Goal: Task Accomplishment & Management: Complete application form

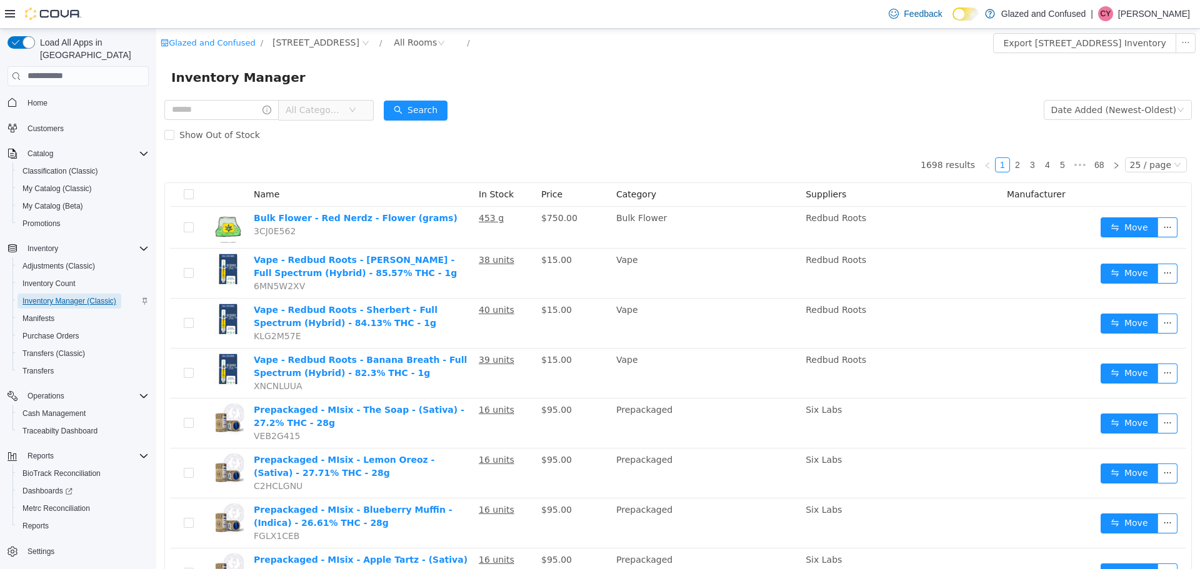
click at [71, 296] on span "Inventory Manager (Classic)" at bounding box center [69, 301] width 94 height 10
click at [356, 109] on icon "icon: down" at bounding box center [352, 109] width 6 height 4
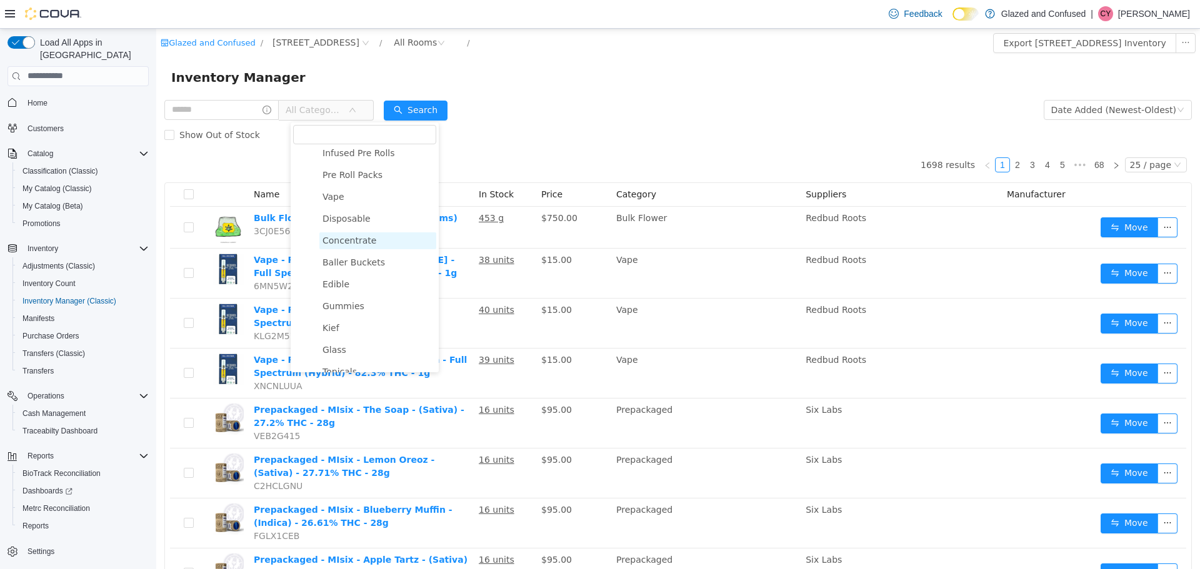
scroll to position [187, 0]
click at [339, 302] on span "Gummies" at bounding box center [343, 297] width 42 height 10
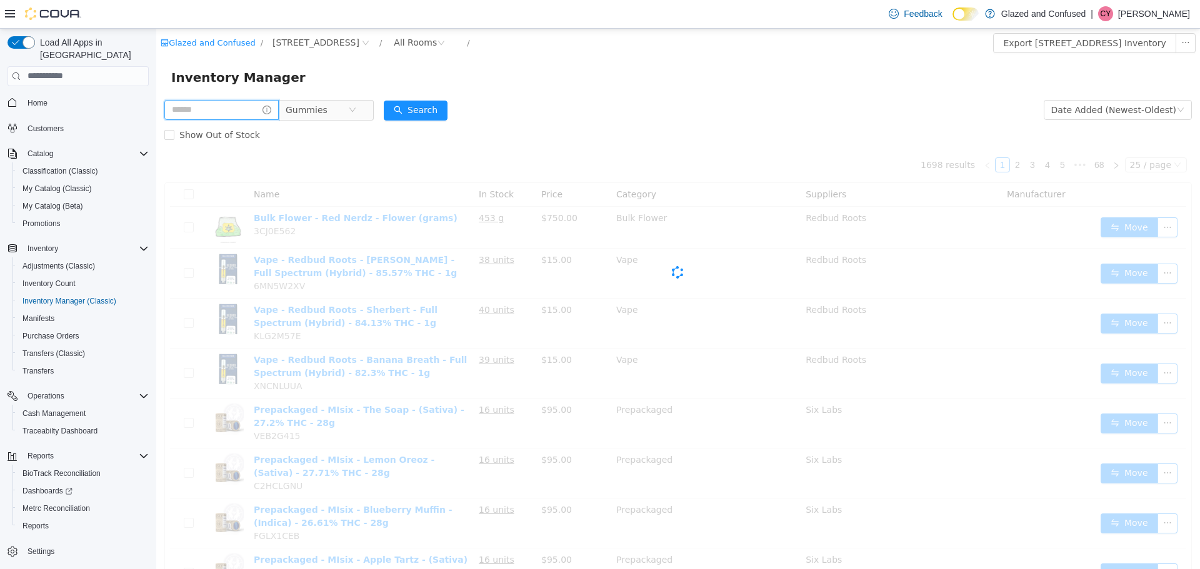
drag, startPoint x: 218, startPoint y: 109, endPoint x: 227, endPoint y: 120, distance: 14.2
click at [218, 109] on input "text" at bounding box center [221, 109] width 114 height 20
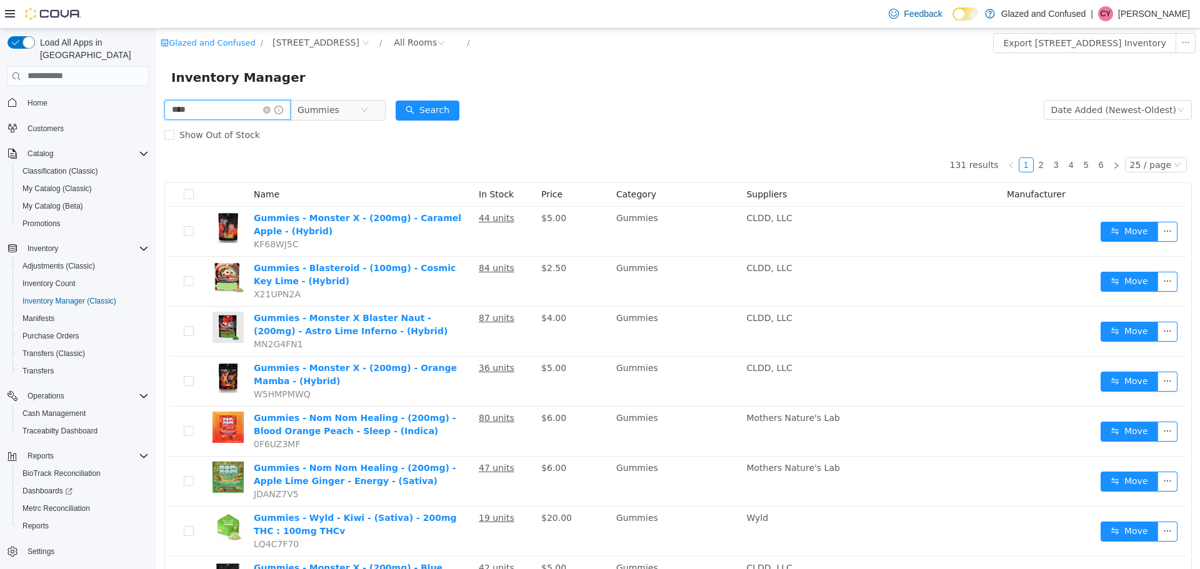
type input "****"
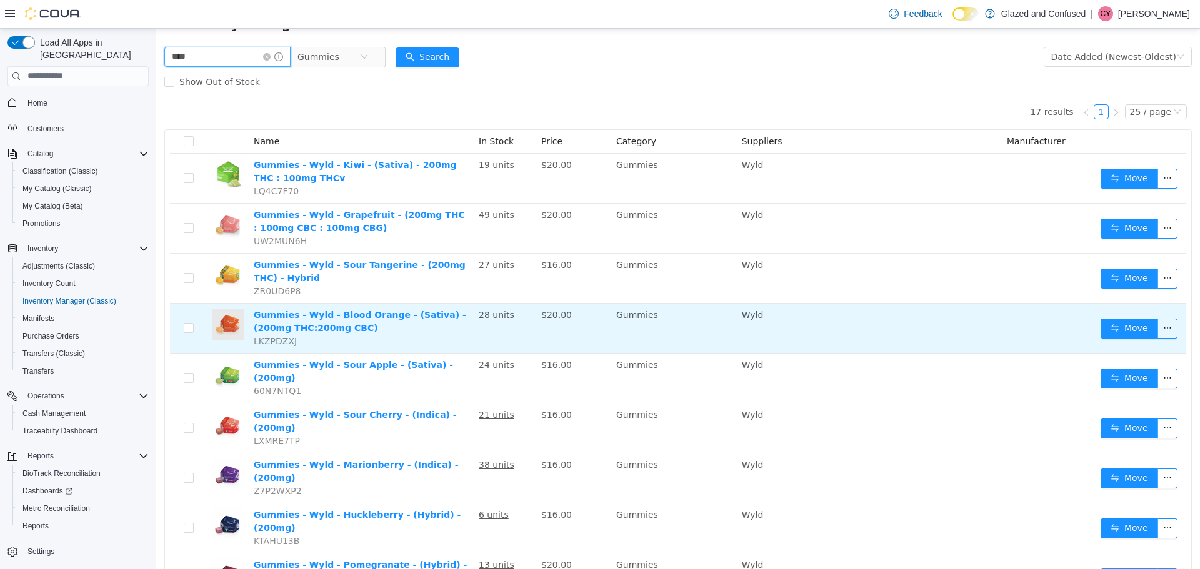
scroll to position [187, 0]
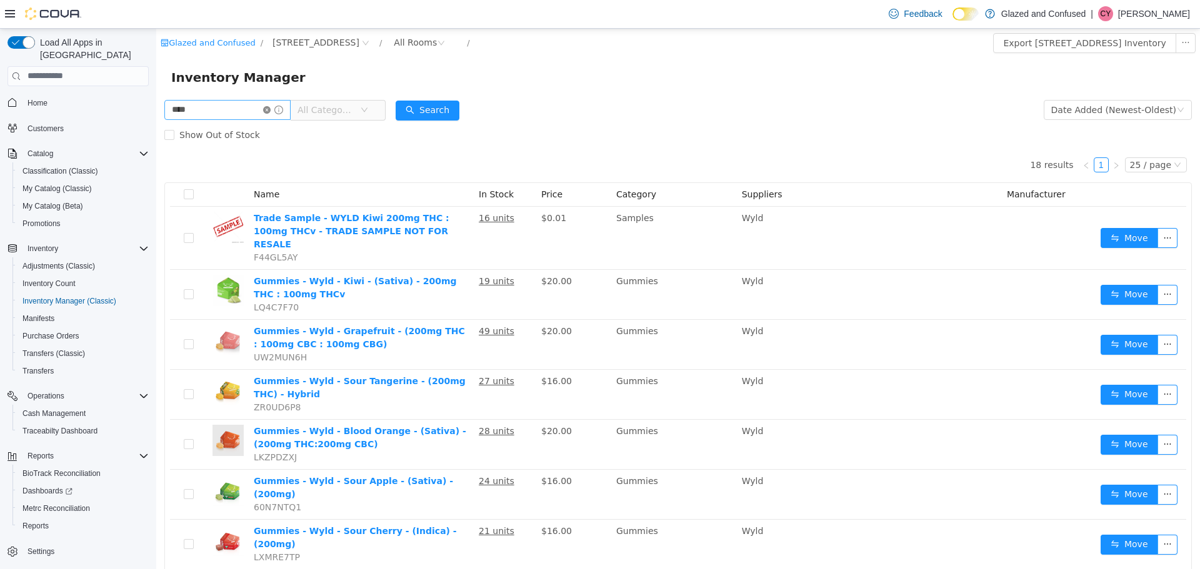
click at [271, 108] on icon "icon: close-circle" at bounding box center [266, 109] width 7 height 7
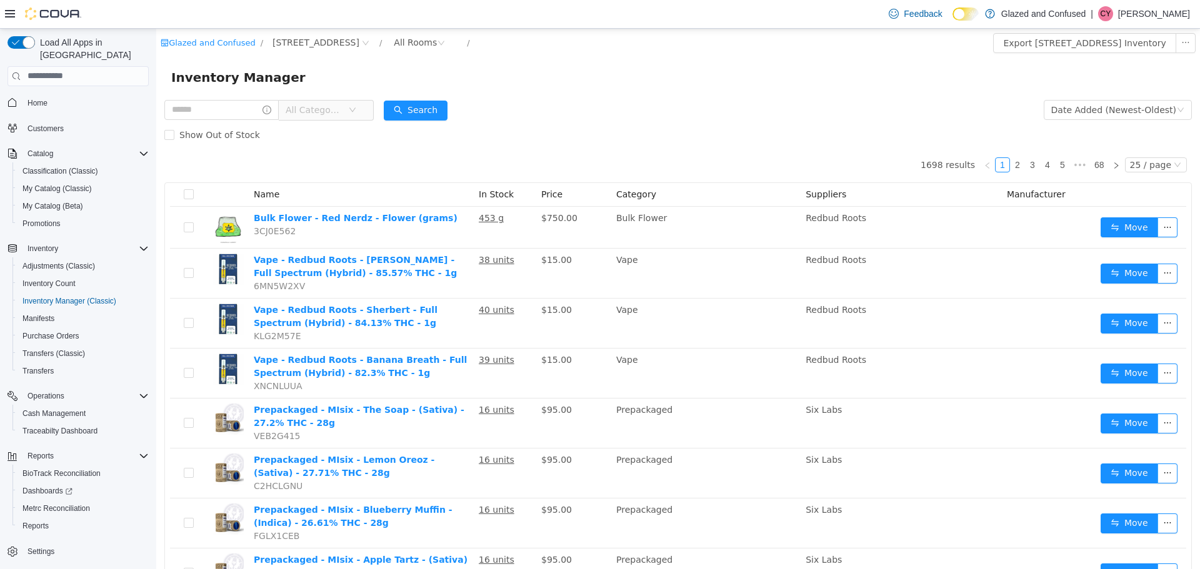
click at [348, 109] on span "All Categories" at bounding box center [317, 109] width 62 height 19
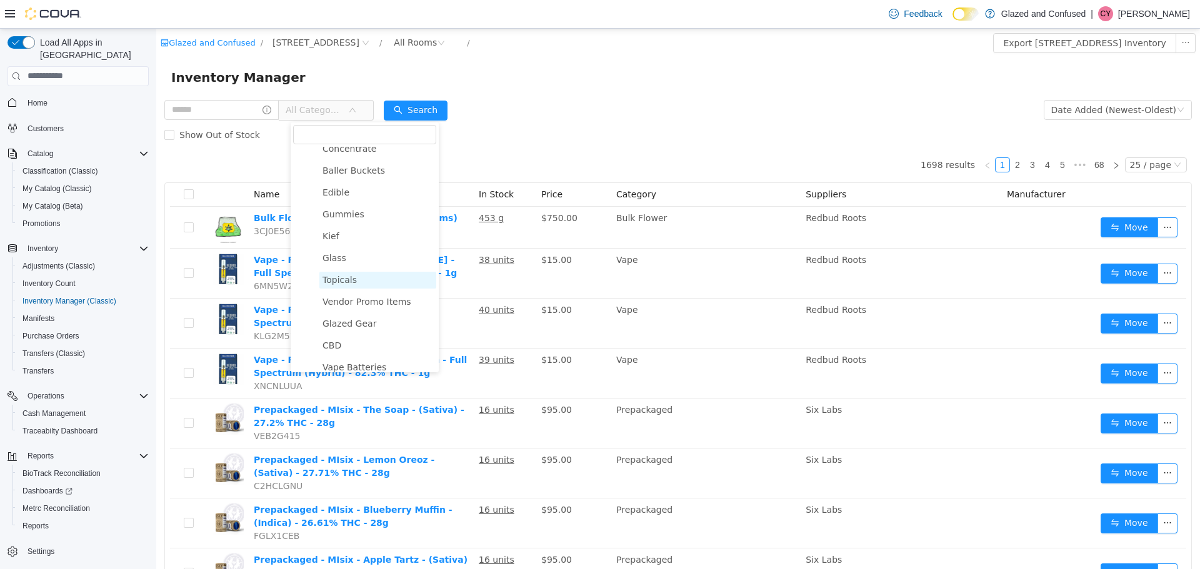
scroll to position [250, 0]
click at [349, 239] on span "Gummies" at bounding box center [343, 235] width 42 height 10
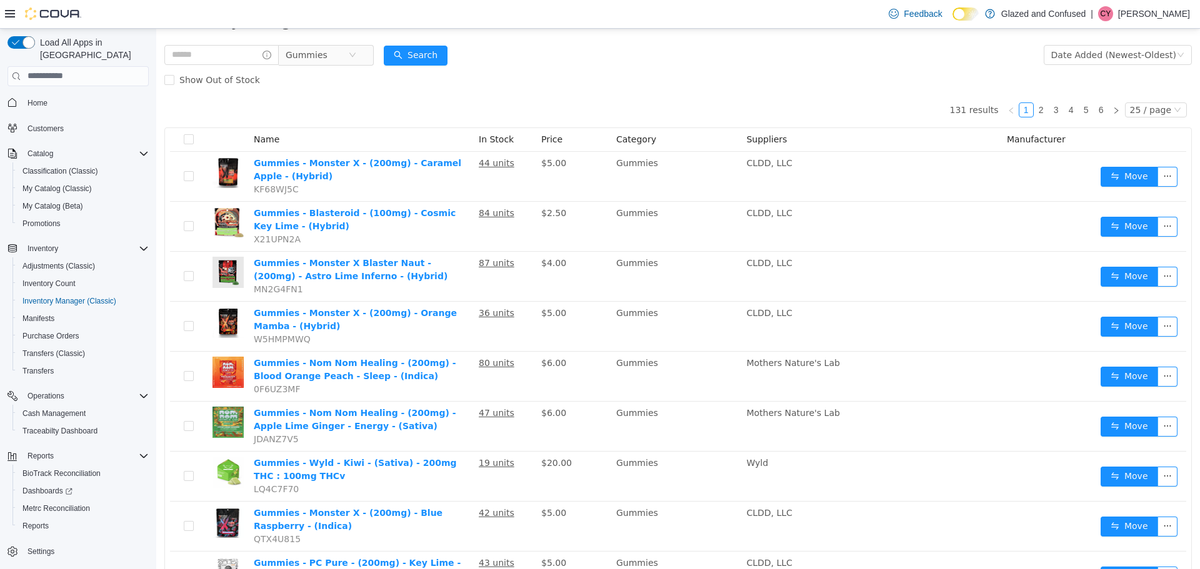
scroll to position [0, 0]
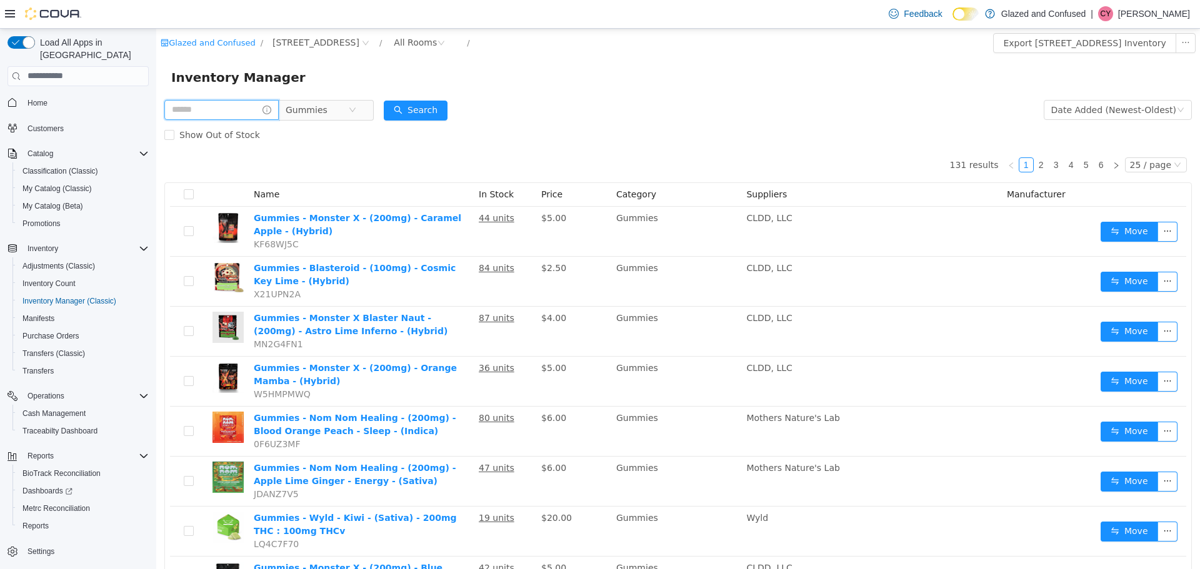
click at [216, 108] on input "text" at bounding box center [221, 109] width 114 height 20
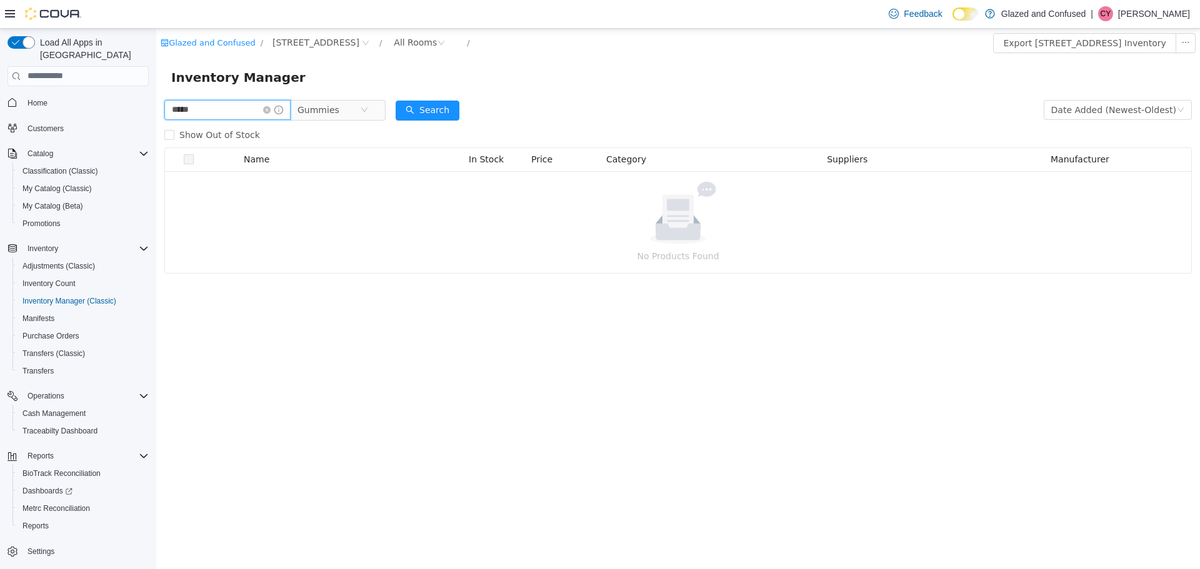
click at [177, 109] on input "*****" at bounding box center [227, 109] width 126 height 20
type input "****"
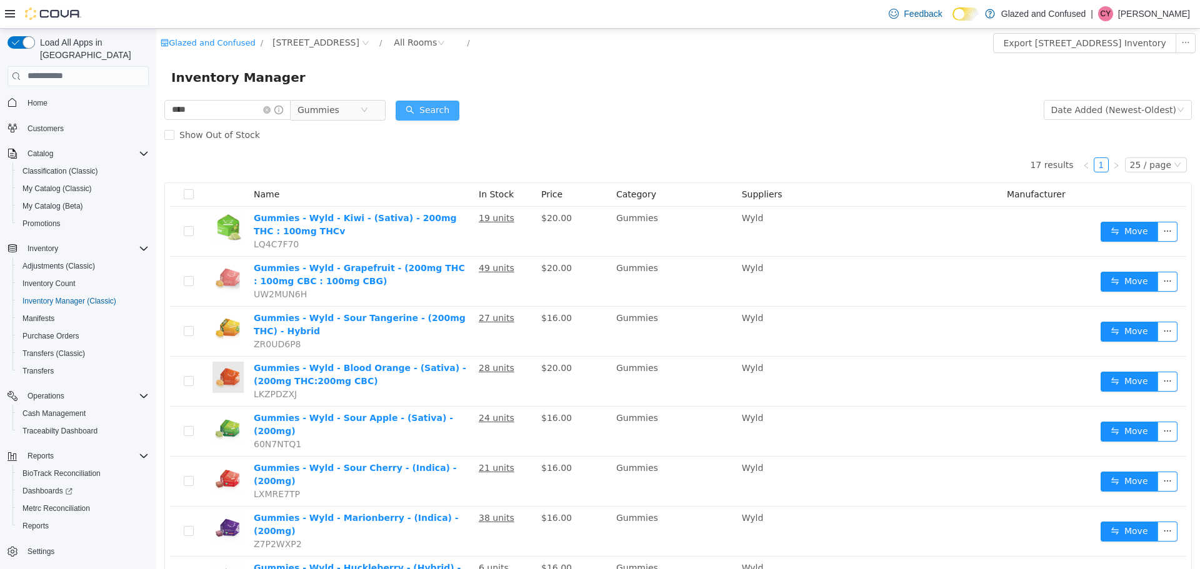
click at [429, 109] on button "Search" at bounding box center [428, 110] width 64 height 20
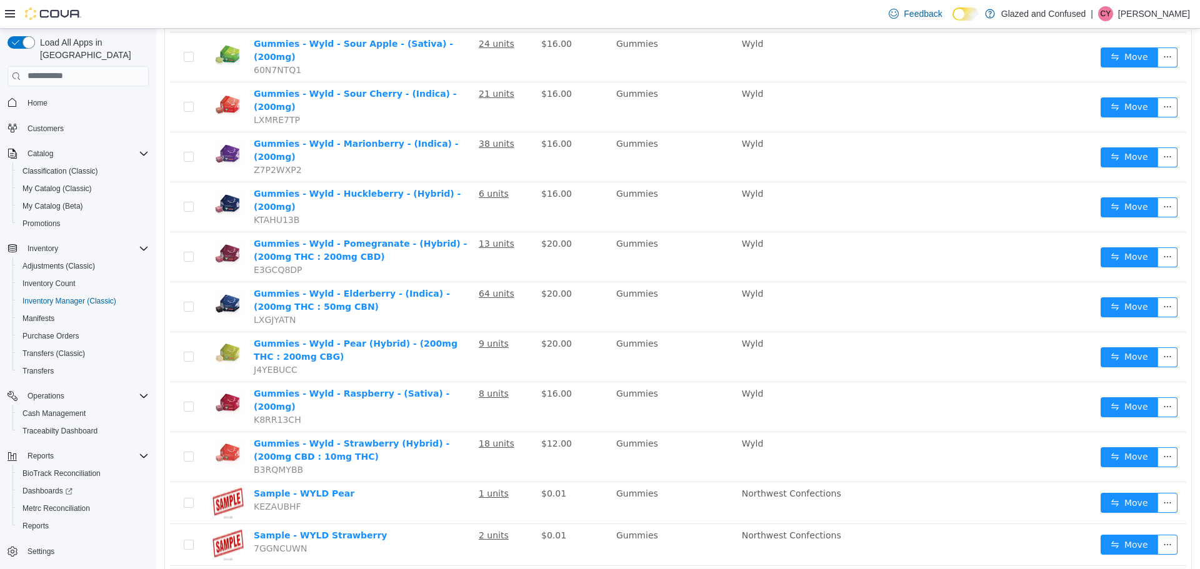
scroll to position [375, 0]
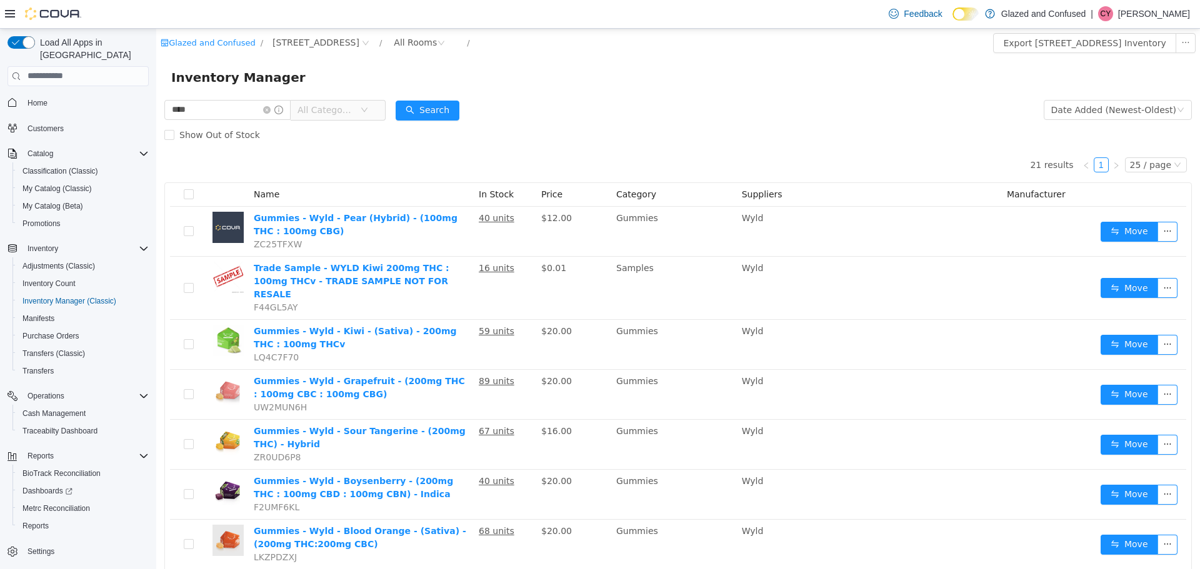
click at [354, 107] on span "All Categories" at bounding box center [325, 109] width 57 height 12
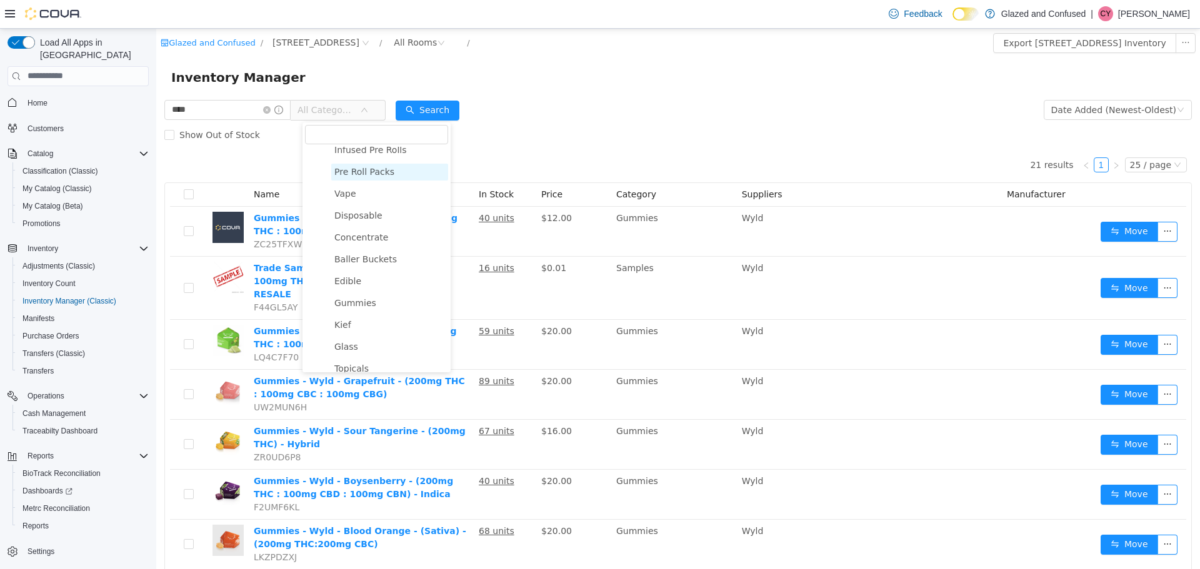
scroll to position [187, 0]
click at [351, 301] on span "Gummies" at bounding box center [355, 297] width 42 height 10
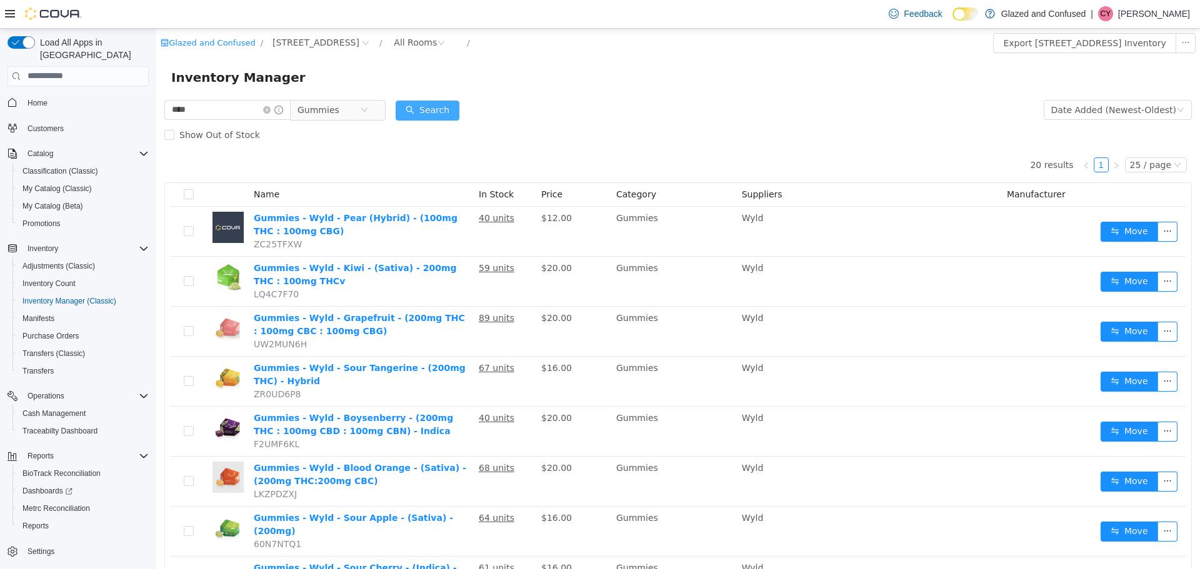
click at [440, 107] on button "Search" at bounding box center [428, 110] width 64 height 20
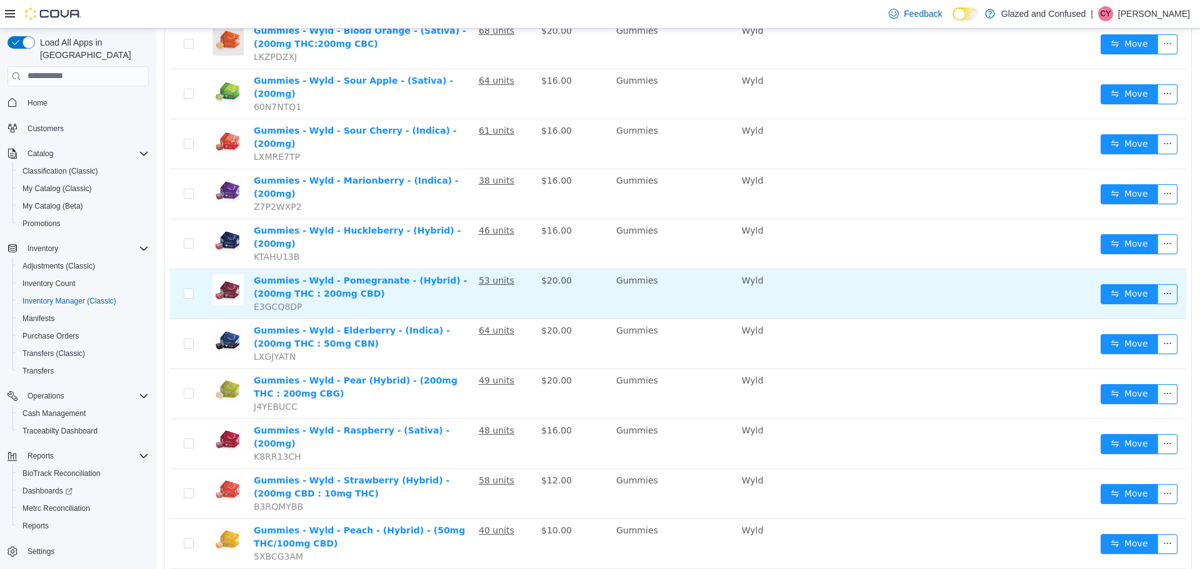
scroll to position [562, 0]
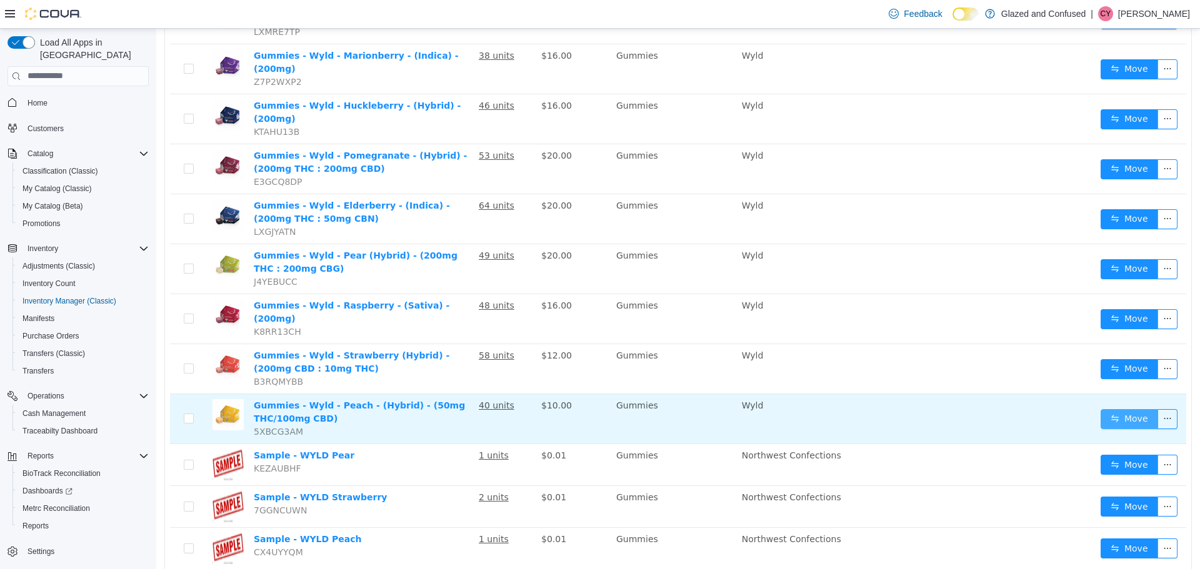
click at [1115, 409] on button "Move" at bounding box center [1128, 419] width 57 height 20
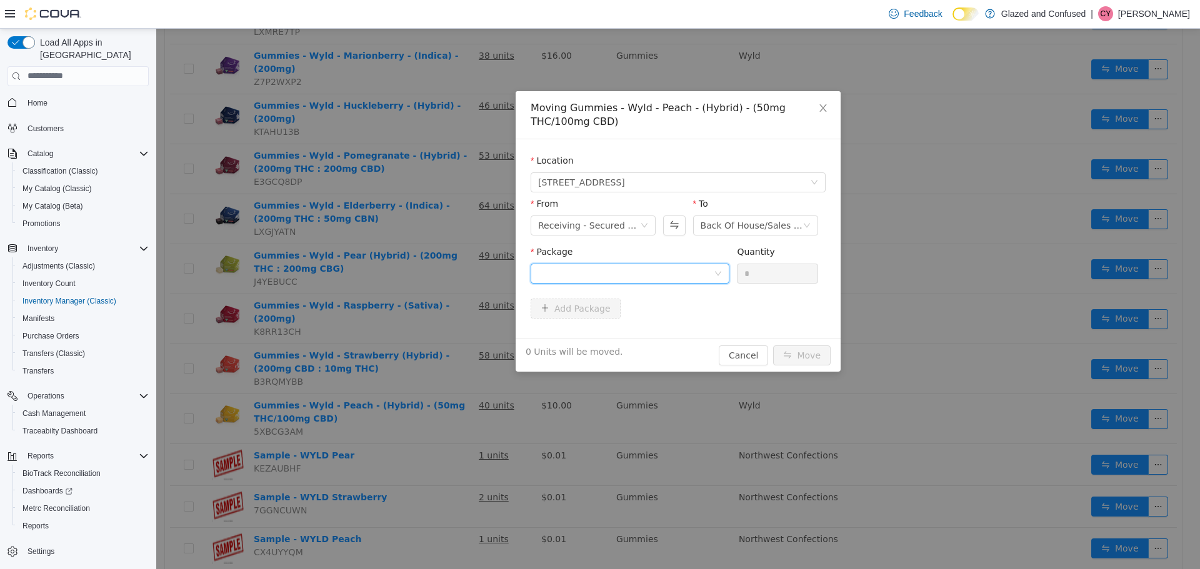
click at [651, 271] on div at bounding box center [626, 273] width 176 height 19
drag, startPoint x: 607, startPoint y: 319, endPoint x: 618, endPoint y: 317, distance: 11.5
click at [609, 319] on strong "1A40503000237FA000233118" at bounding box center [611, 318] width 146 height 10
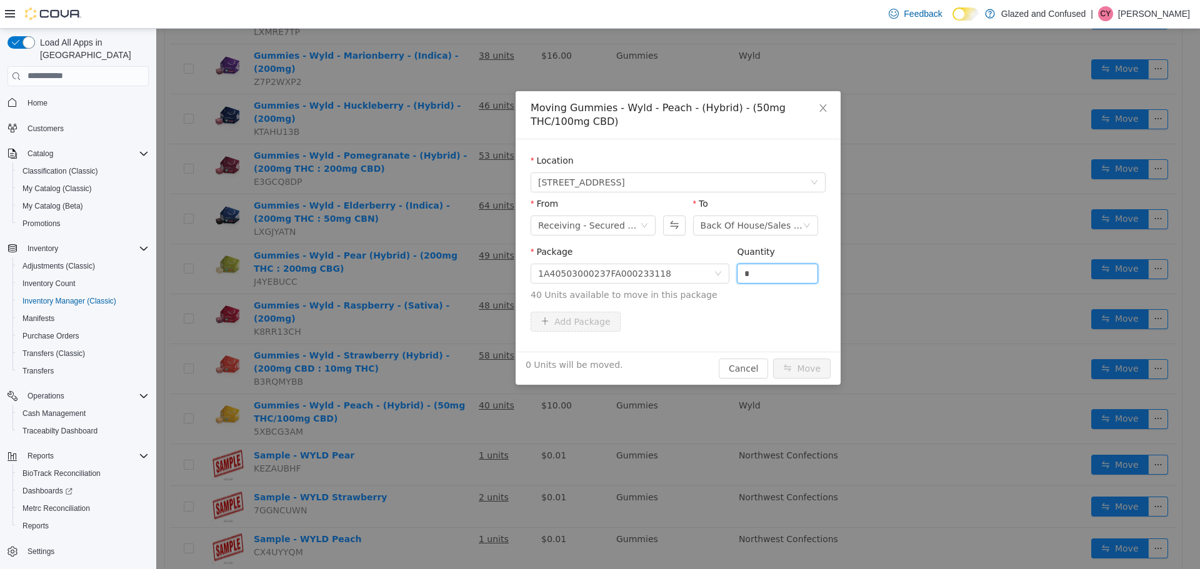
click at [574, 328] on form "Location 2465 US Highway 2 S, Crystal Falls From Receiving - Secured Storage C …" at bounding box center [678, 245] width 295 height 182
type input "**"
click at [773, 358] on button "Move" at bounding box center [801, 368] width 57 height 20
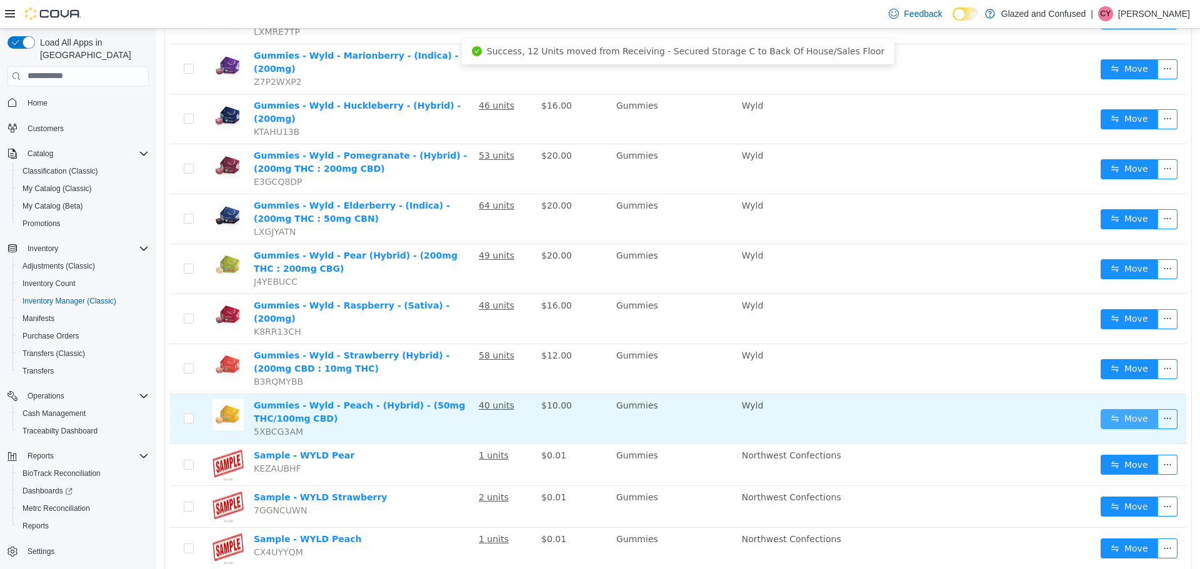
click at [1132, 409] on button "Move" at bounding box center [1128, 419] width 57 height 20
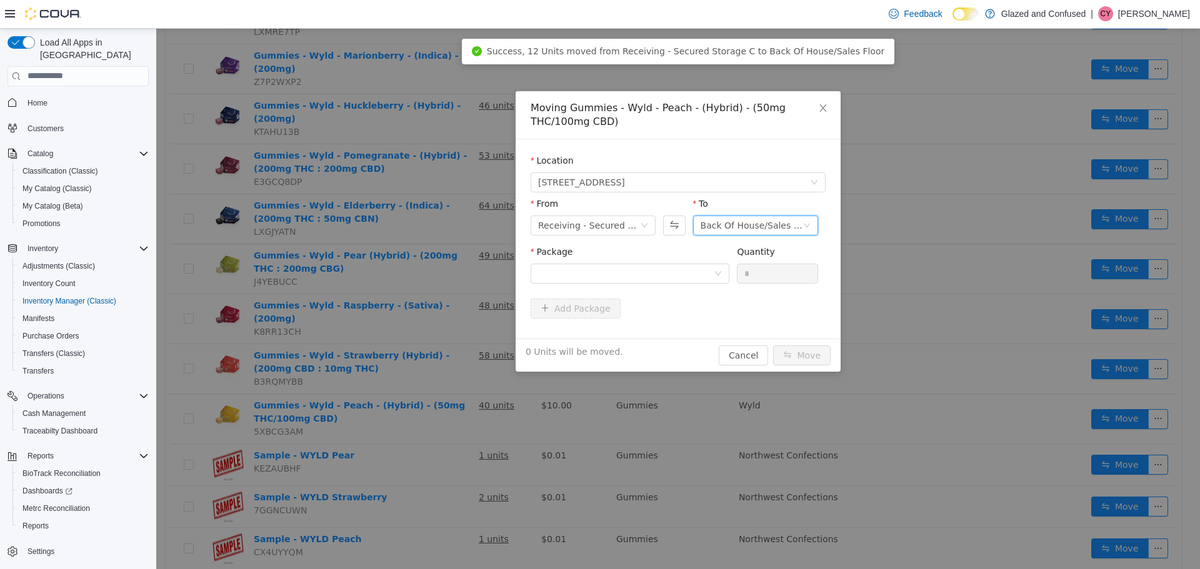
click at [807, 223] on icon "icon: down" at bounding box center [806, 224] width 7 height 7
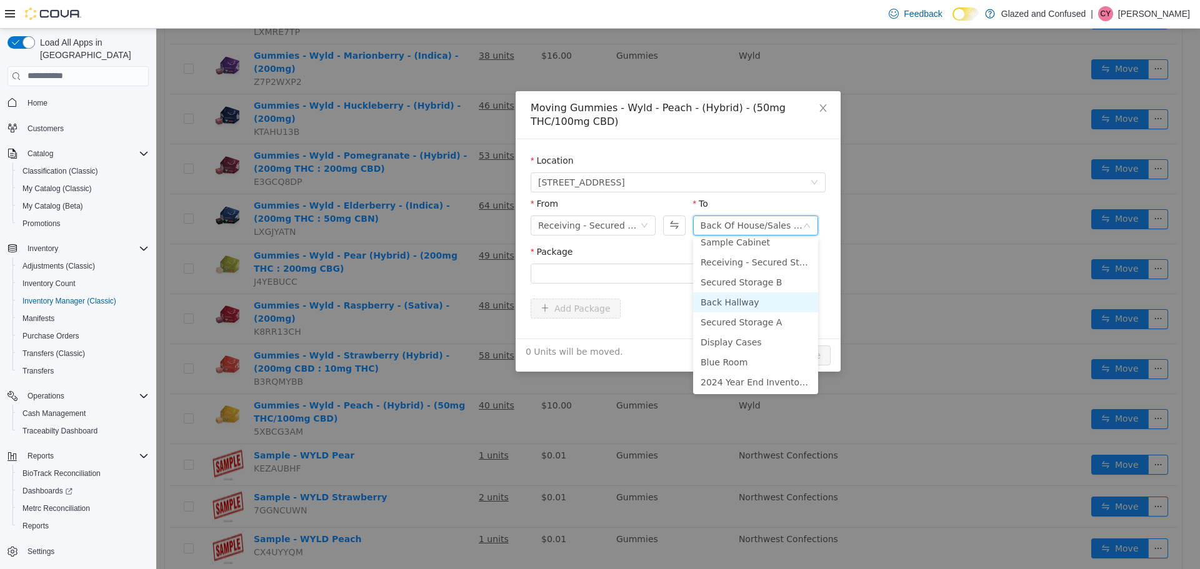
scroll to position [109, 0]
click at [757, 281] on li "Secured Storage B" at bounding box center [755, 281] width 125 height 20
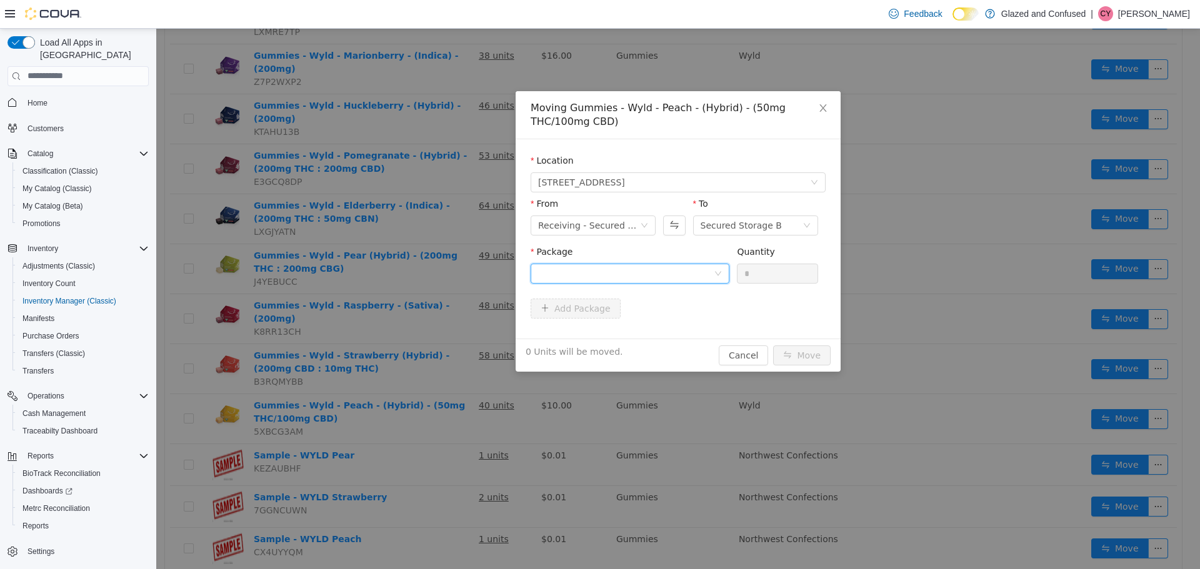
click at [633, 264] on div at bounding box center [626, 273] width 176 height 19
drag, startPoint x: 607, startPoint y: 330, endPoint x: 667, endPoint y: 312, distance: 63.1
click at [607, 329] on li "1A40503000237FA000233118 Quantity : 28 Units" at bounding box center [630, 325] width 199 height 34
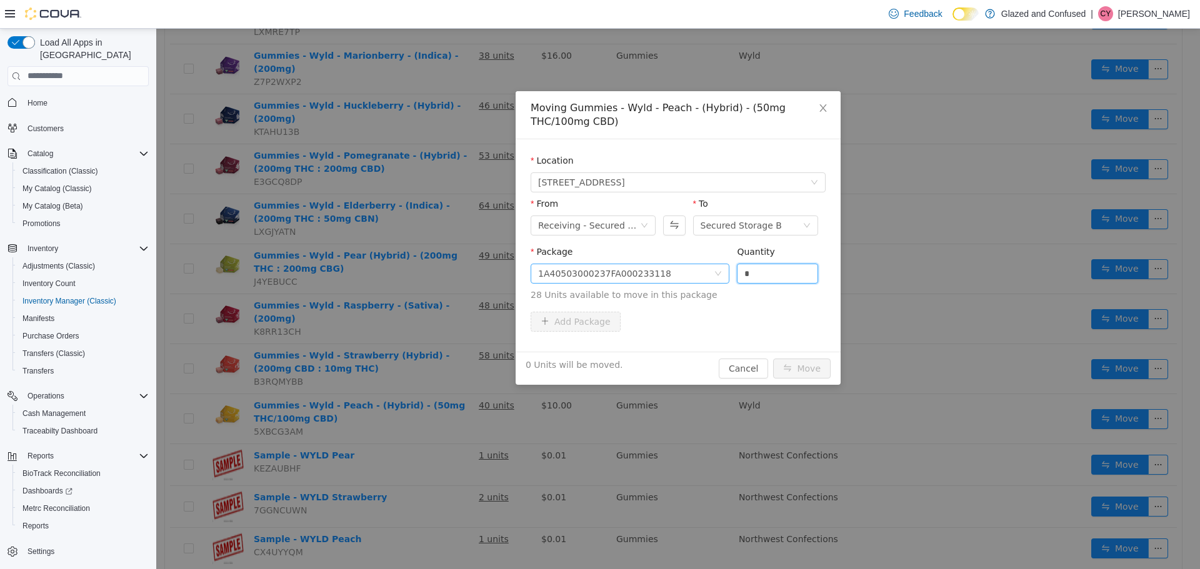
drag, startPoint x: 759, startPoint y: 269, endPoint x: 719, endPoint y: 278, distance: 41.1
click at [719, 278] on span "Package 1A40503000237FA000233118 Quantity * 28 Units available to move in this …" at bounding box center [678, 273] width 295 height 55
type input "**"
click at [773, 358] on button "Move" at bounding box center [801, 368] width 57 height 20
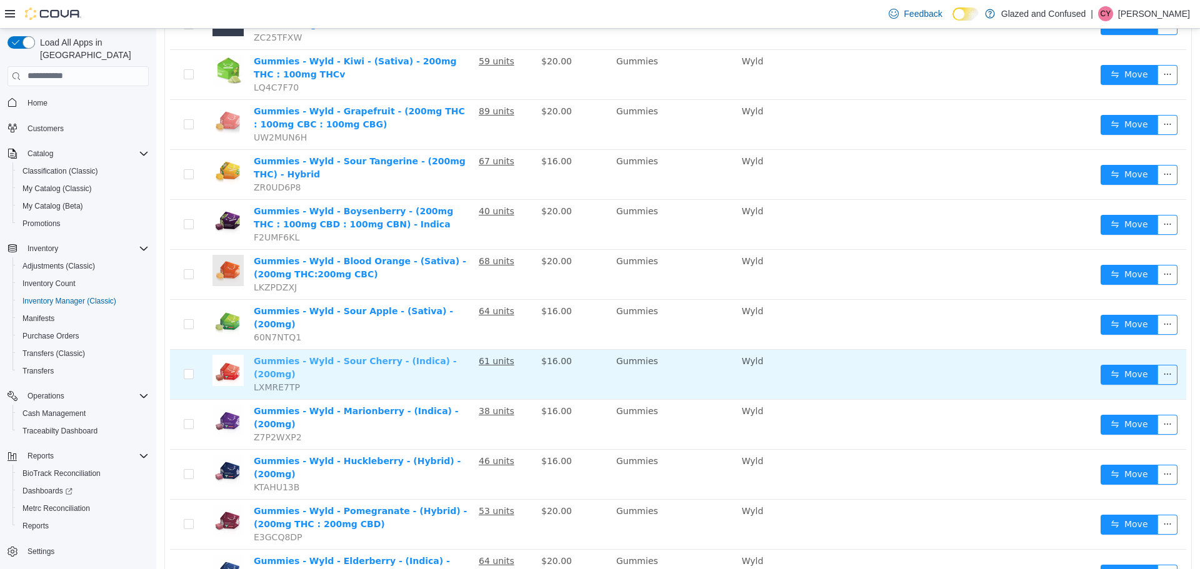
scroll to position [187, 0]
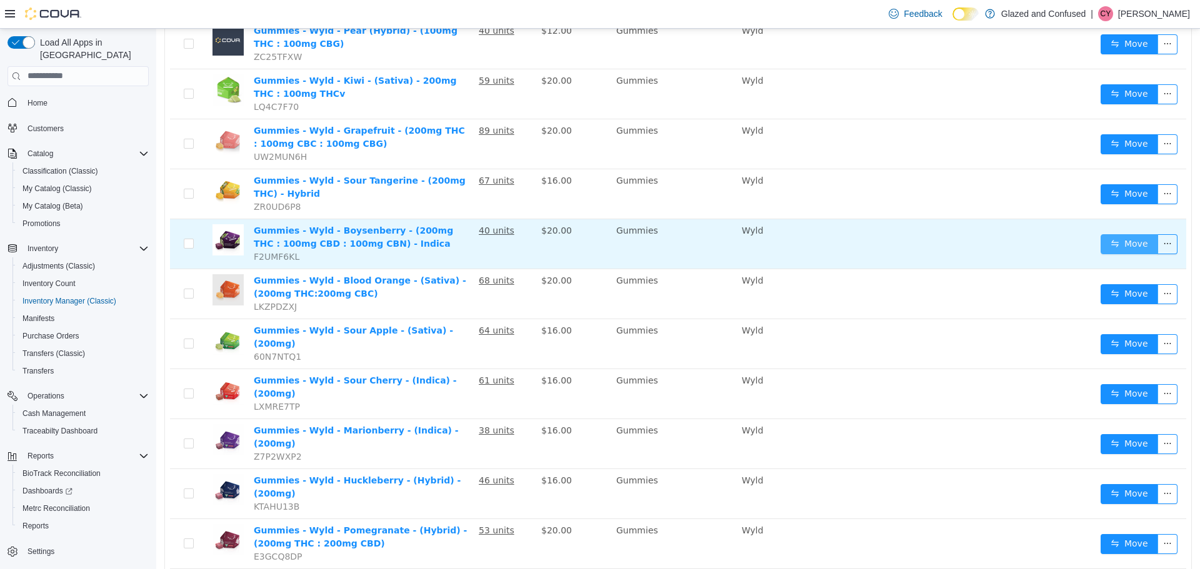
click at [1128, 242] on button "Move" at bounding box center [1128, 244] width 57 height 20
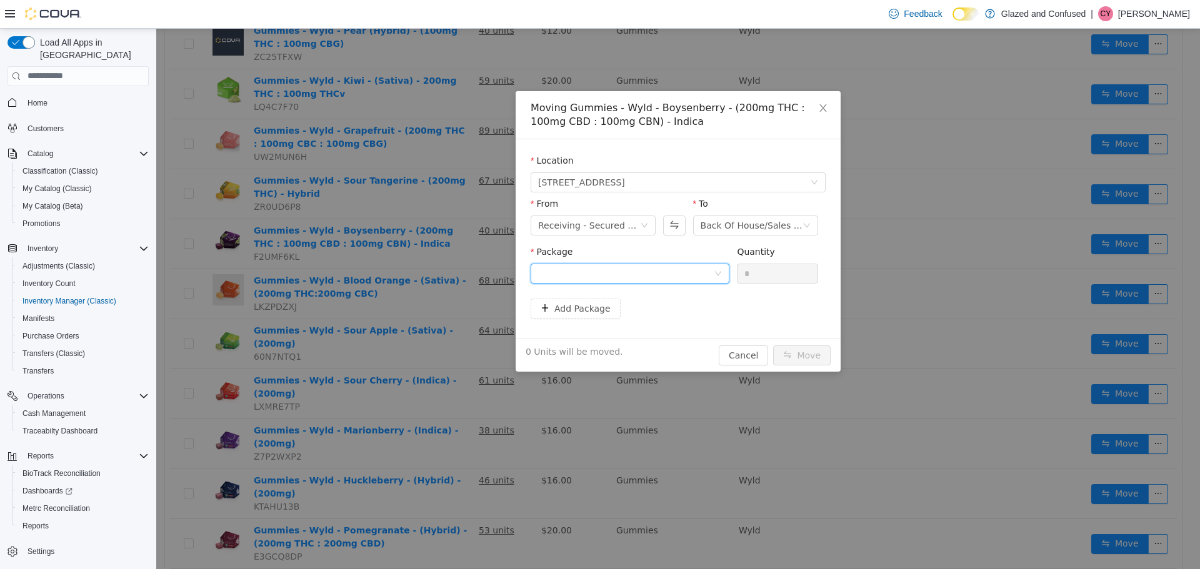
click at [653, 274] on div at bounding box center [626, 273] width 176 height 19
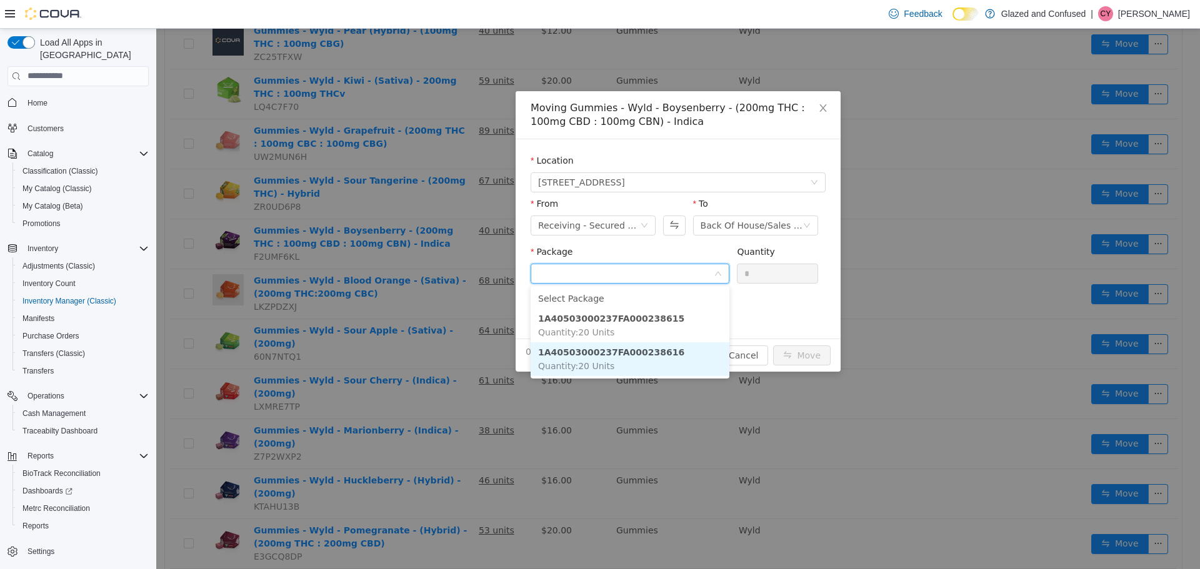
click at [619, 357] on strong "1A40503000237FA000238616" at bounding box center [611, 352] width 146 height 10
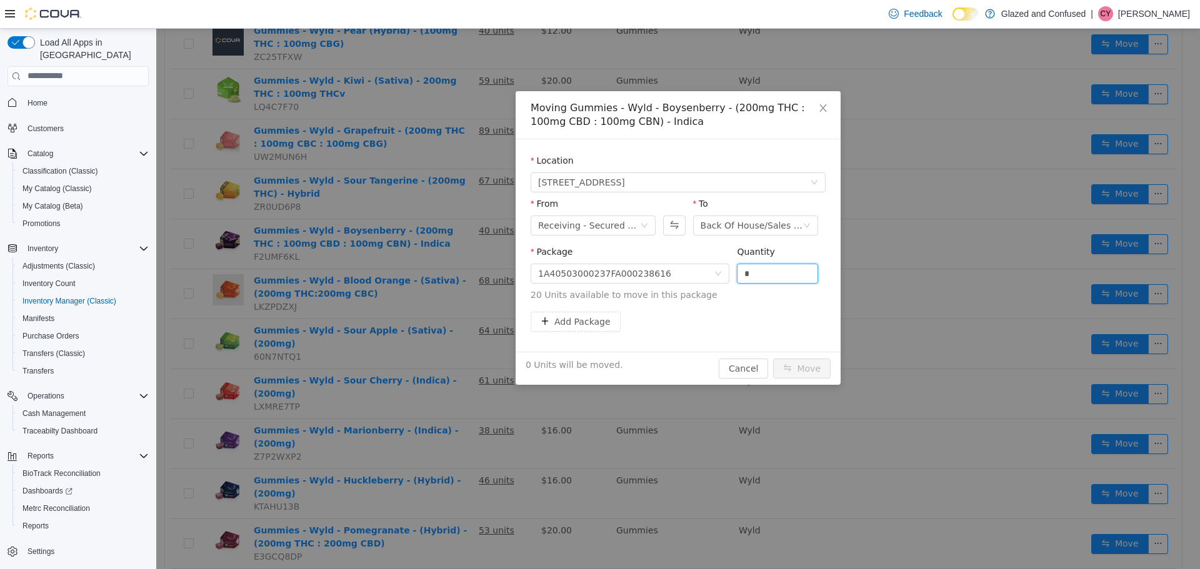
drag, startPoint x: 757, startPoint y: 277, endPoint x: 653, endPoint y: 349, distance: 126.5
click at [702, 294] on span "Package 1A40503000237FA000238616 Quantity * 20 Units available to move in this …" at bounding box center [678, 273] width 295 height 55
type input "**"
click at [773, 358] on button "Move" at bounding box center [801, 368] width 57 height 20
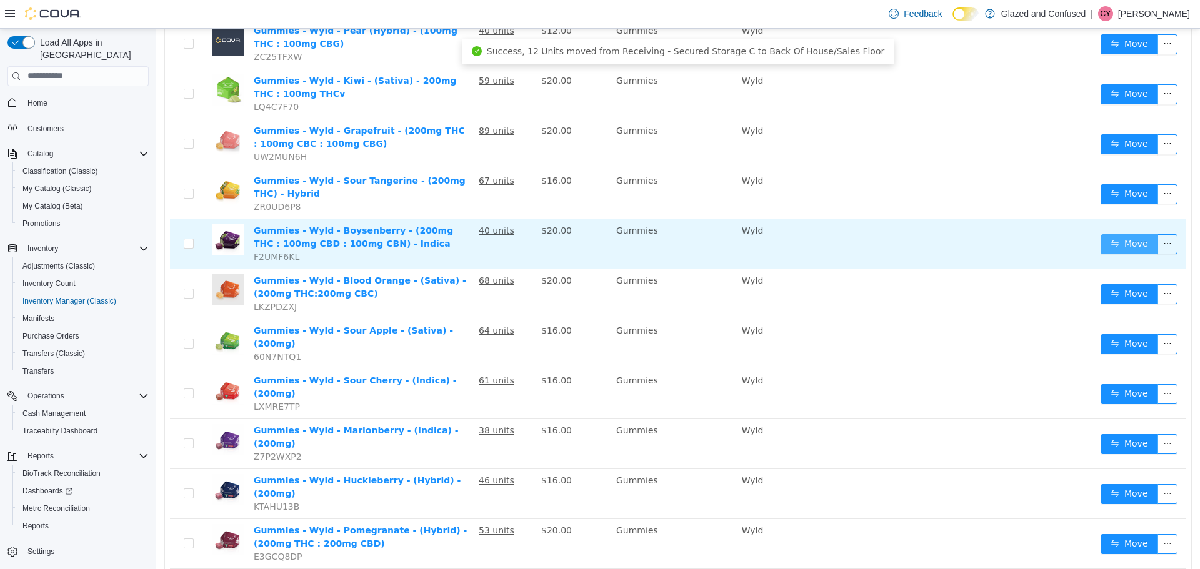
click at [1139, 242] on button "Move" at bounding box center [1128, 244] width 57 height 20
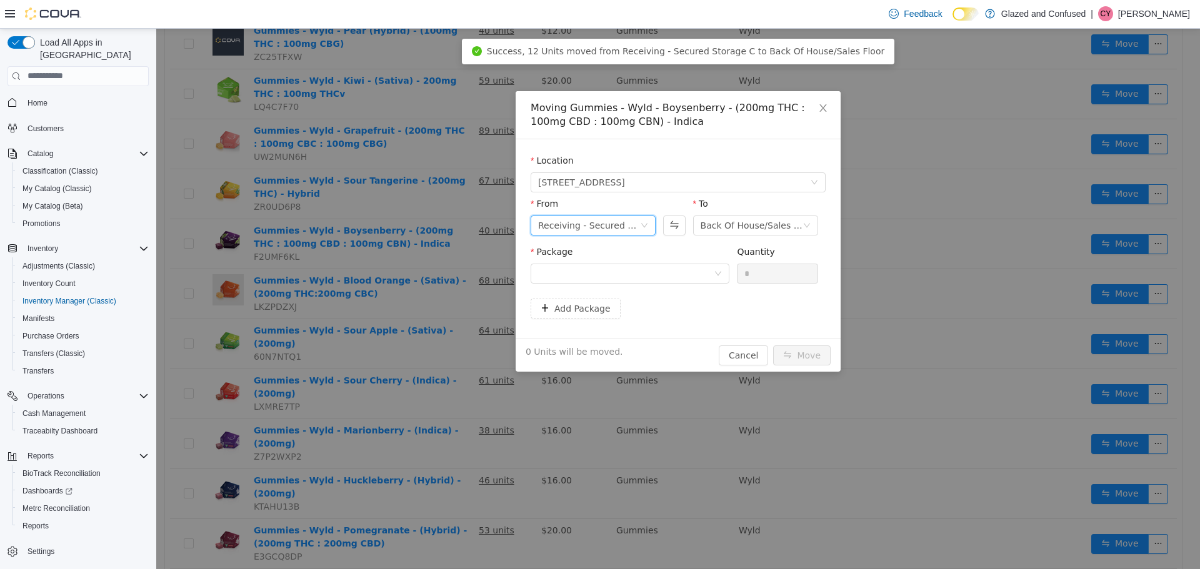
click at [643, 223] on icon "icon: down" at bounding box center [644, 224] width 7 height 7
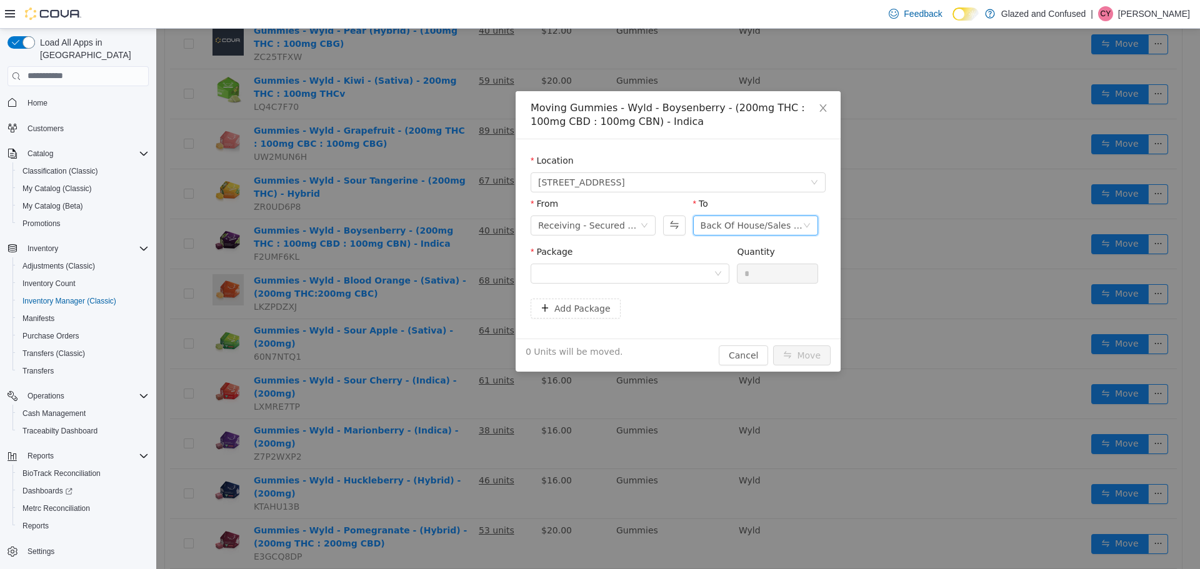
click at [805, 222] on icon "icon: down" at bounding box center [806, 224] width 7 height 7
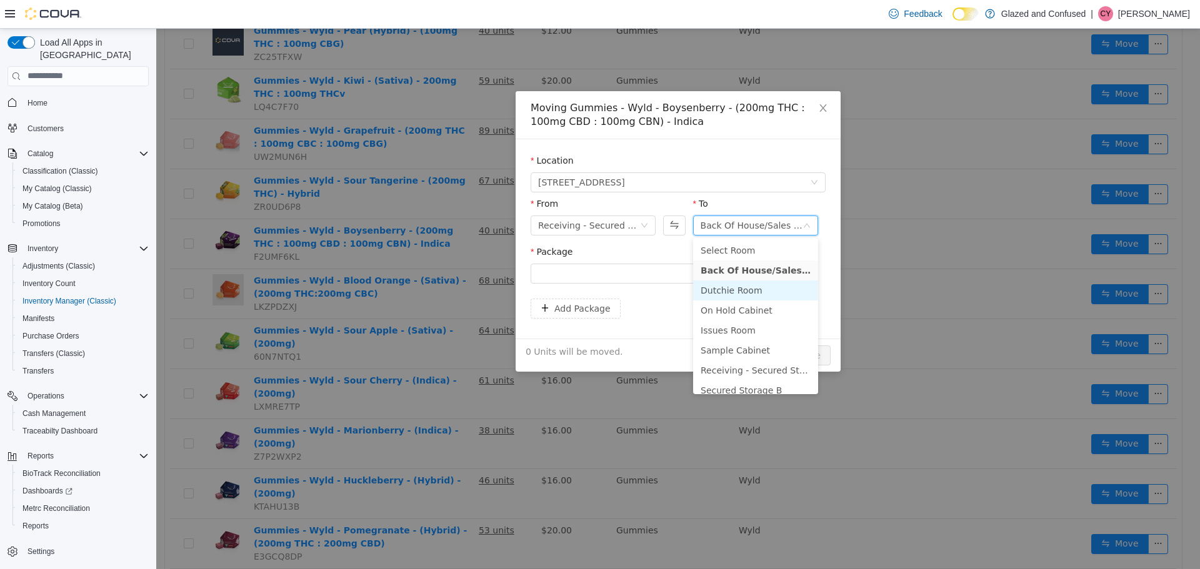
scroll to position [62, 0]
click at [765, 326] on li "Secured Storage B" at bounding box center [755, 327] width 125 height 20
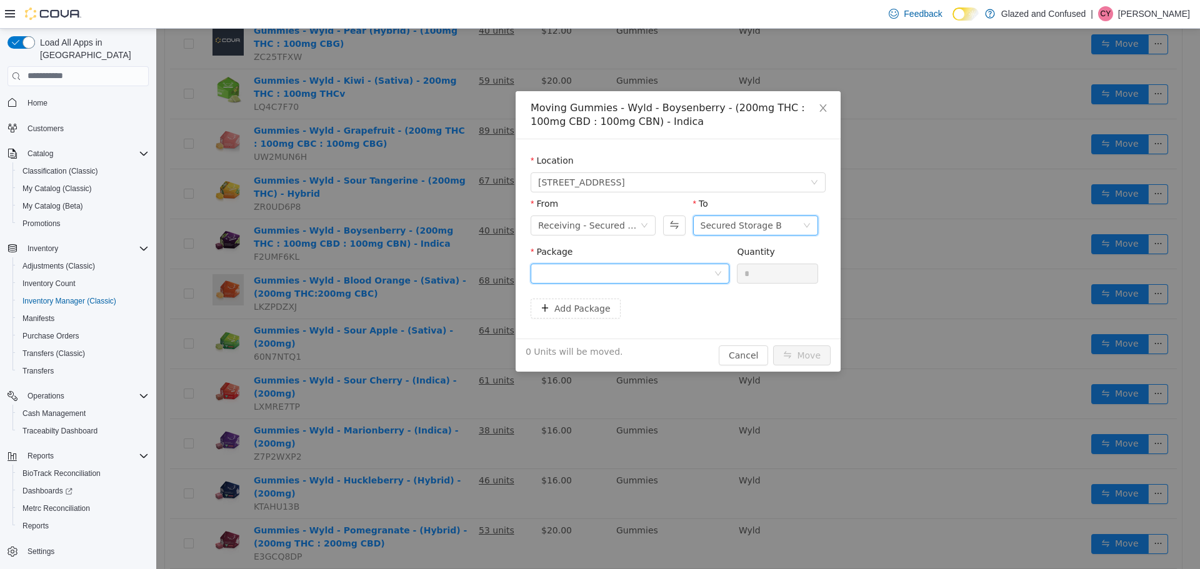
click at [640, 276] on div at bounding box center [626, 273] width 176 height 19
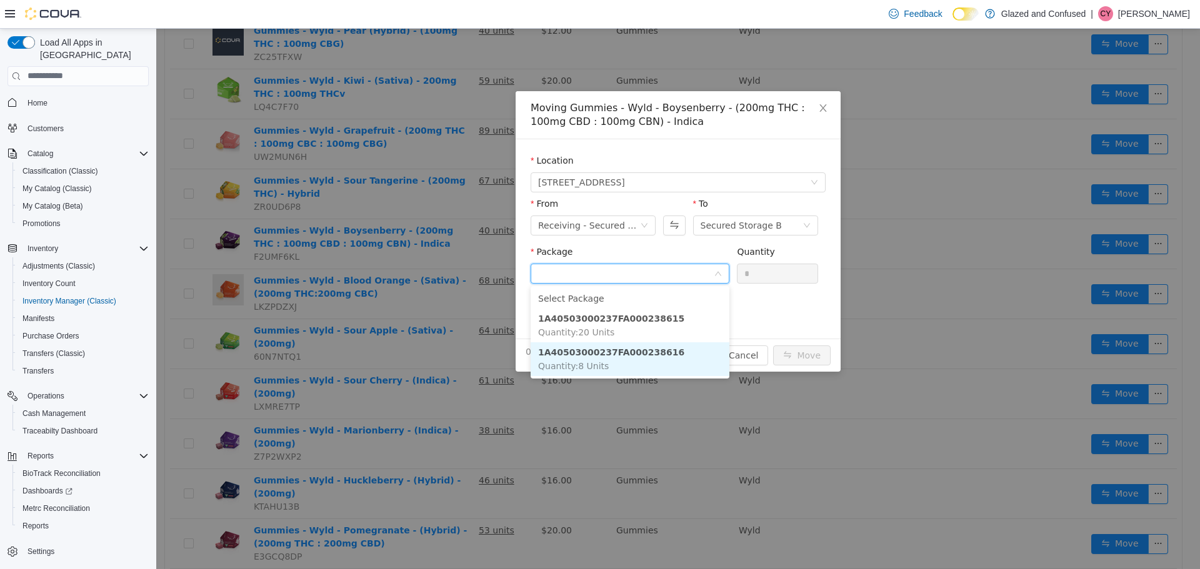
click at [619, 353] on strong "1A40503000237FA000238616" at bounding box center [611, 352] width 146 height 10
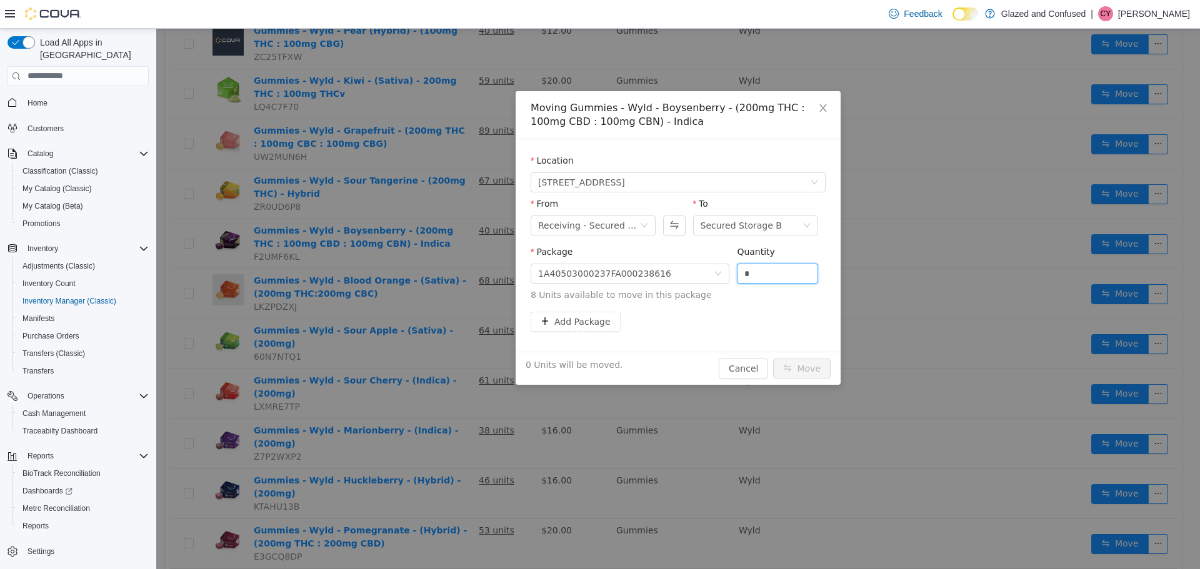
drag, startPoint x: 766, startPoint y: 274, endPoint x: 711, endPoint y: 293, distance: 58.3
click at [712, 291] on span "Package 1A40503000237FA000238616 Quantity * 8 Units available to move in this p…" at bounding box center [678, 273] width 295 height 55
type input "*"
click at [773, 358] on button "Move" at bounding box center [801, 368] width 57 height 20
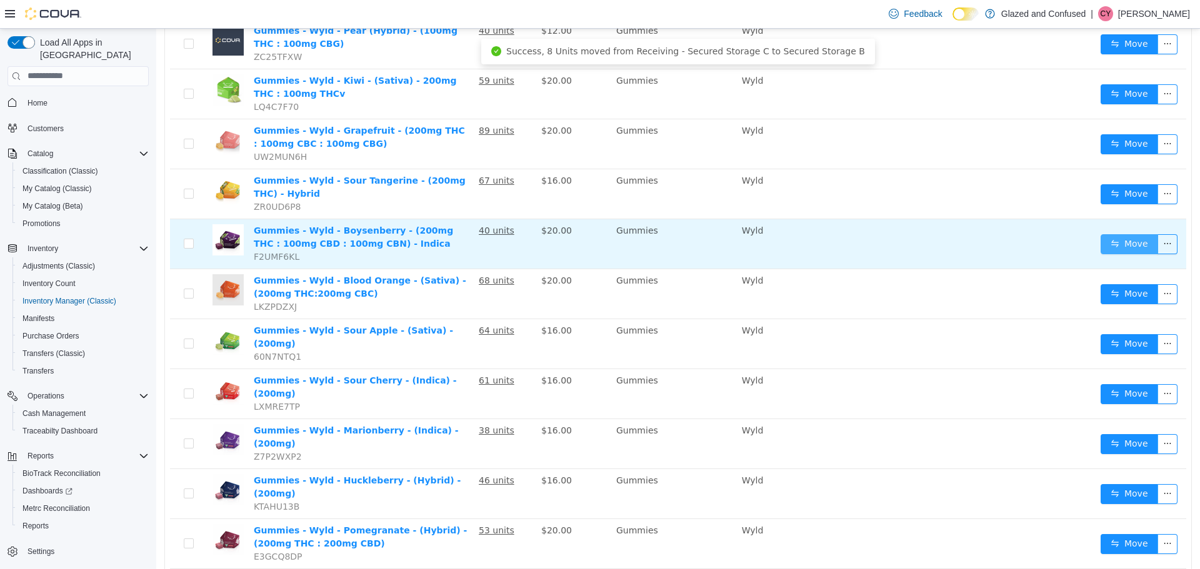
click at [1123, 241] on button "Move" at bounding box center [1128, 244] width 57 height 20
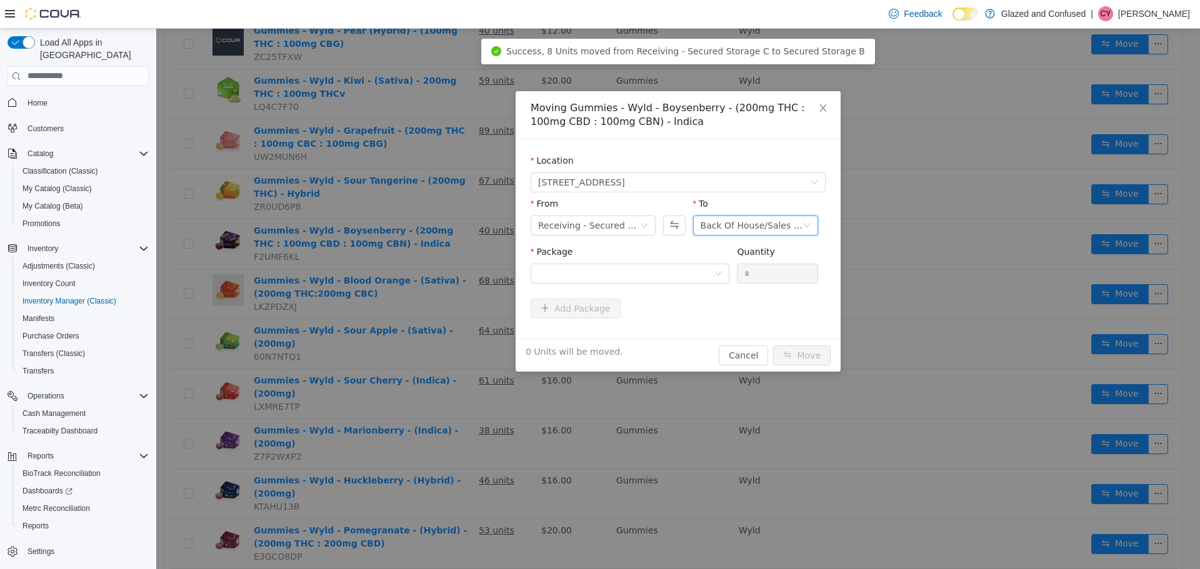
click at [806, 224] on icon "icon: down" at bounding box center [806, 224] width 7 height 7
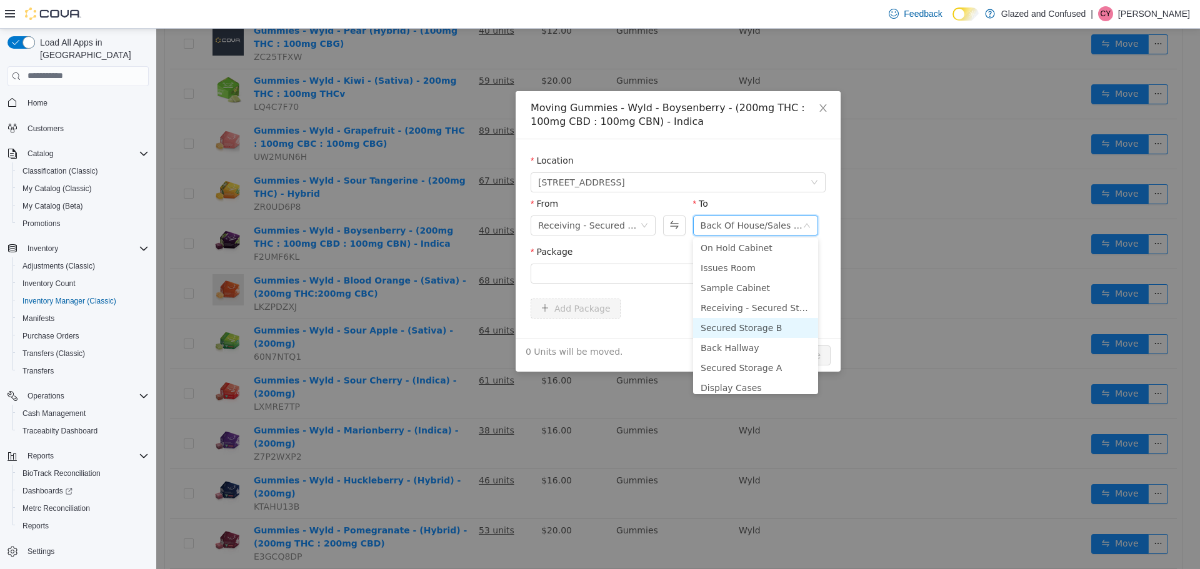
click at [759, 324] on li "Secured Storage B" at bounding box center [755, 327] width 125 height 20
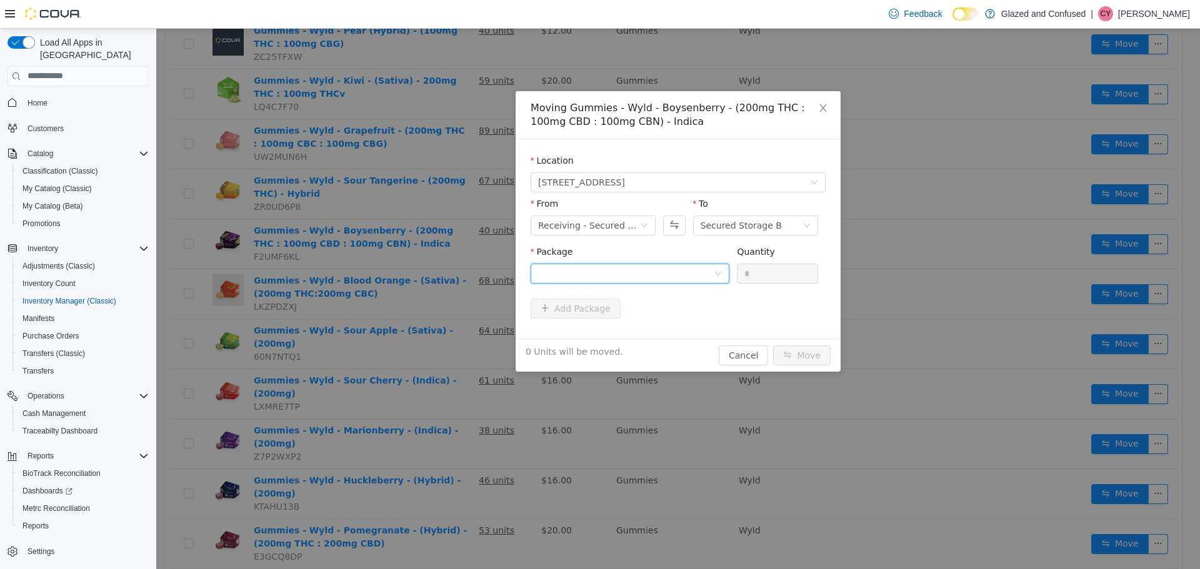
click at [657, 272] on div at bounding box center [626, 273] width 176 height 19
click at [641, 317] on strong "1A40503000237FA000238615" at bounding box center [611, 318] width 146 height 10
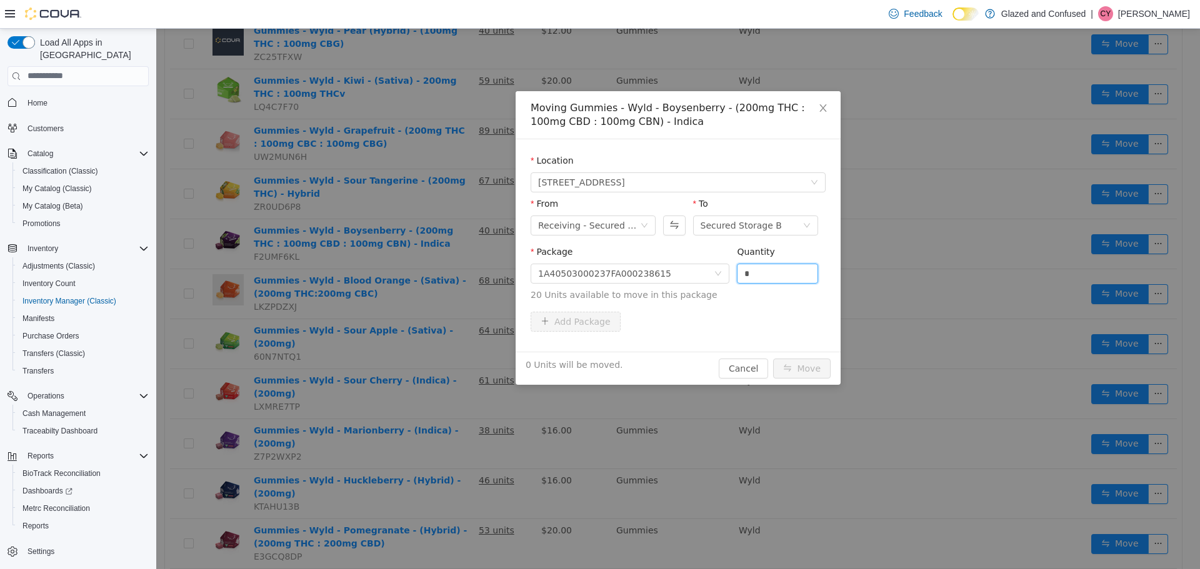
drag, startPoint x: 774, startPoint y: 264, endPoint x: 673, endPoint y: 309, distance: 110.2
click at [677, 306] on div "Package 1A40503000237FA000238615 Quantity * 20 Units available to move in this …" at bounding box center [678, 278] width 295 height 66
type input "**"
click at [773, 358] on button "Move" at bounding box center [801, 368] width 57 height 20
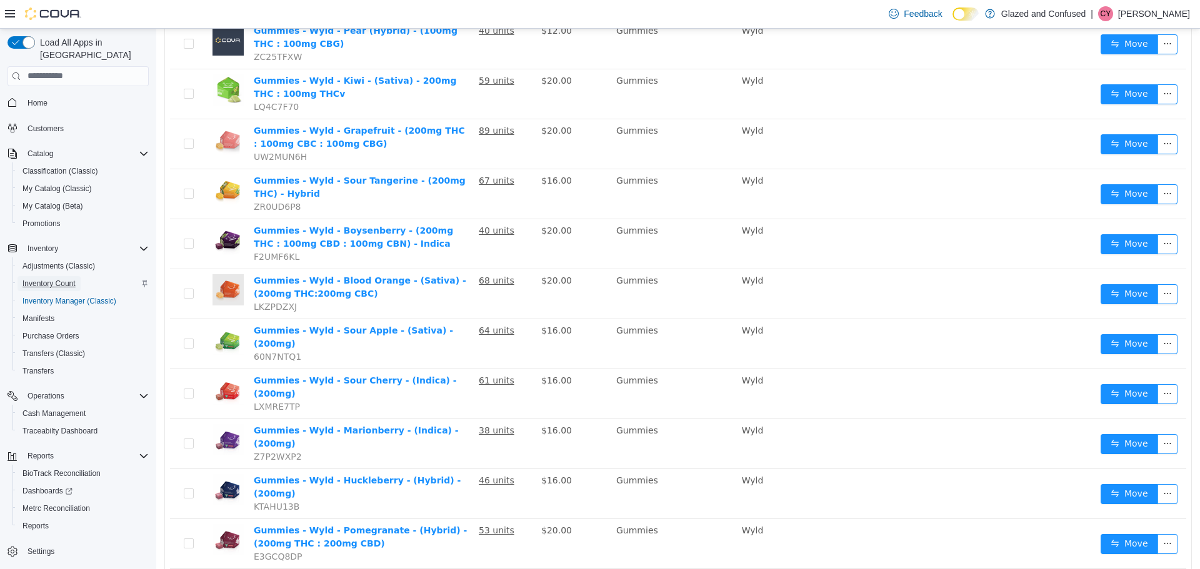
click at [51, 279] on span "Inventory Count" at bounding box center [48, 284] width 53 height 10
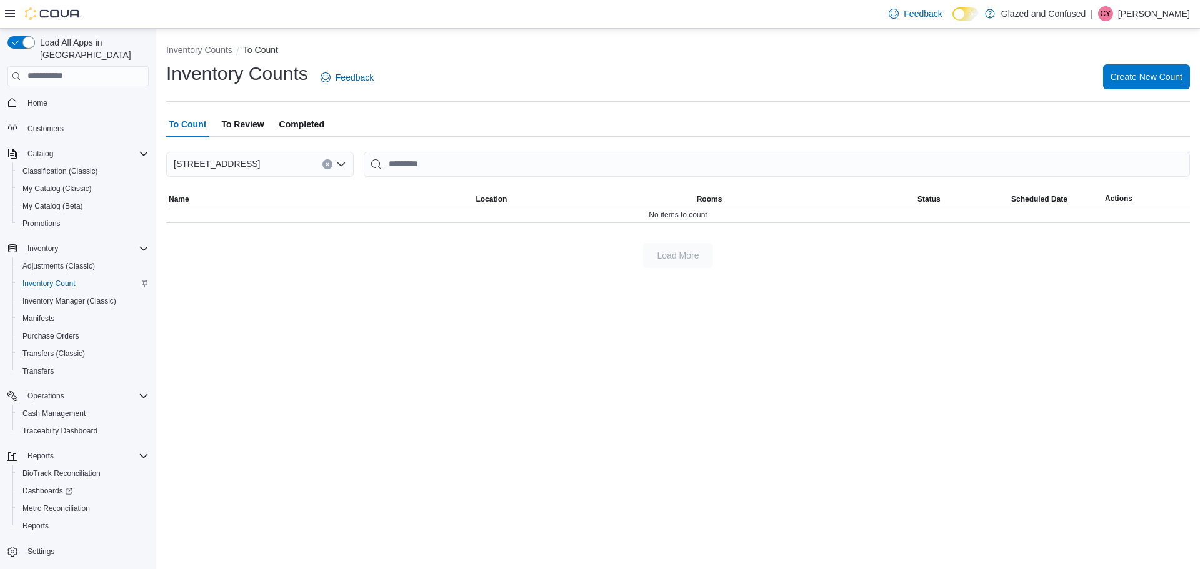
click at [1138, 71] on span "Create New Count" at bounding box center [1146, 77] width 72 height 12
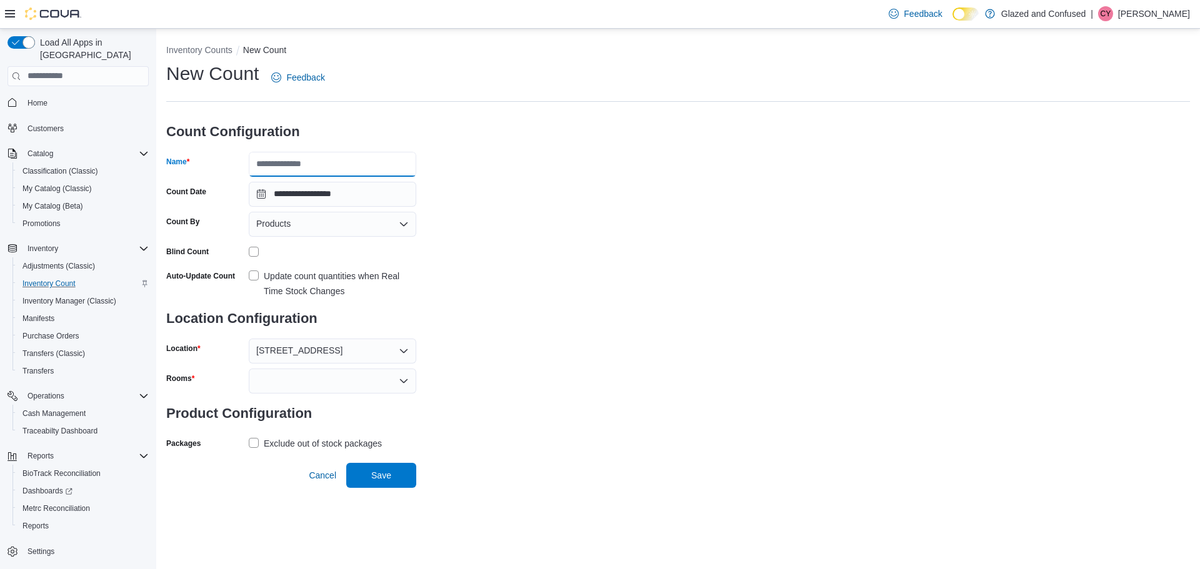
click at [351, 162] on input "Name" at bounding box center [332, 164] width 167 height 25
type input "**********"
click at [310, 380] on div at bounding box center [332, 381] width 167 height 25
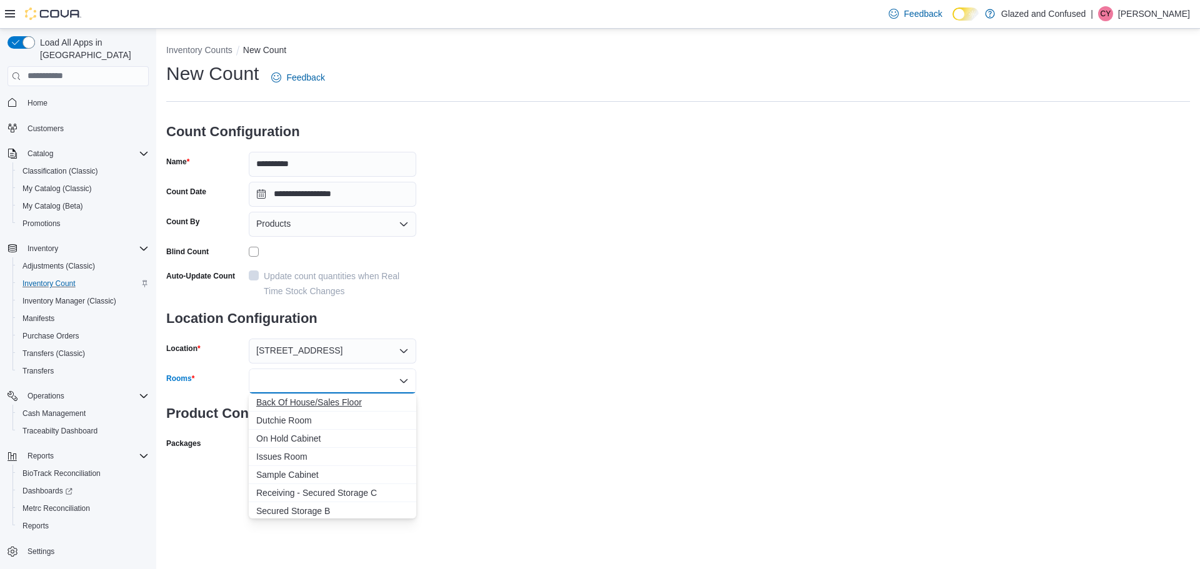
click at [311, 399] on span "Back Of House/Sales Floor" at bounding box center [332, 402] width 152 height 12
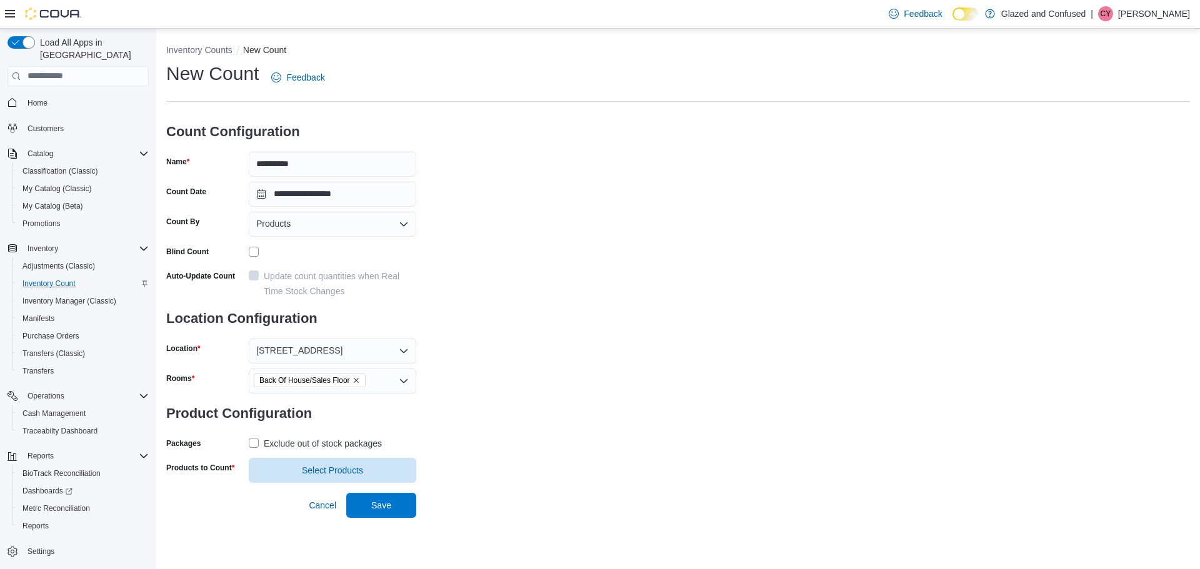
click at [518, 404] on div "**********" at bounding box center [678, 272] width 1024 height 422
click at [256, 441] on label "Exclude out of stock packages" at bounding box center [315, 443] width 133 height 15
click at [311, 469] on span "Select Products" at bounding box center [332, 470] width 61 height 12
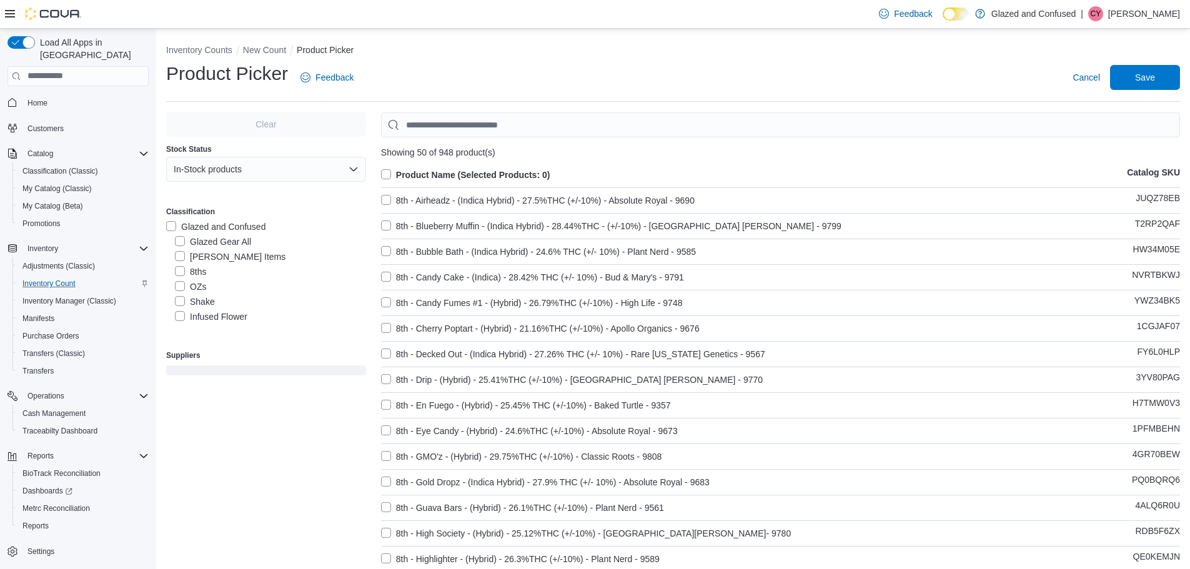
click at [180, 252] on label "[PERSON_NAME] Items" at bounding box center [230, 256] width 111 height 15
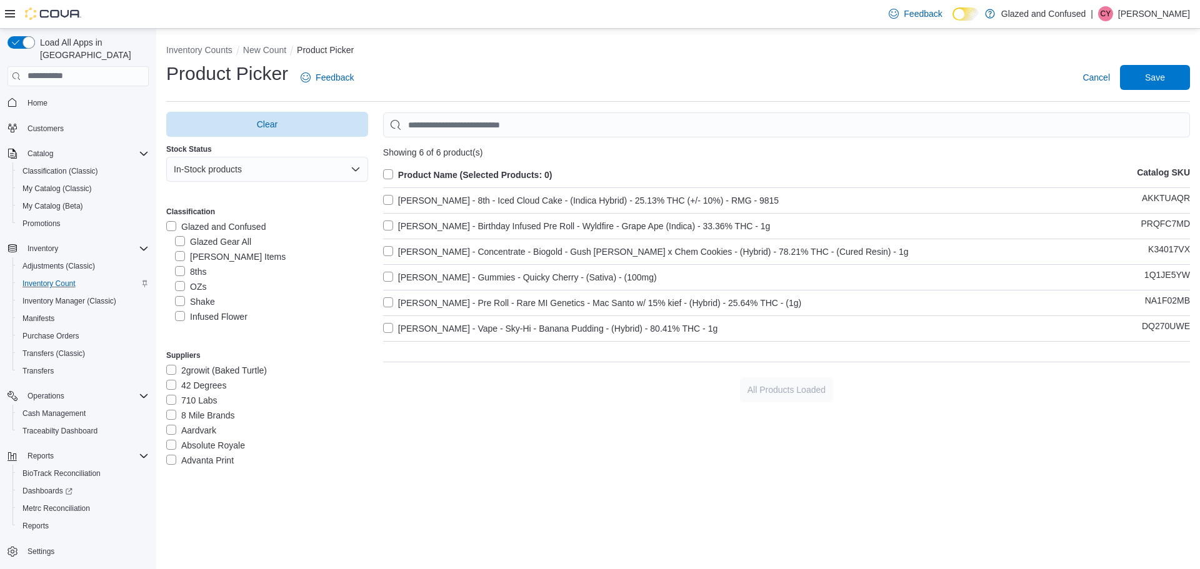
click at [387, 170] on label "Product Name (Selected Products: 0)" at bounding box center [467, 174] width 169 height 15
click at [1151, 76] on span "Save" at bounding box center [1155, 77] width 20 height 12
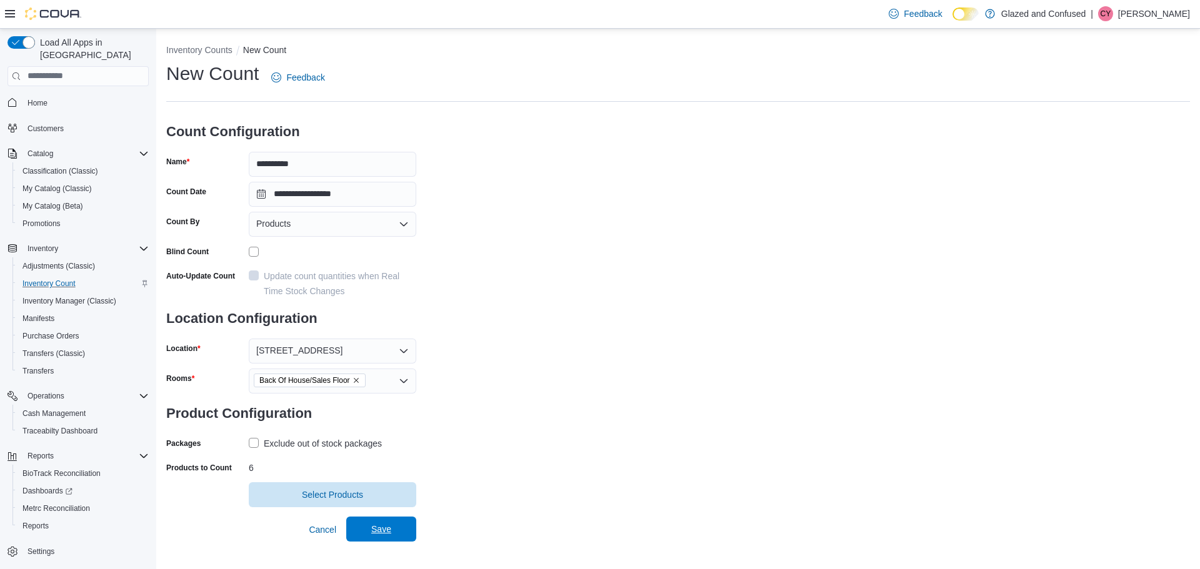
click at [386, 533] on span "Save" at bounding box center [381, 529] width 20 height 12
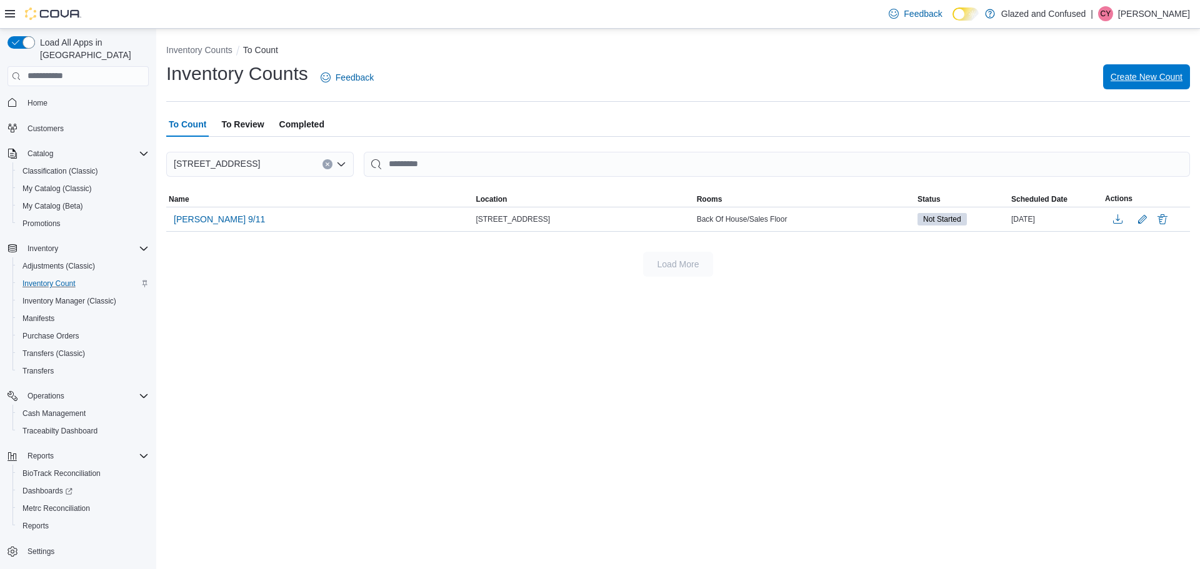
click at [1147, 77] on span "Create New Count" at bounding box center [1146, 77] width 72 height 12
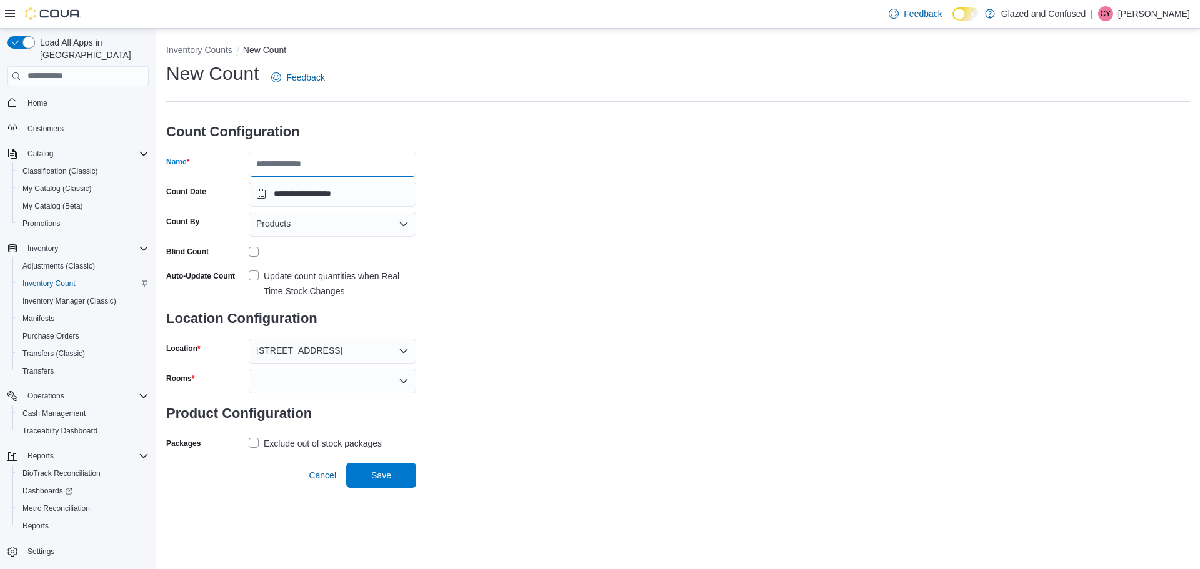
click at [336, 157] on input "Name" at bounding box center [332, 164] width 167 height 25
type input "**********"
click at [287, 379] on div at bounding box center [332, 381] width 167 height 25
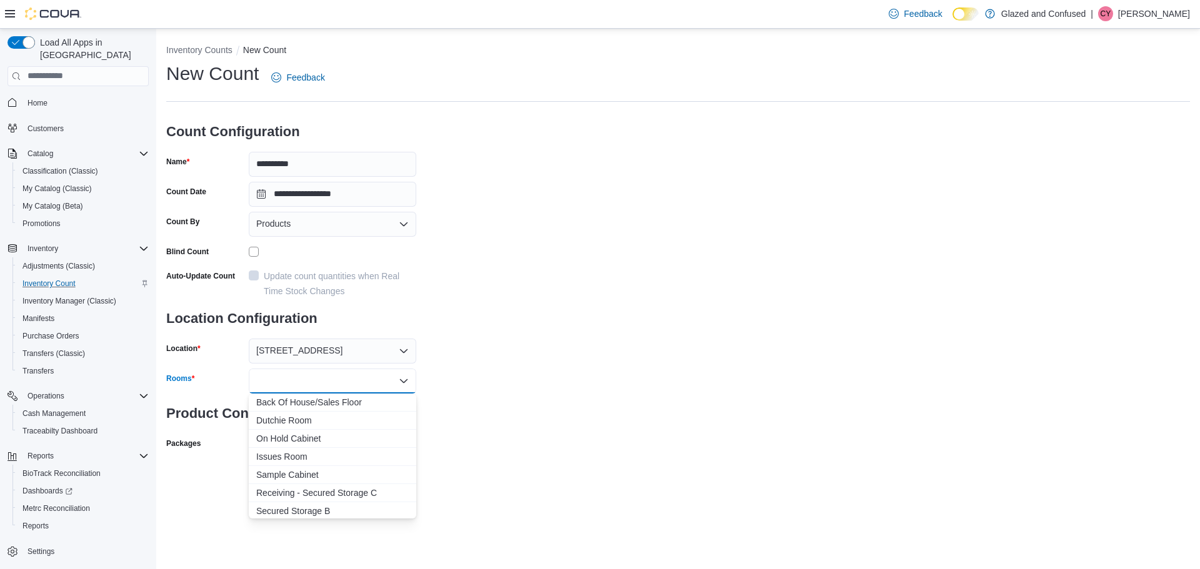
drag, startPoint x: 288, startPoint y: 402, endPoint x: 446, endPoint y: 407, distance: 158.2
click at [289, 402] on span "Back Of House/Sales Floor" at bounding box center [332, 402] width 152 height 12
drag, startPoint x: 564, startPoint y: 416, endPoint x: 455, endPoint y: 426, distance: 109.2
click at [564, 416] on div "**********" at bounding box center [678, 272] width 1024 height 422
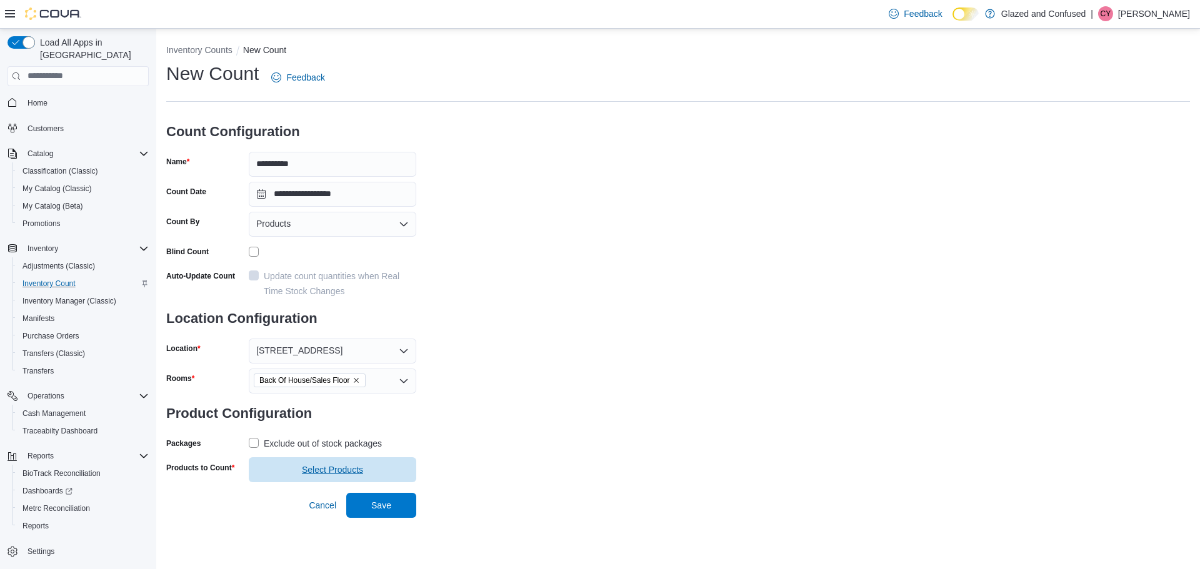
drag, startPoint x: 254, startPoint y: 442, endPoint x: 289, endPoint y: 462, distance: 40.3
click at [253, 442] on label "Exclude out of stock packages" at bounding box center [315, 443] width 133 height 15
click at [316, 471] on span "Select Products" at bounding box center [332, 470] width 61 height 12
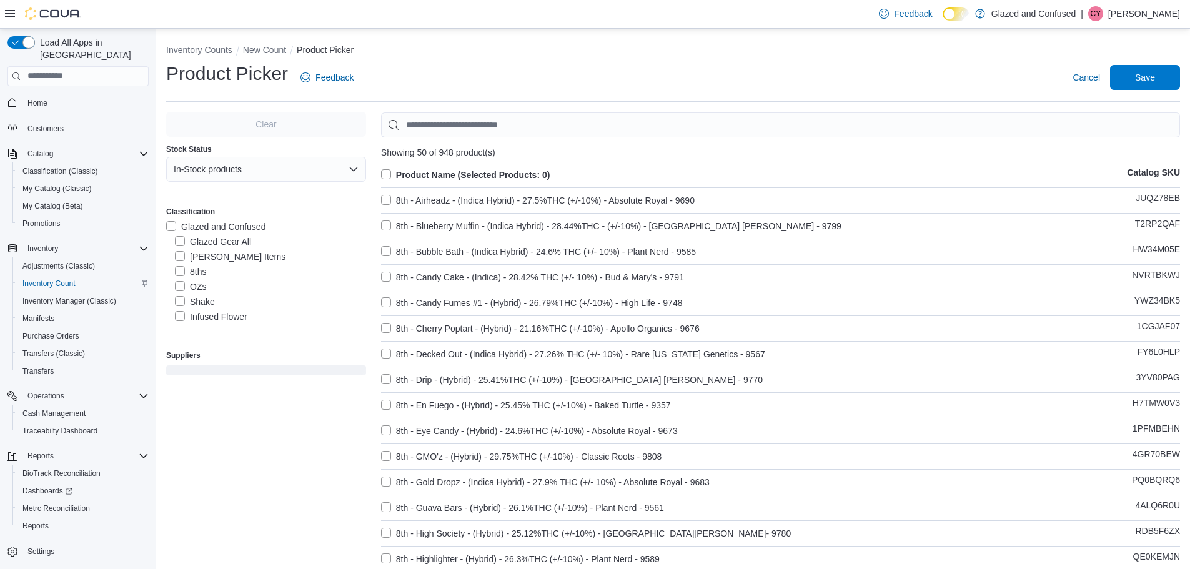
click at [179, 271] on label "8ths" at bounding box center [190, 271] width 31 height 15
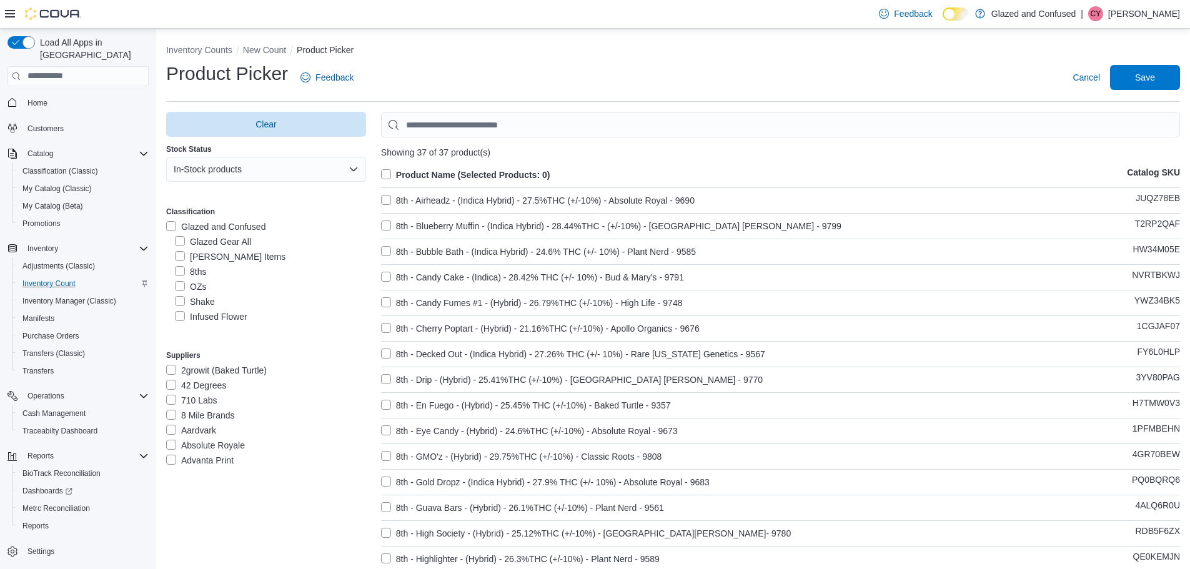
click at [387, 172] on label "Product Name (Selected Products: 0)" at bounding box center [465, 174] width 169 height 15
click at [1148, 79] on span "Save" at bounding box center [1145, 77] width 20 height 12
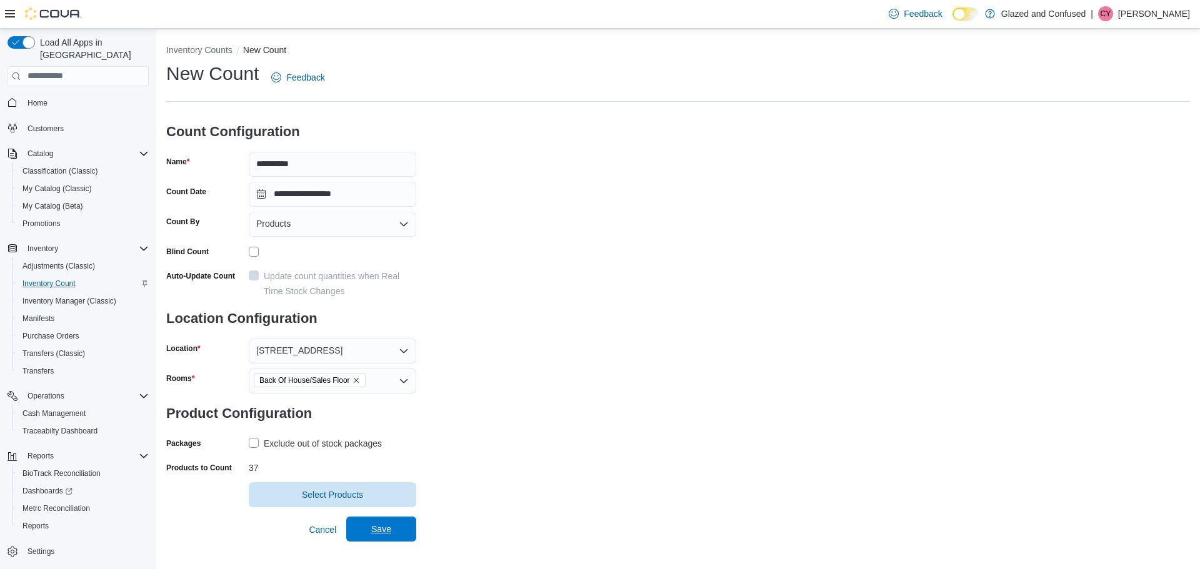
click at [384, 531] on span "Save" at bounding box center [381, 529] width 20 height 12
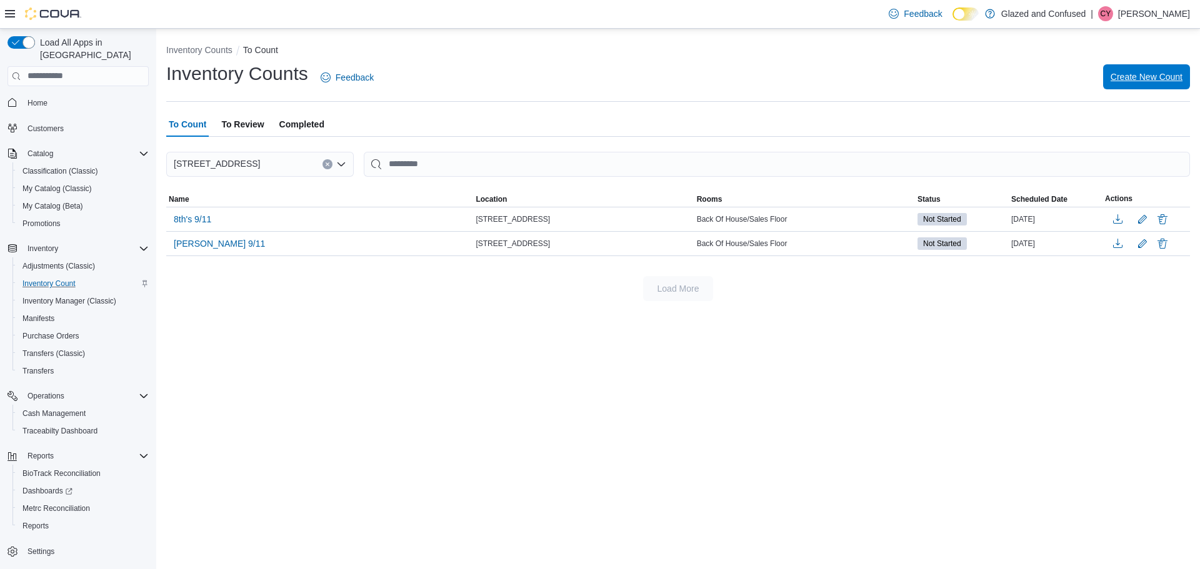
click at [1145, 71] on span "Create New Count" at bounding box center [1146, 76] width 72 height 25
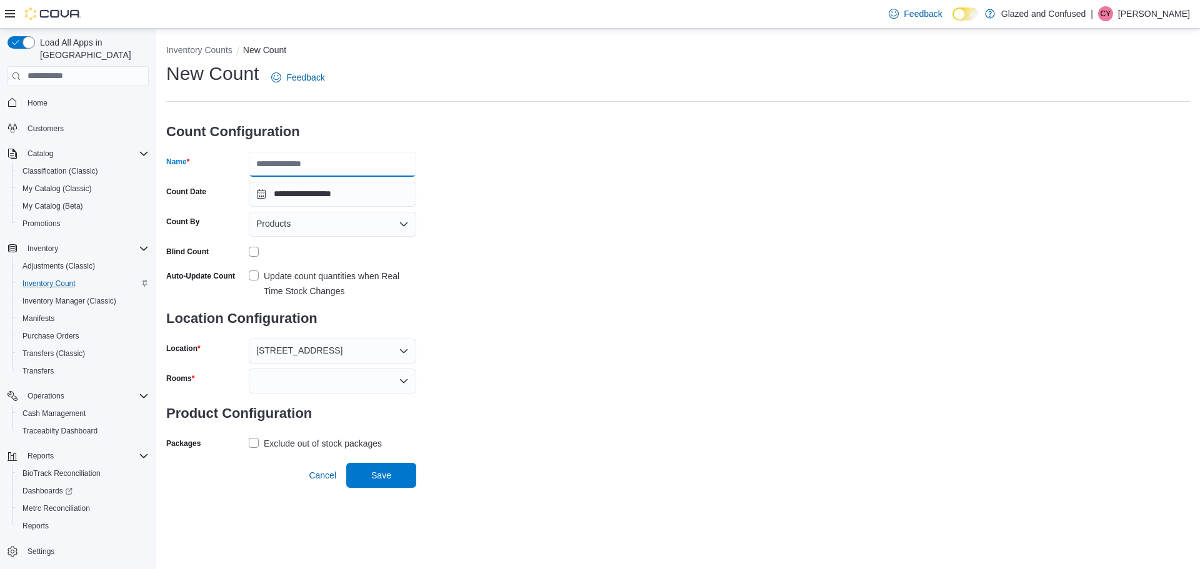
click at [351, 162] on input "Name" at bounding box center [332, 164] width 167 height 25
type input "*********"
click at [313, 380] on div at bounding box center [332, 381] width 167 height 25
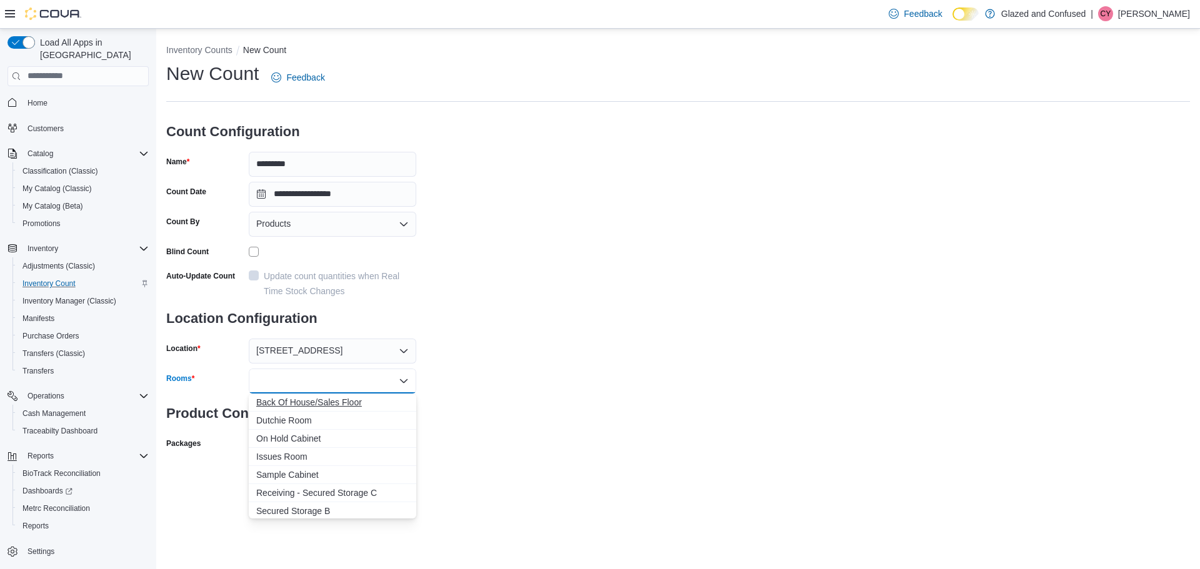
click at [323, 397] on span "Back Of House/Sales Floor" at bounding box center [332, 402] width 152 height 12
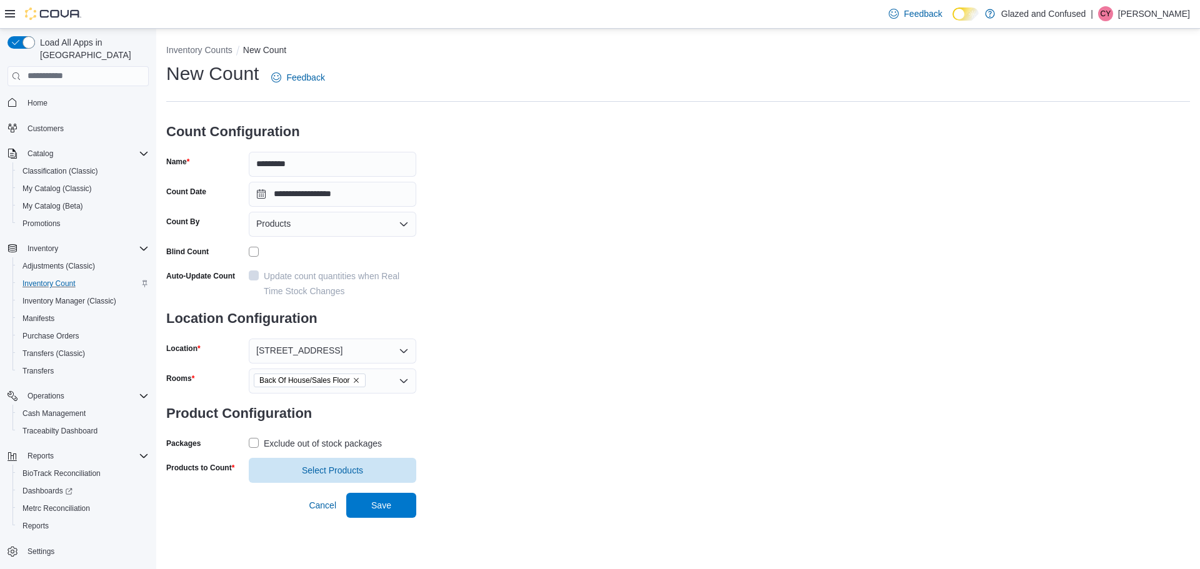
drag, startPoint x: 490, startPoint y: 399, endPoint x: 384, endPoint y: 433, distance: 110.9
click at [490, 401] on div "**********" at bounding box center [678, 272] width 1024 height 422
click at [252, 442] on label "Exclude out of stock packages" at bounding box center [315, 443] width 133 height 15
click at [310, 468] on span "Select Products" at bounding box center [332, 470] width 61 height 12
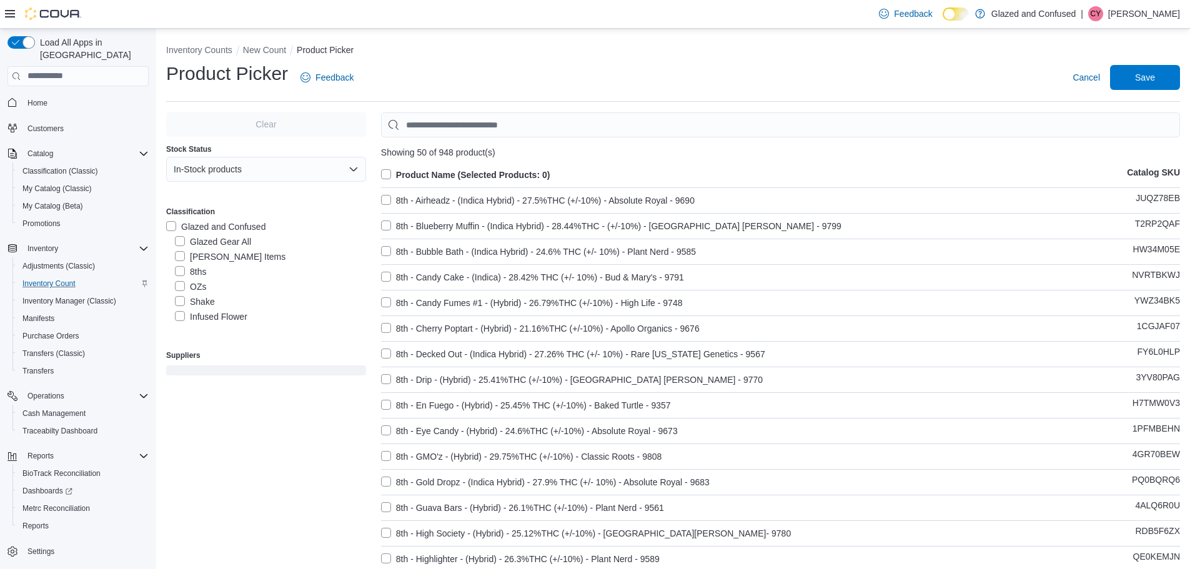
click at [178, 287] on label "OZs" at bounding box center [190, 286] width 31 height 15
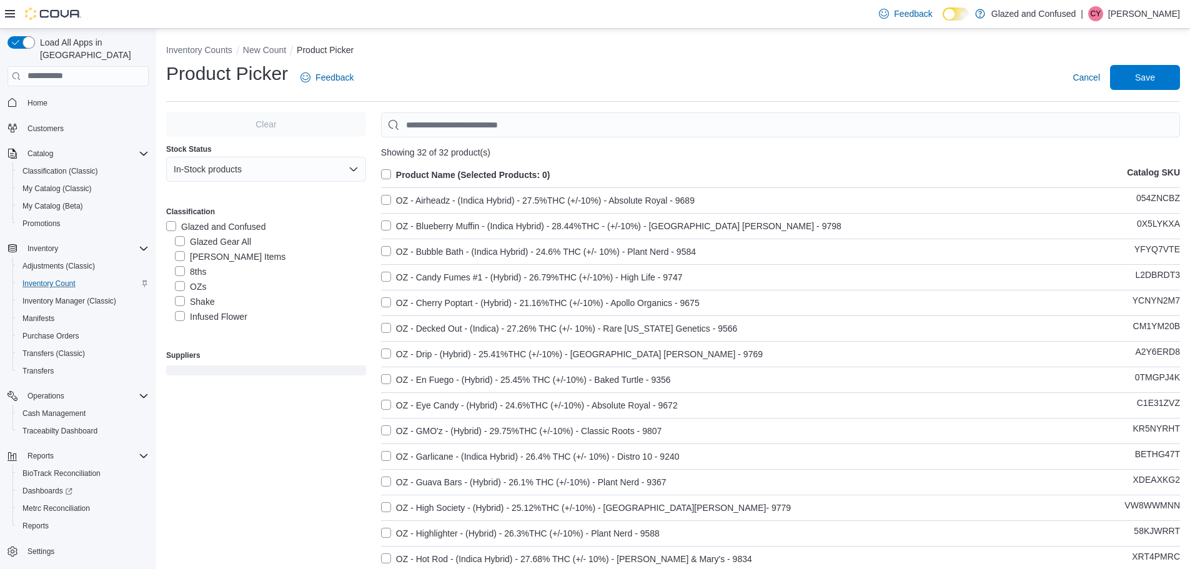
click at [387, 175] on label "Product Name (Selected Products: 0)" at bounding box center [465, 174] width 169 height 15
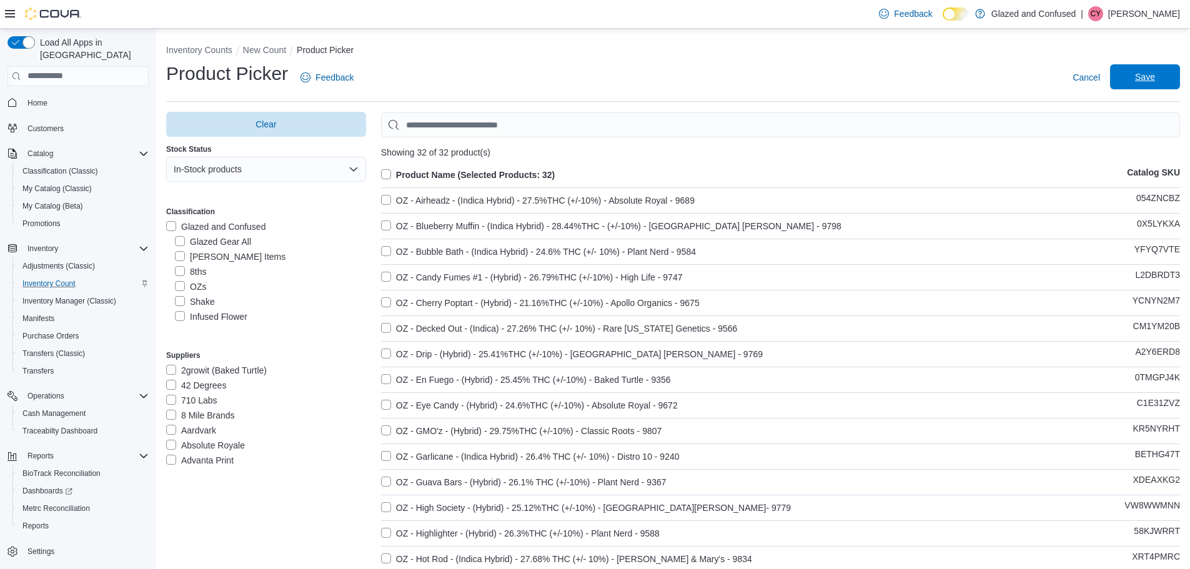
click at [1155, 74] on span "Save" at bounding box center [1145, 77] width 20 height 12
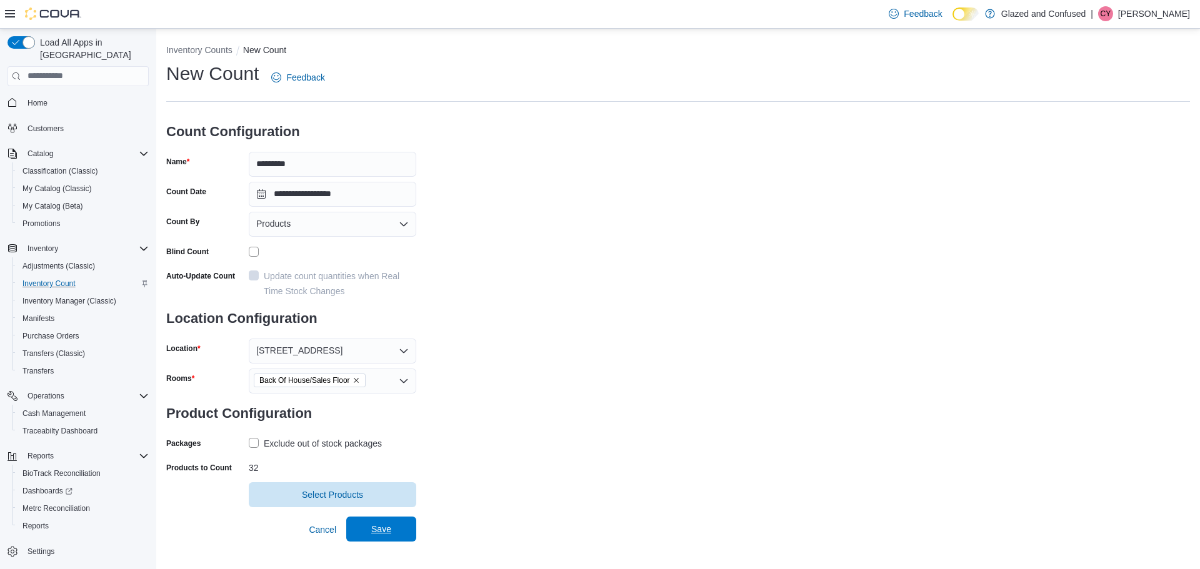
click at [379, 529] on span "Save" at bounding box center [381, 529] width 20 height 12
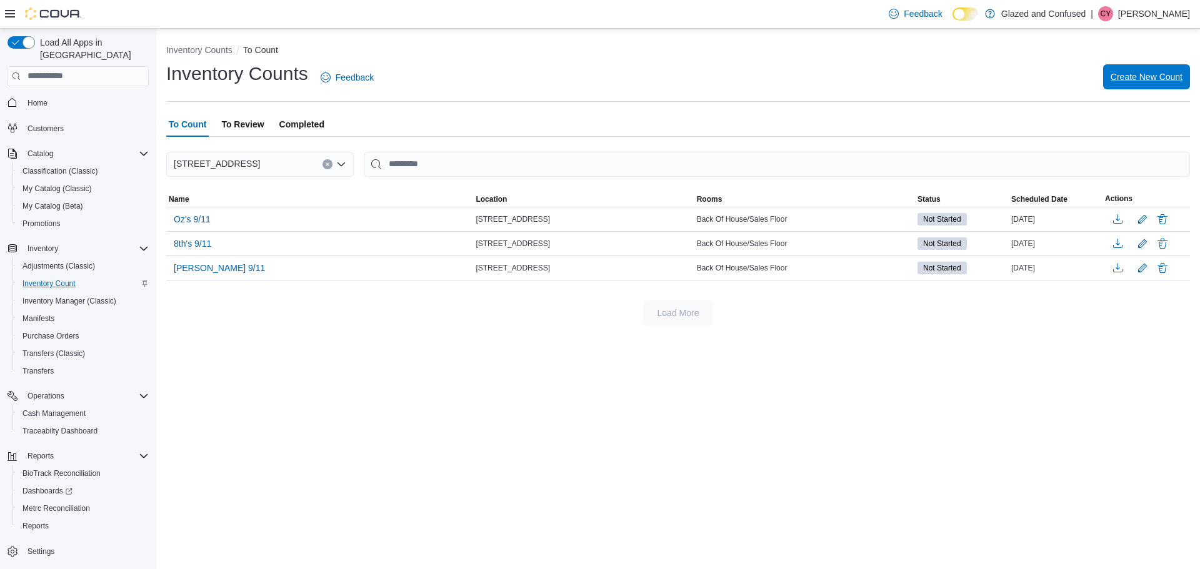
click at [1164, 74] on span "Create New Count" at bounding box center [1146, 77] width 72 height 12
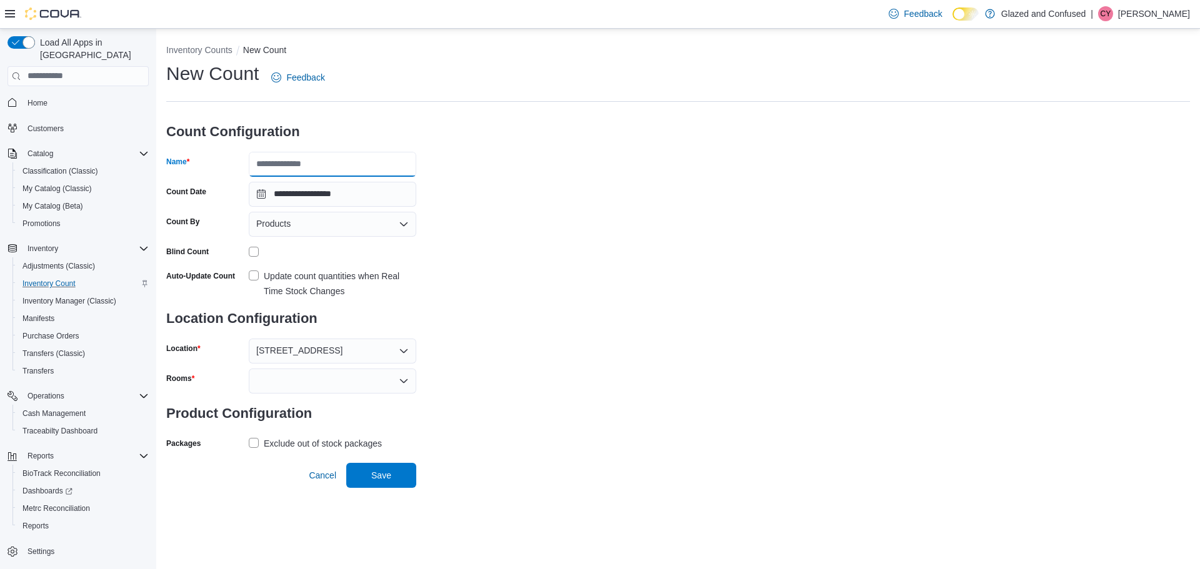
click at [292, 166] on input "Name" at bounding box center [332, 164] width 167 height 25
type input "**********"
click at [291, 380] on div at bounding box center [332, 381] width 167 height 25
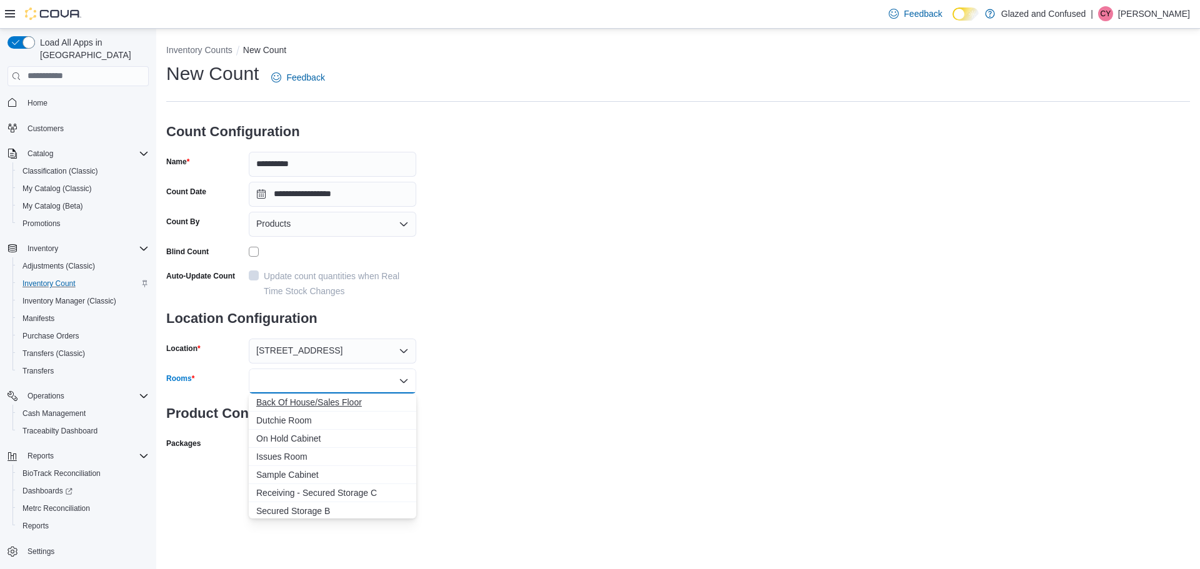
click at [306, 400] on span "Back Of House/Sales Floor" at bounding box center [332, 402] width 152 height 12
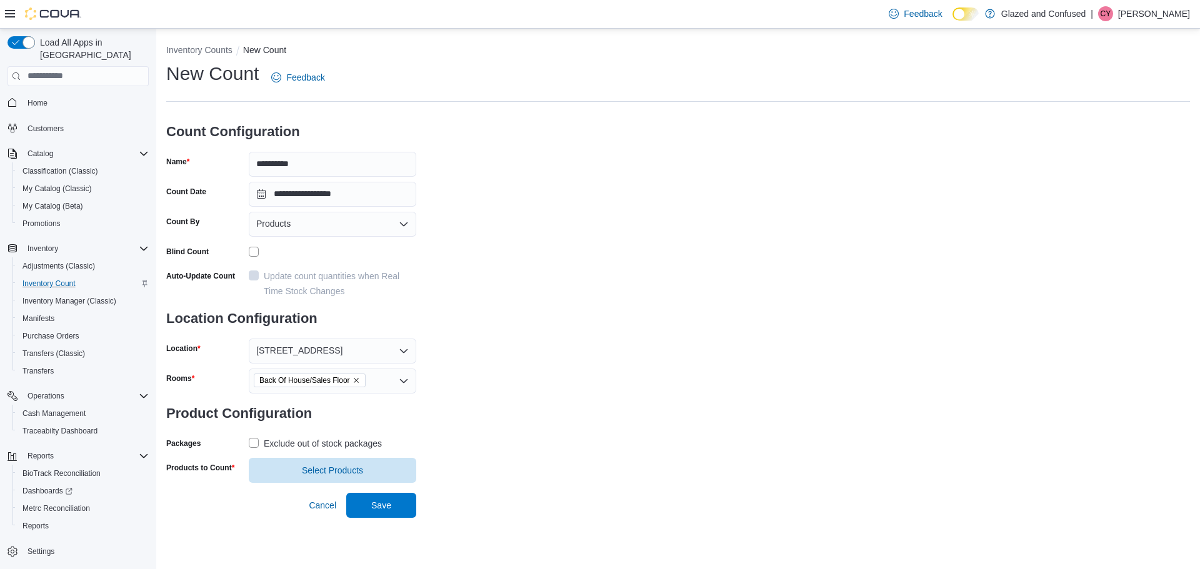
click at [507, 397] on div "**********" at bounding box center [678, 272] width 1024 height 422
click at [251, 441] on label "Exclude out of stock packages" at bounding box center [315, 443] width 133 height 15
click at [336, 469] on span "Select Products" at bounding box center [332, 470] width 61 height 12
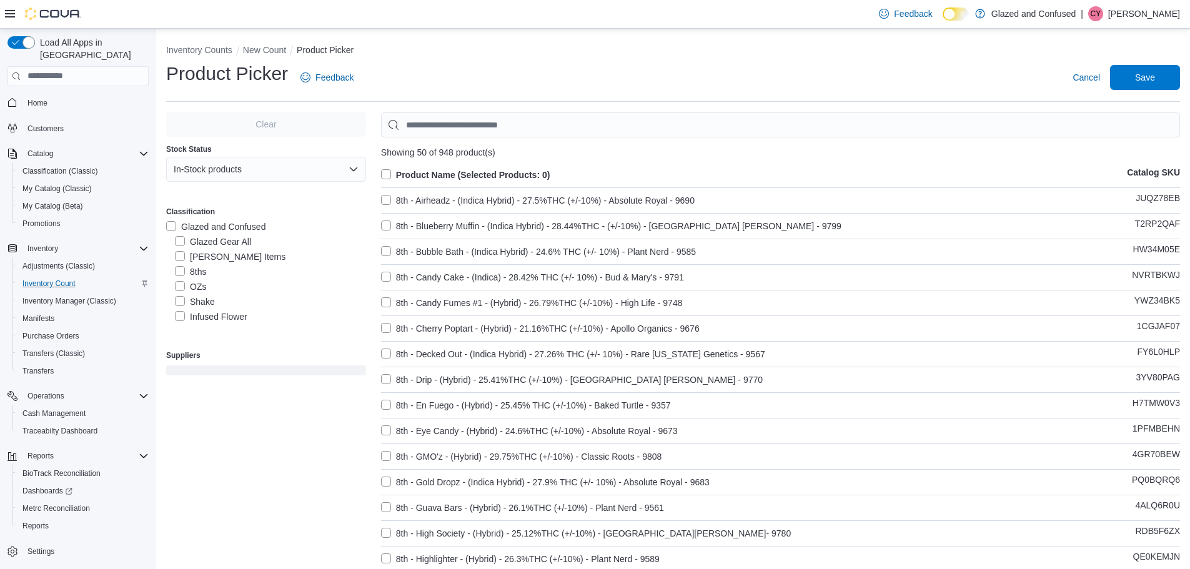
click at [177, 297] on label "Shake" at bounding box center [195, 301] width 40 height 15
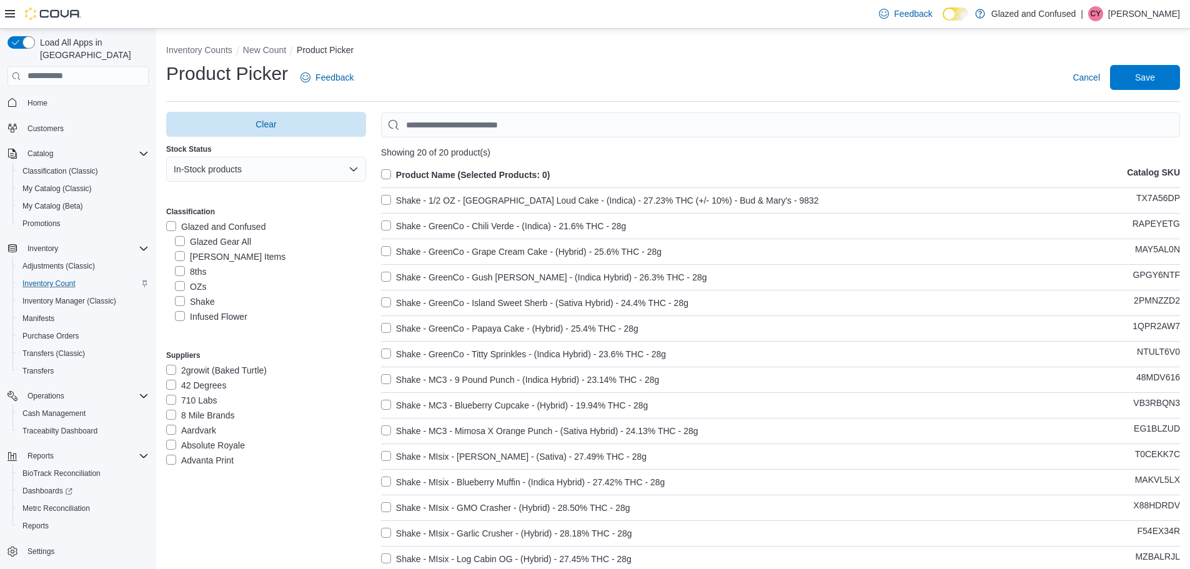
click at [390, 173] on label "Product Name (Selected Products: 0)" at bounding box center [465, 174] width 169 height 15
click at [1152, 74] on span "Save" at bounding box center [1145, 77] width 20 height 12
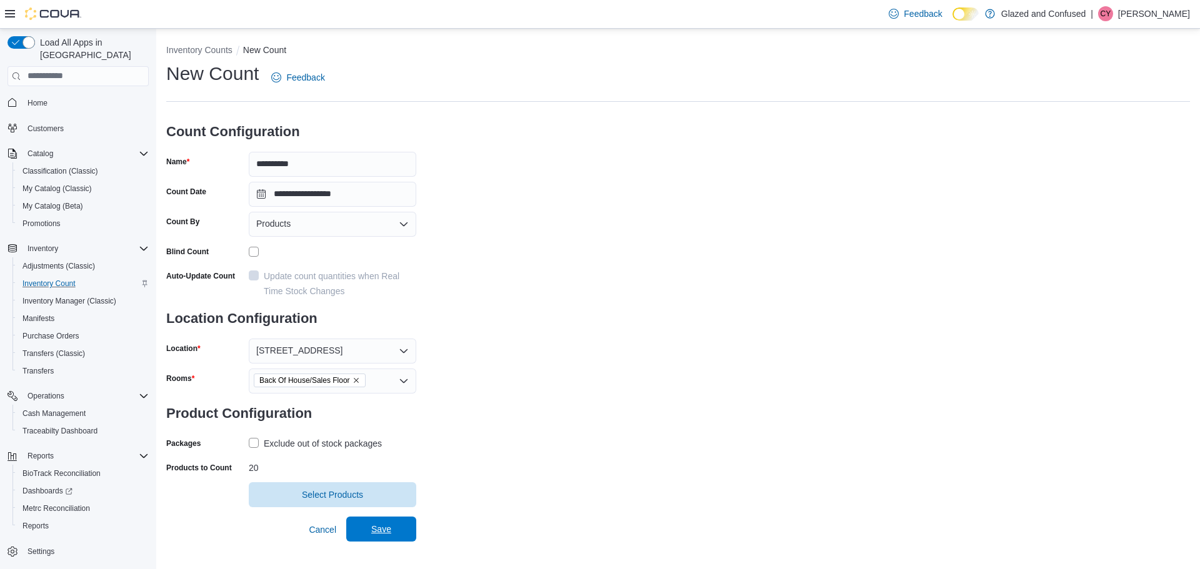
drag, startPoint x: 382, startPoint y: 525, endPoint x: 384, endPoint y: 533, distance: 8.3
click at [382, 525] on span "Save" at bounding box center [381, 529] width 20 height 12
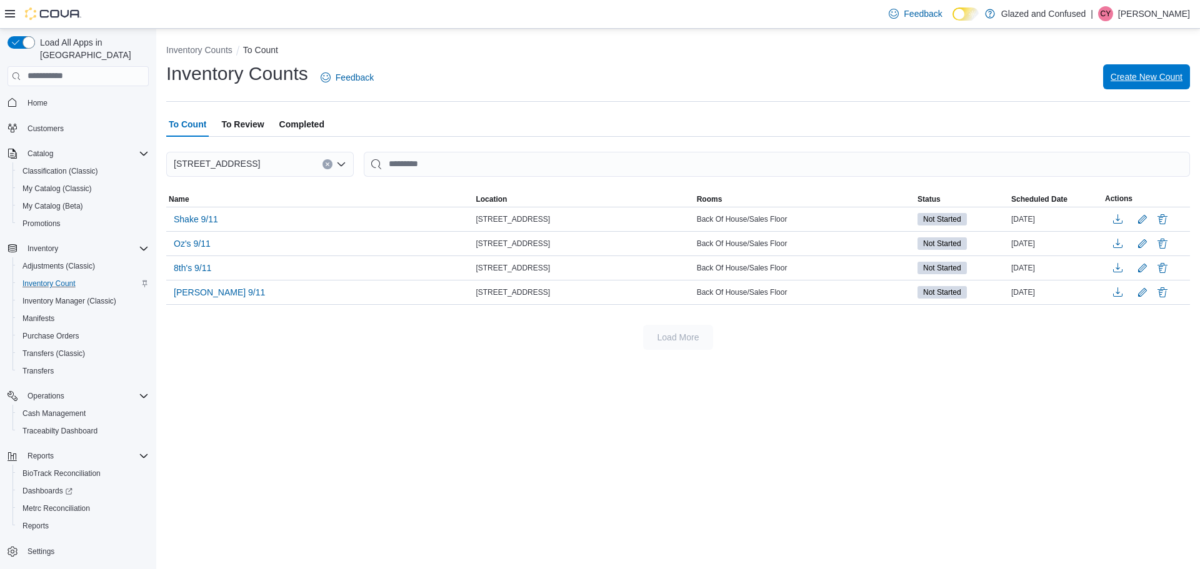
click at [1155, 68] on span "Create New Count" at bounding box center [1146, 76] width 72 height 25
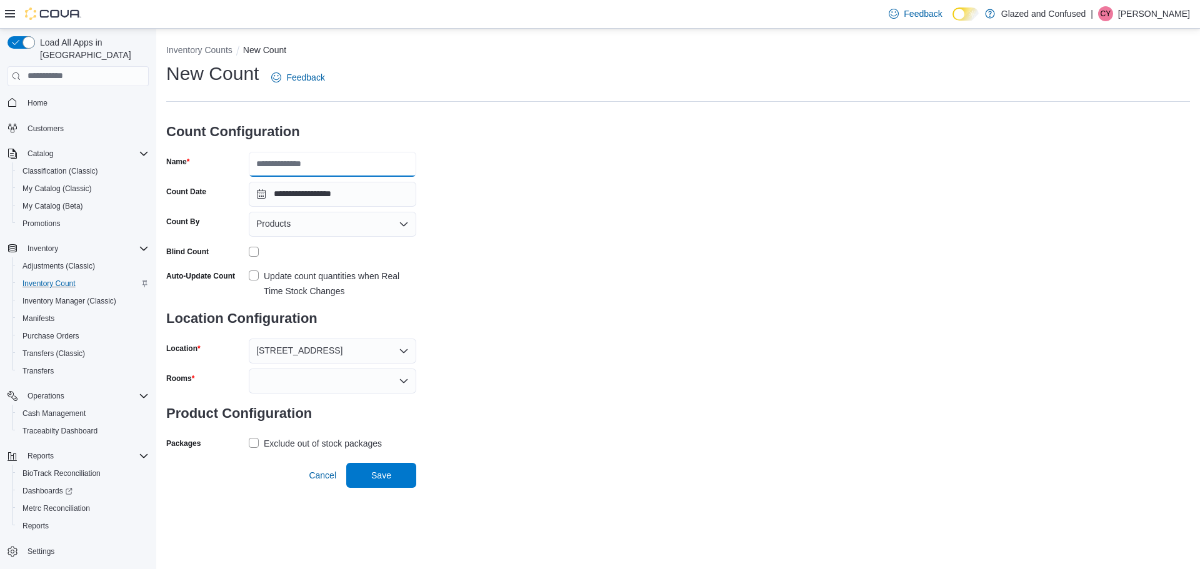
drag, startPoint x: 315, startPoint y: 169, endPoint x: 299, endPoint y: 157, distance: 20.5
click at [315, 169] on input "Name" at bounding box center [332, 164] width 167 height 25
type input "**********"
click at [291, 382] on div at bounding box center [332, 381] width 167 height 25
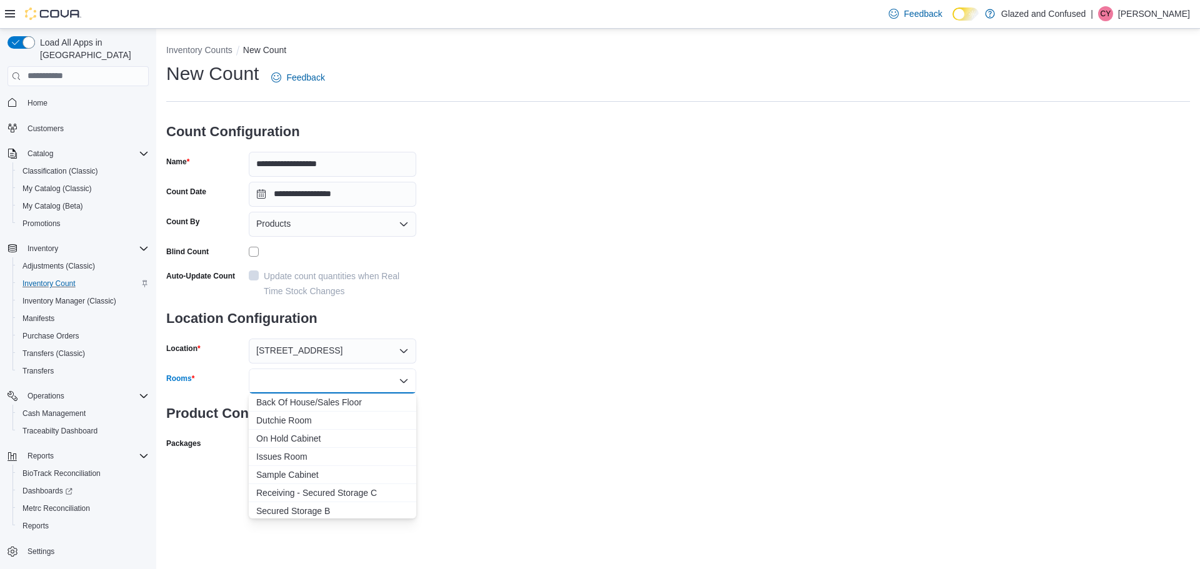
drag, startPoint x: 301, startPoint y: 401, endPoint x: 466, endPoint y: 403, distance: 165.0
click at [305, 401] on span "Back Of House/Sales Floor" at bounding box center [332, 402] width 152 height 12
drag, startPoint x: 528, startPoint y: 392, endPoint x: 476, endPoint y: 409, distance: 54.5
click at [522, 394] on div "**********" at bounding box center [678, 272] width 1024 height 422
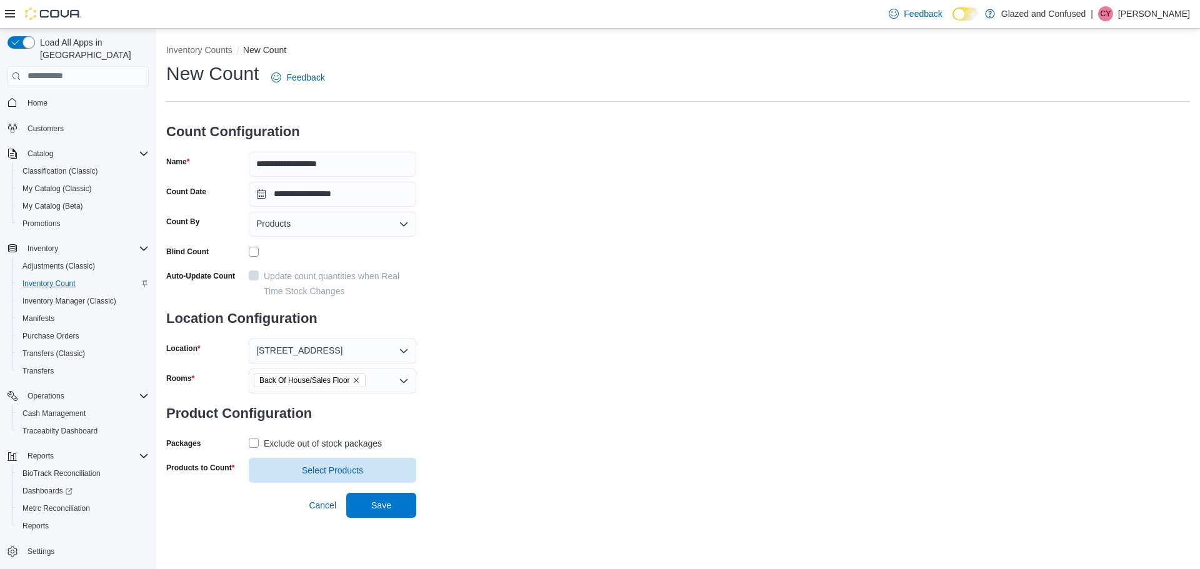
click at [252, 445] on label "Exclude out of stock packages" at bounding box center [315, 443] width 133 height 15
click at [312, 472] on span "Select Products" at bounding box center [332, 470] width 61 height 12
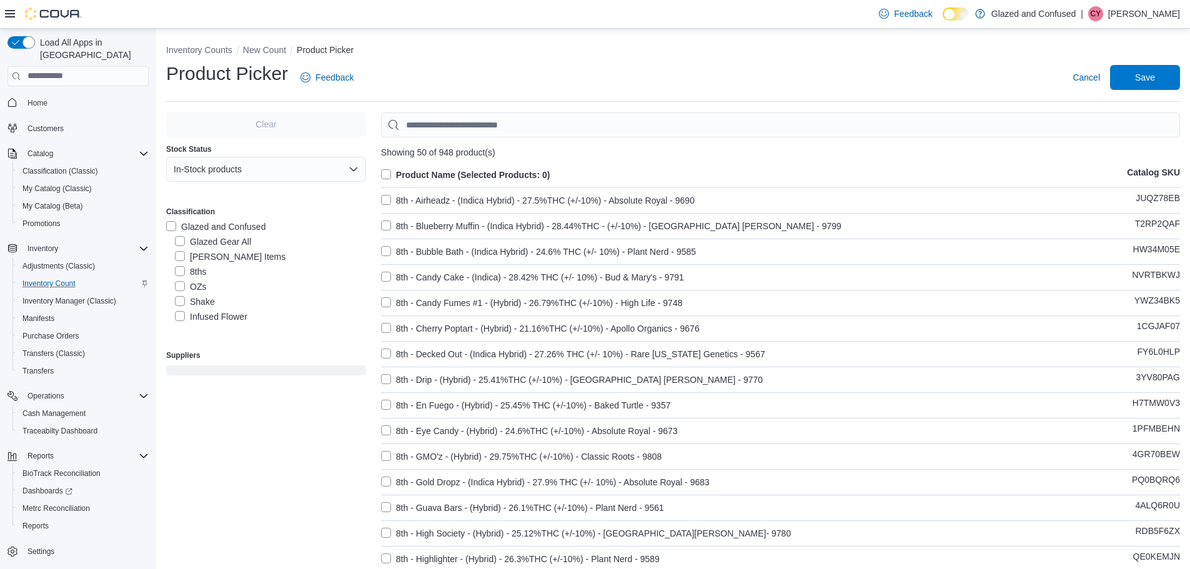
click at [178, 316] on label "Infused Flower" at bounding box center [211, 316] width 72 height 15
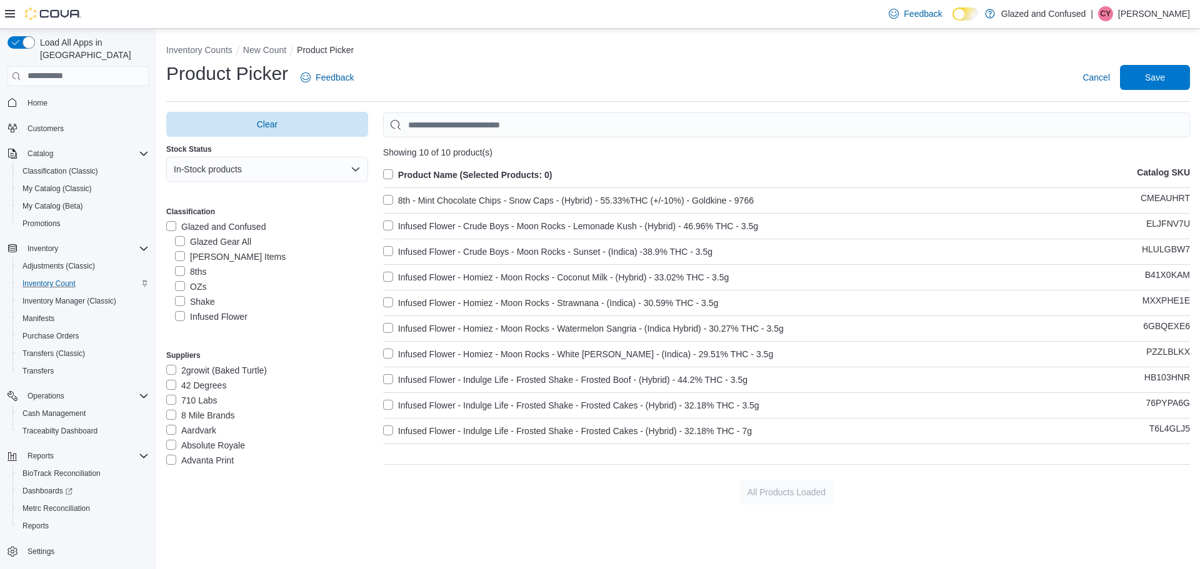
click at [390, 172] on label "Product Name (Selected Products: 0)" at bounding box center [467, 174] width 169 height 15
click at [1139, 72] on span "Save" at bounding box center [1154, 76] width 55 height 25
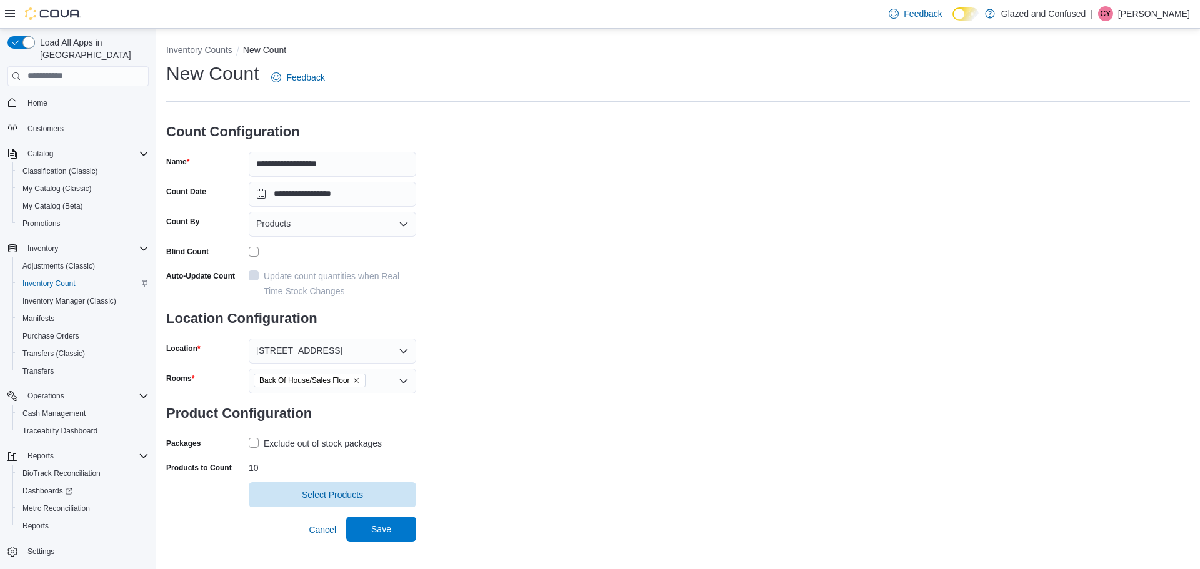
click at [386, 529] on span "Save" at bounding box center [381, 529] width 20 height 12
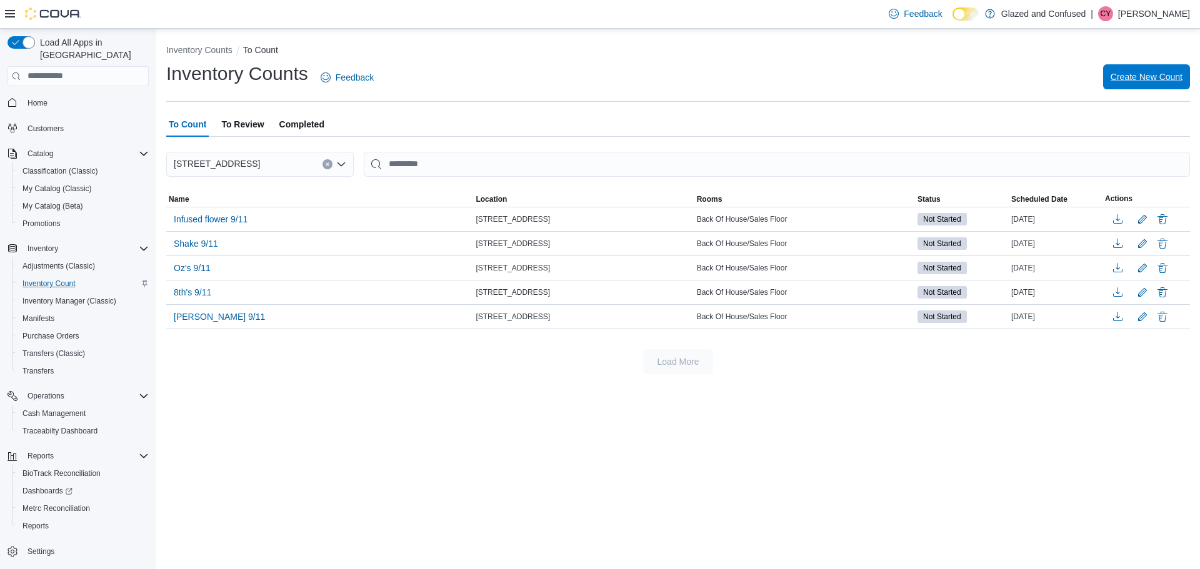
click at [1149, 71] on span "Create New Count" at bounding box center [1146, 77] width 72 height 12
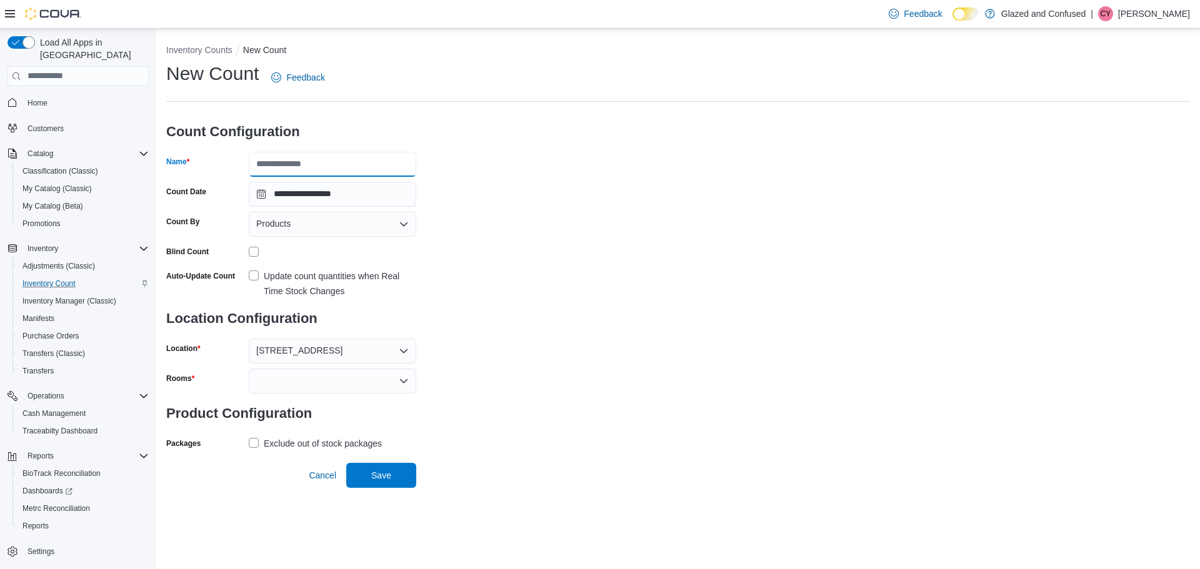
click at [339, 164] on input "Name" at bounding box center [332, 164] width 167 height 25
type input "**********"
click at [303, 375] on div at bounding box center [332, 381] width 167 height 25
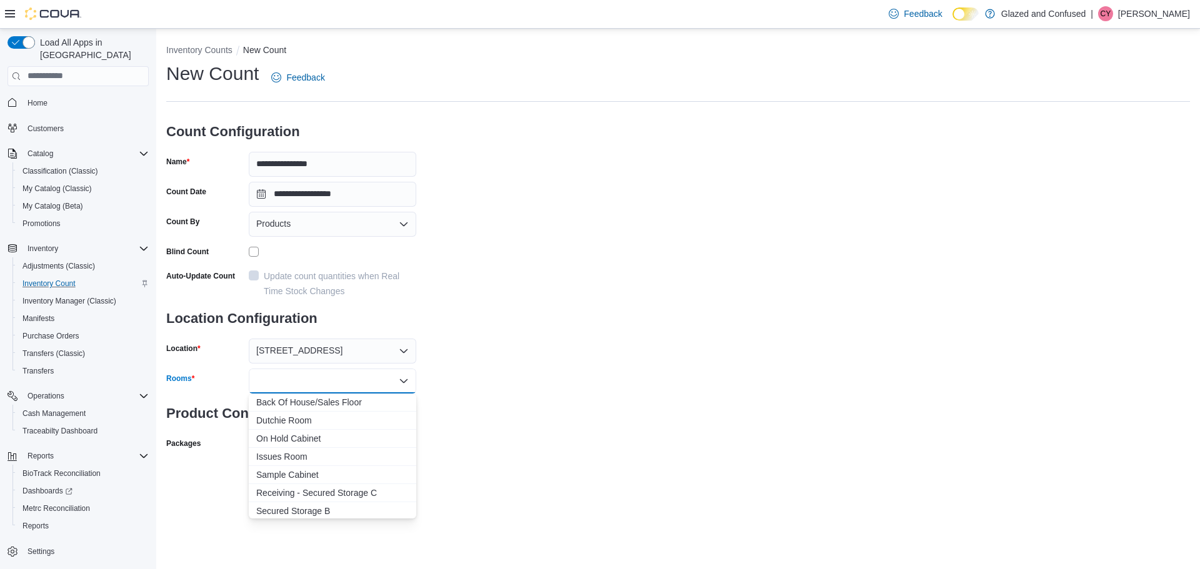
drag, startPoint x: 313, startPoint y: 403, endPoint x: 432, endPoint y: 422, distance: 120.2
click at [314, 403] on span "Back Of House/Sales Floor" at bounding box center [332, 402] width 152 height 12
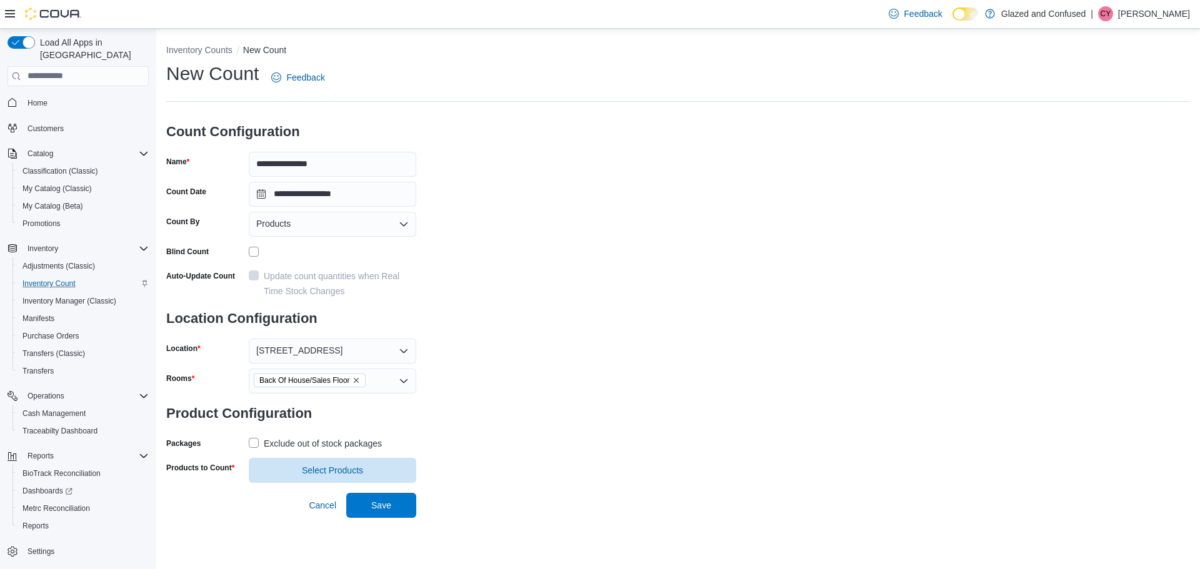
click at [544, 424] on div "**********" at bounding box center [678, 272] width 1024 height 422
drag, startPoint x: 251, startPoint y: 445, endPoint x: 284, endPoint y: 461, distance: 36.9
click at [254, 445] on label "Exclude out of stock packages" at bounding box center [315, 443] width 133 height 15
click at [327, 467] on span "Select Products" at bounding box center [332, 470] width 61 height 12
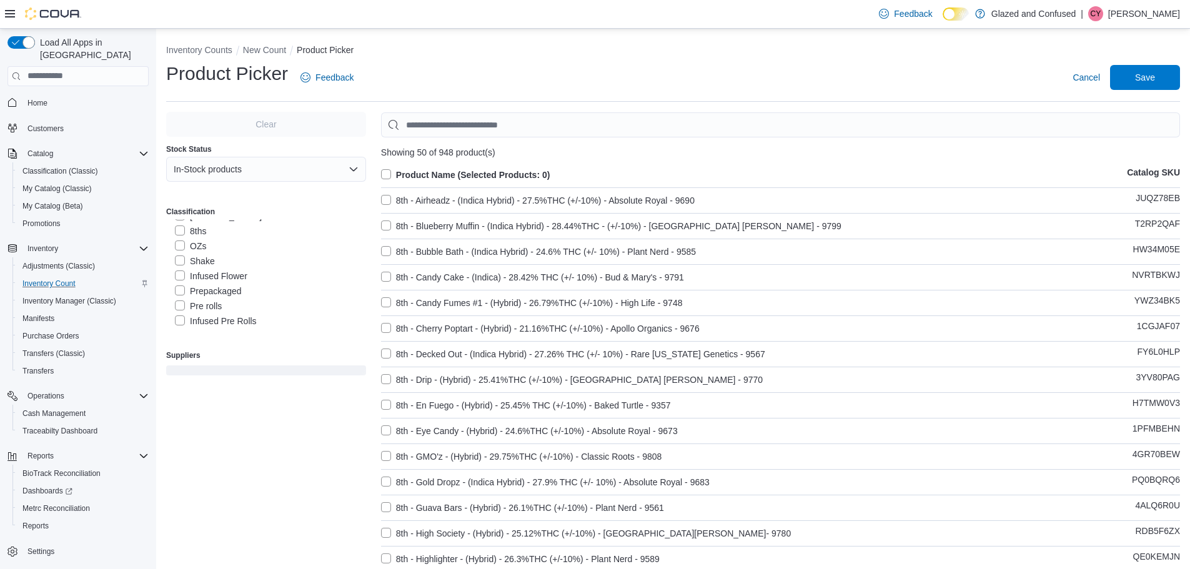
scroll to position [62, 0]
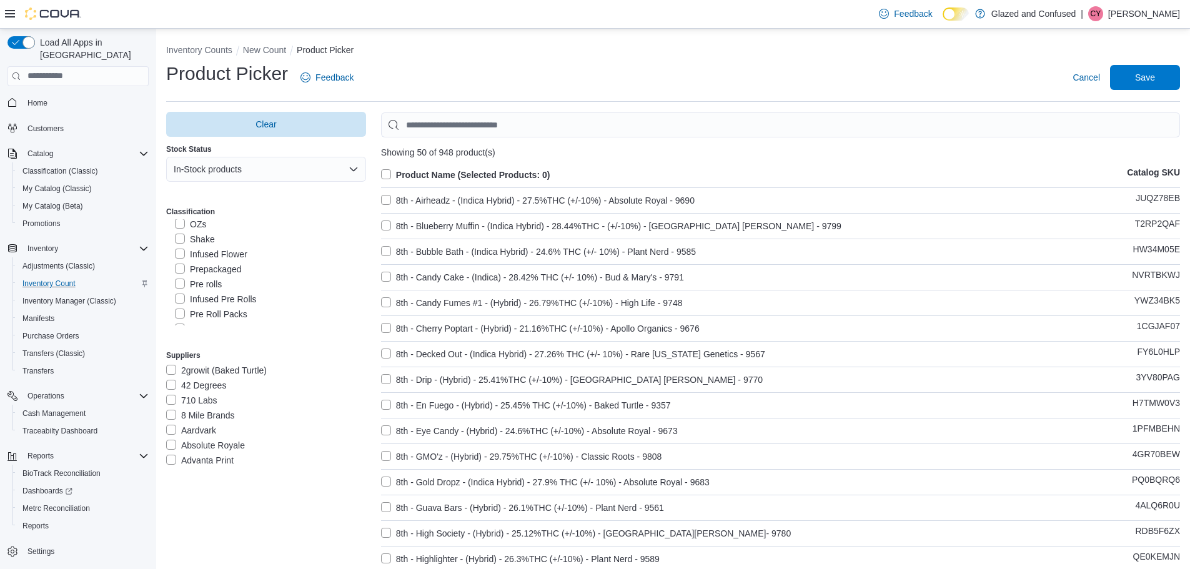
click at [179, 267] on label "Prepackaged" at bounding box center [208, 269] width 67 height 15
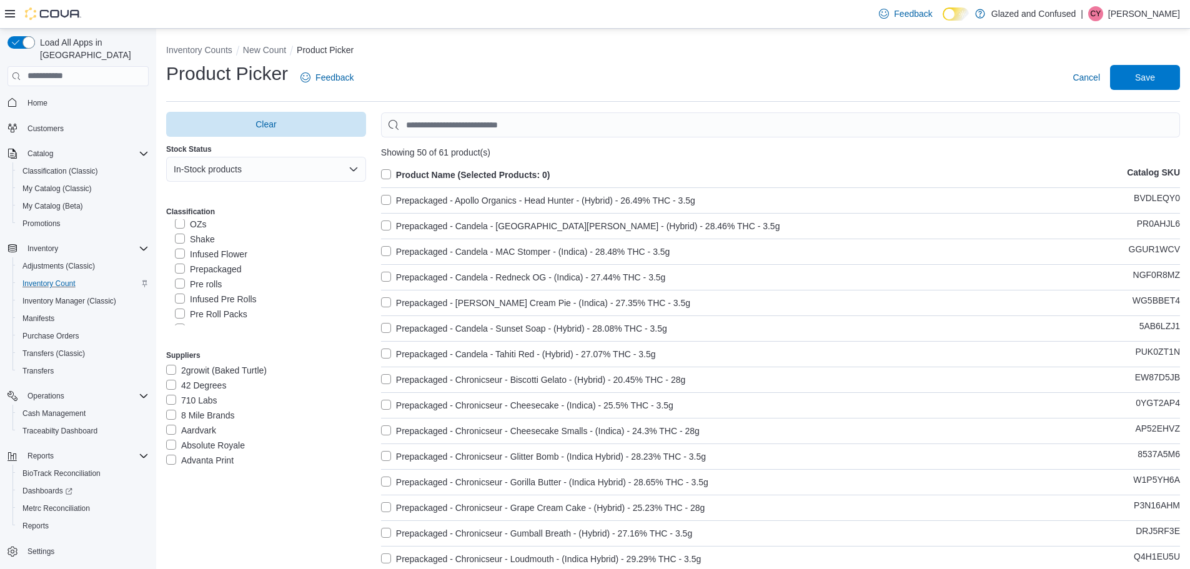
click at [386, 173] on label "Product Name (Selected Products: 0)" at bounding box center [465, 174] width 169 height 15
click at [1154, 76] on span "Save" at bounding box center [1145, 77] width 20 height 12
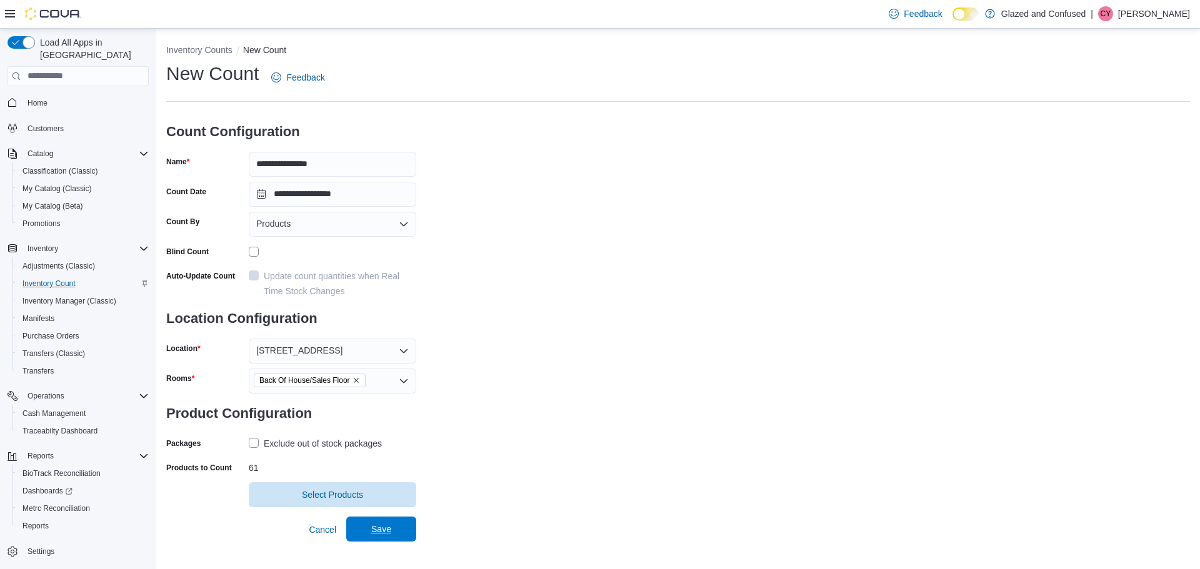
click at [386, 529] on span "Save" at bounding box center [381, 529] width 20 height 12
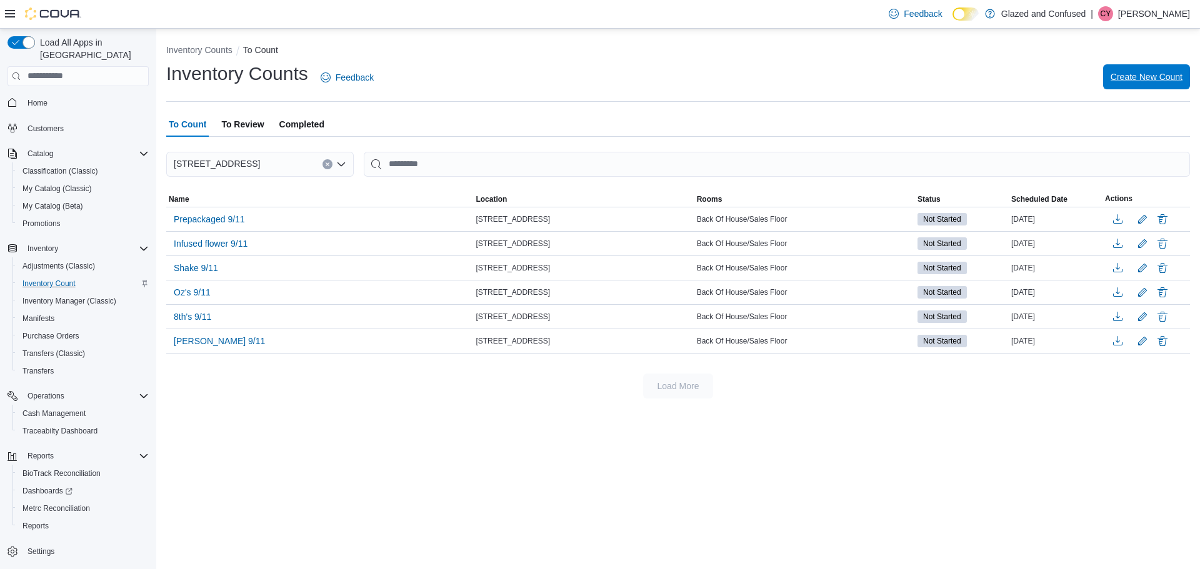
click at [1152, 72] on span "Create New Count" at bounding box center [1146, 77] width 72 height 12
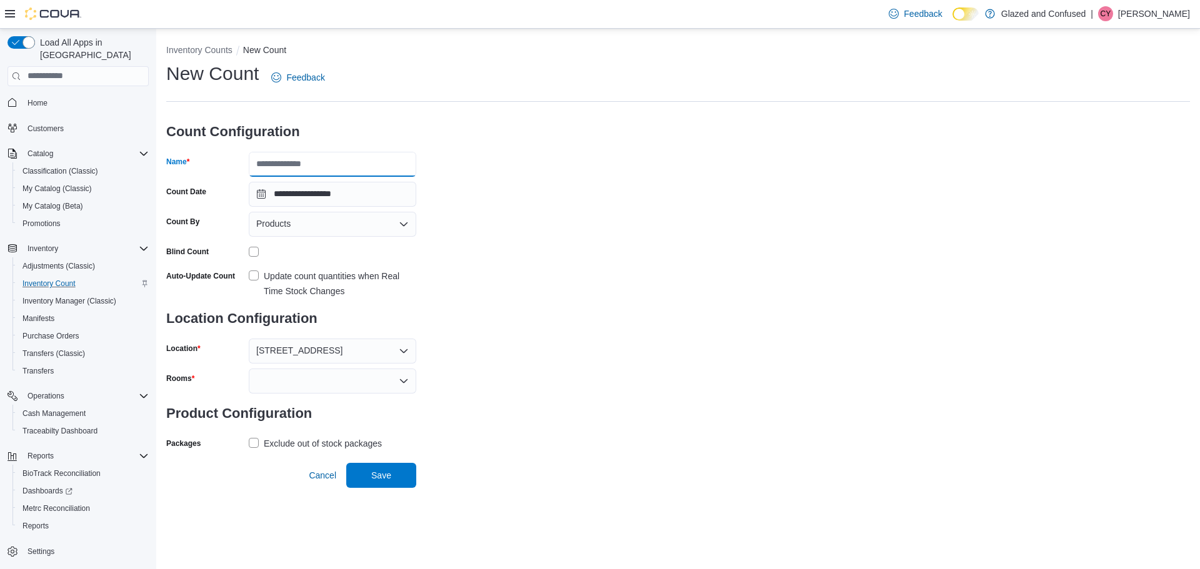
click at [342, 160] on input "Name" at bounding box center [332, 164] width 167 height 25
type input "**********"
drag, startPoint x: 300, startPoint y: 376, endPoint x: 299, endPoint y: 383, distance: 6.9
click at [302, 377] on div at bounding box center [332, 381] width 167 height 25
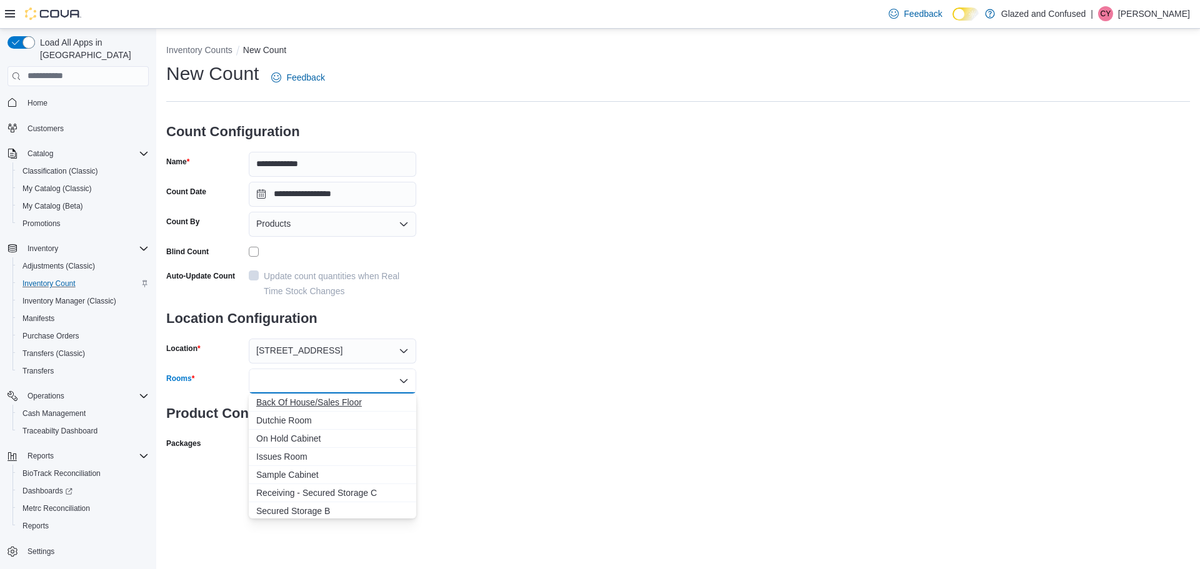
click at [311, 404] on span "Back Of House/Sales Floor" at bounding box center [332, 402] width 152 height 12
drag, startPoint x: 532, startPoint y: 408, endPoint x: 267, endPoint y: 456, distance: 268.6
click at [531, 409] on div "**********" at bounding box center [678, 272] width 1024 height 422
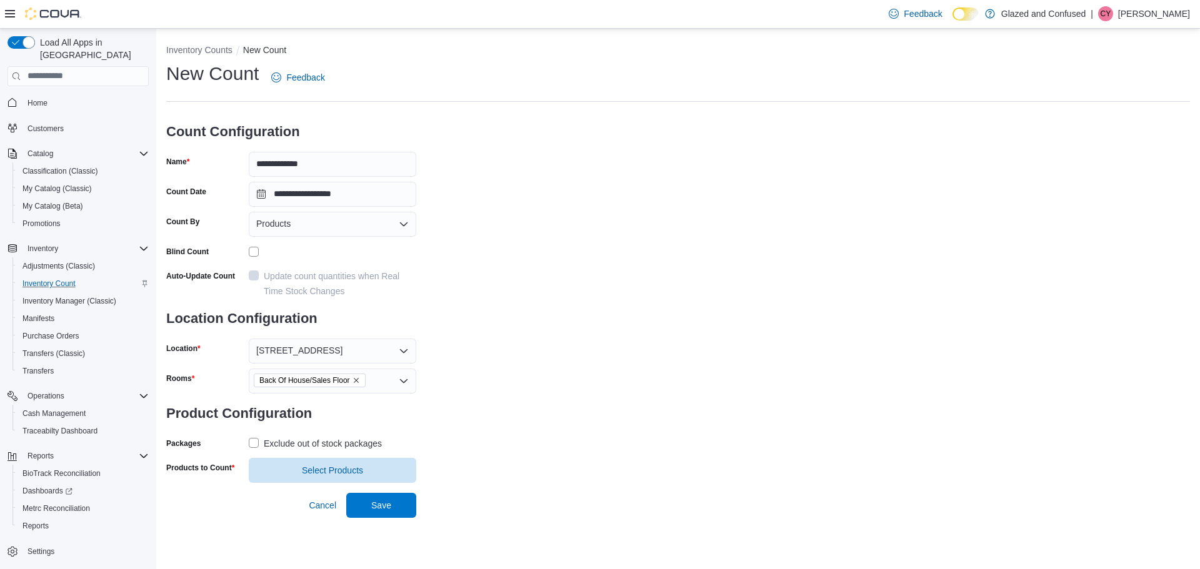
click at [254, 441] on label "Exclude out of stock packages" at bounding box center [315, 443] width 133 height 15
click at [324, 469] on span "Select Products" at bounding box center [332, 470] width 61 height 12
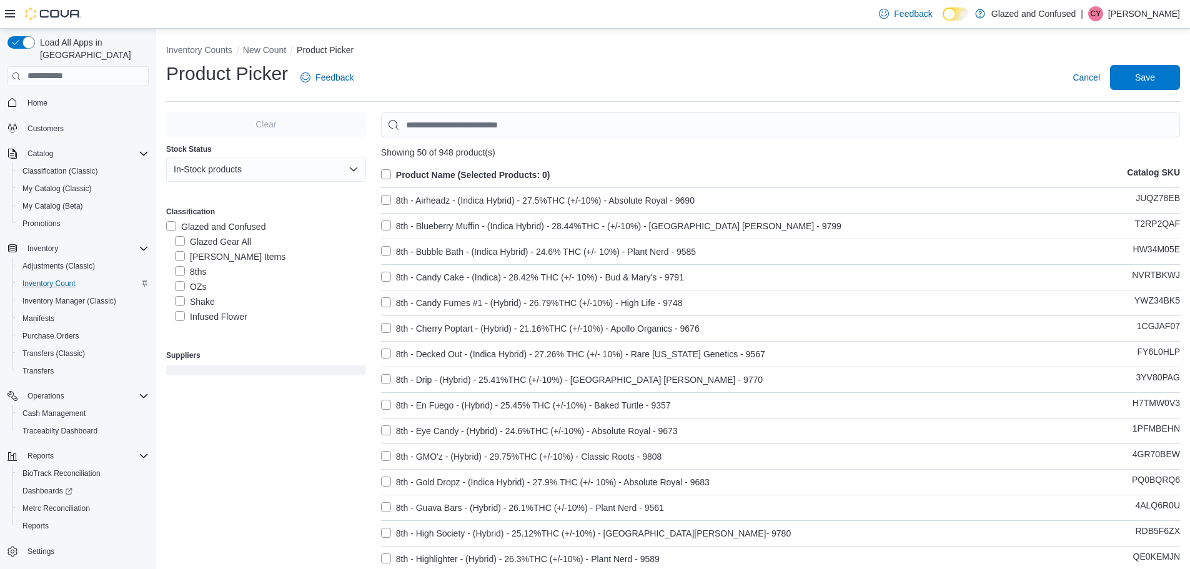
scroll to position [62, 0]
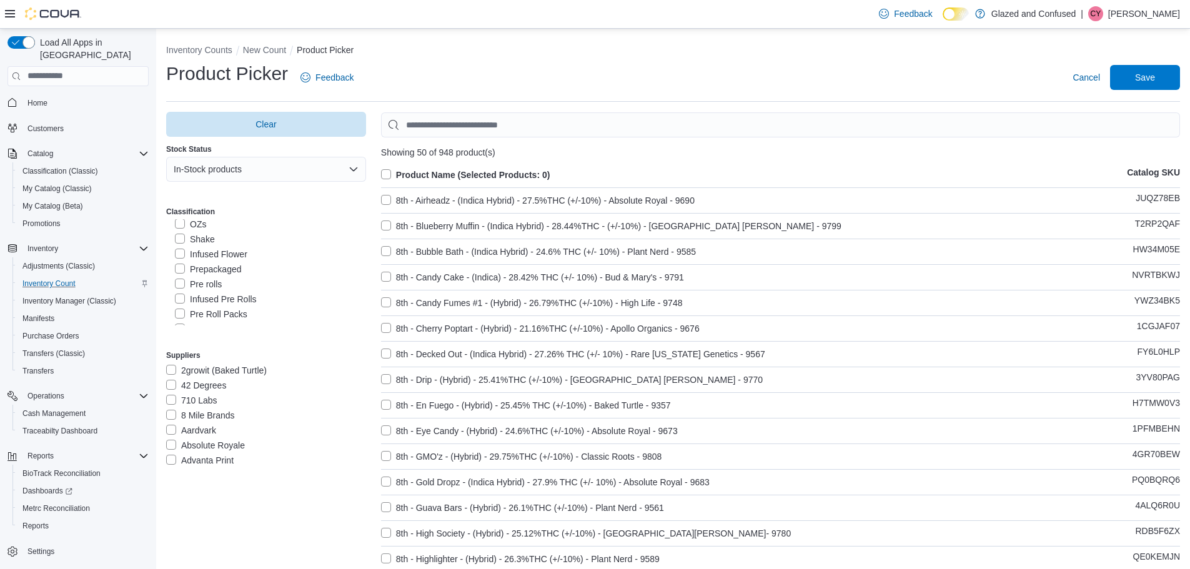
click at [181, 281] on label "Pre rolls" at bounding box center [198, 284] width 47 height 15
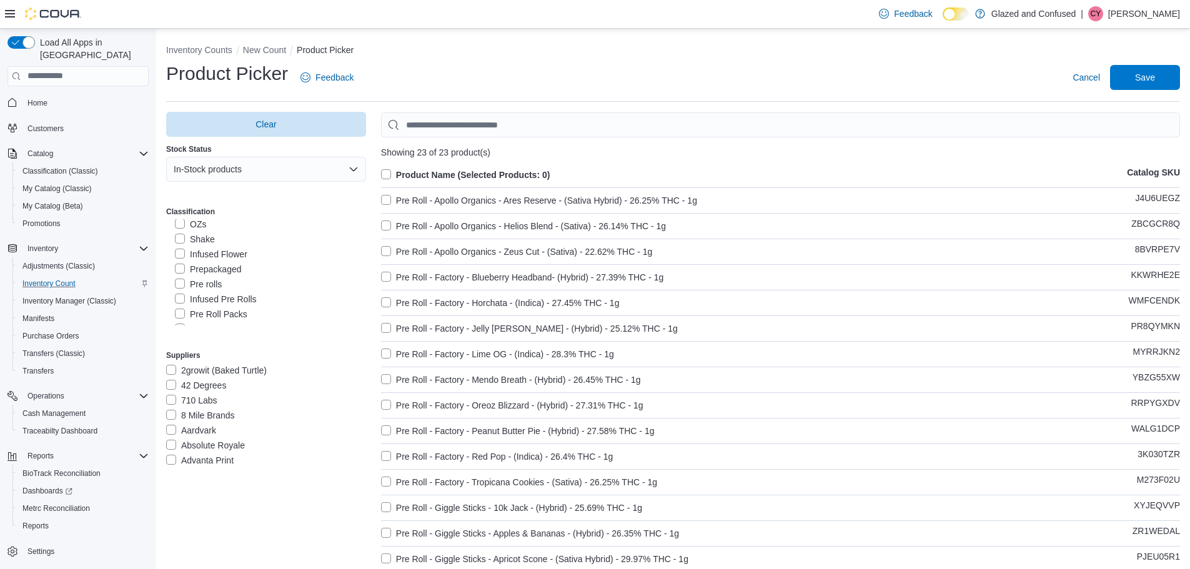
click at [388, 172] on label "Product Name (Selected Products: 0)" at bounding box center [465, 174] width 169 height 15
click at [1147, 79] on span "Save" at bounding box center [1145, 77] width 20 height 12
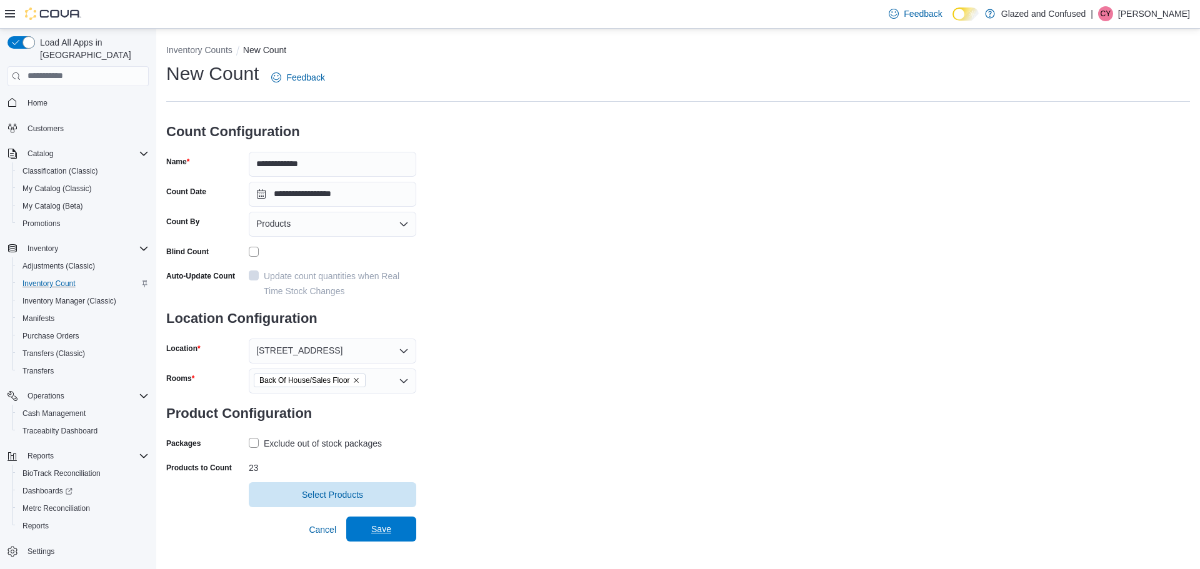
click at [377, 531] on span "Save" at bounding box center [381, 529] width 20 height 12
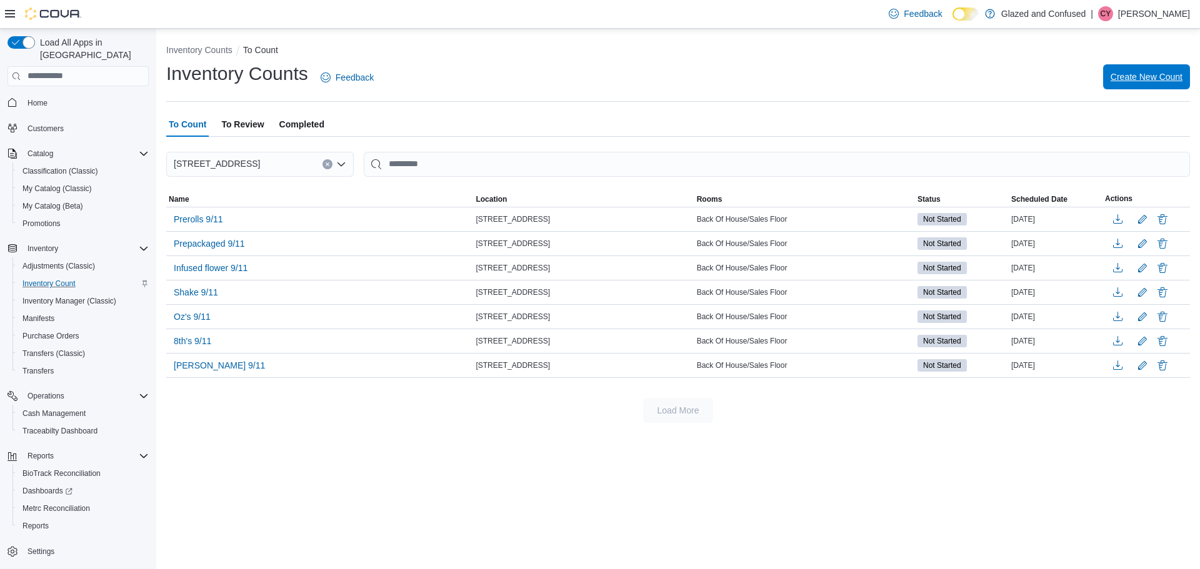
click at [1145, 69] on span "Create New Count" at bounding box center [1146, 76] width 72 height 25
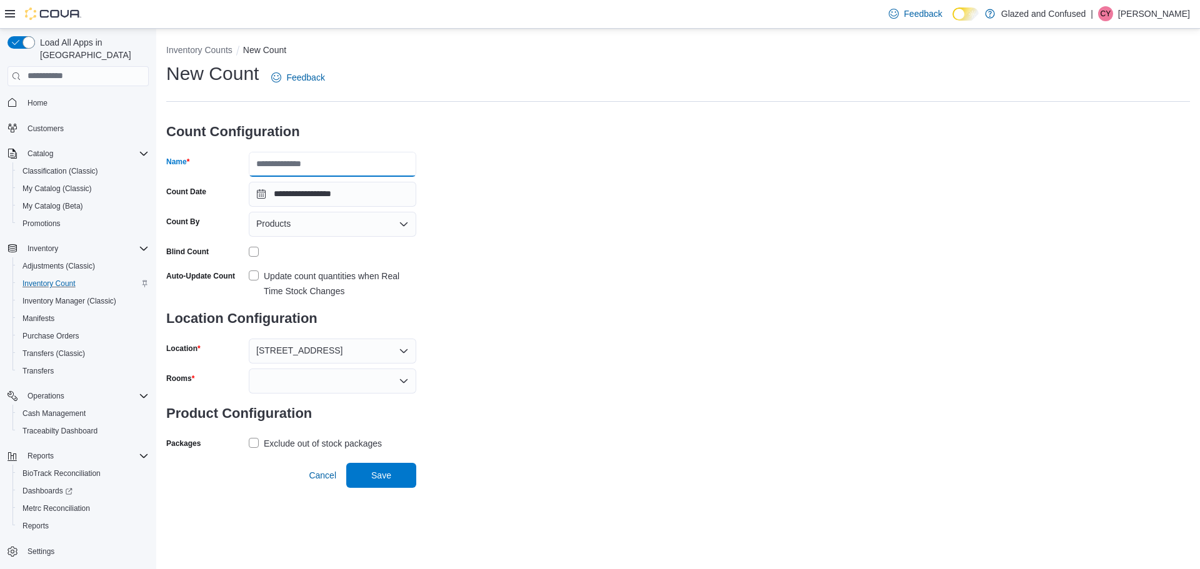
click at [336, 166] on input "Name" at bounding box center [332, 164] width 167 height 25
type input "**********"
click at [285, 379] on div at bounding box center [332, 381] width 167 height 25
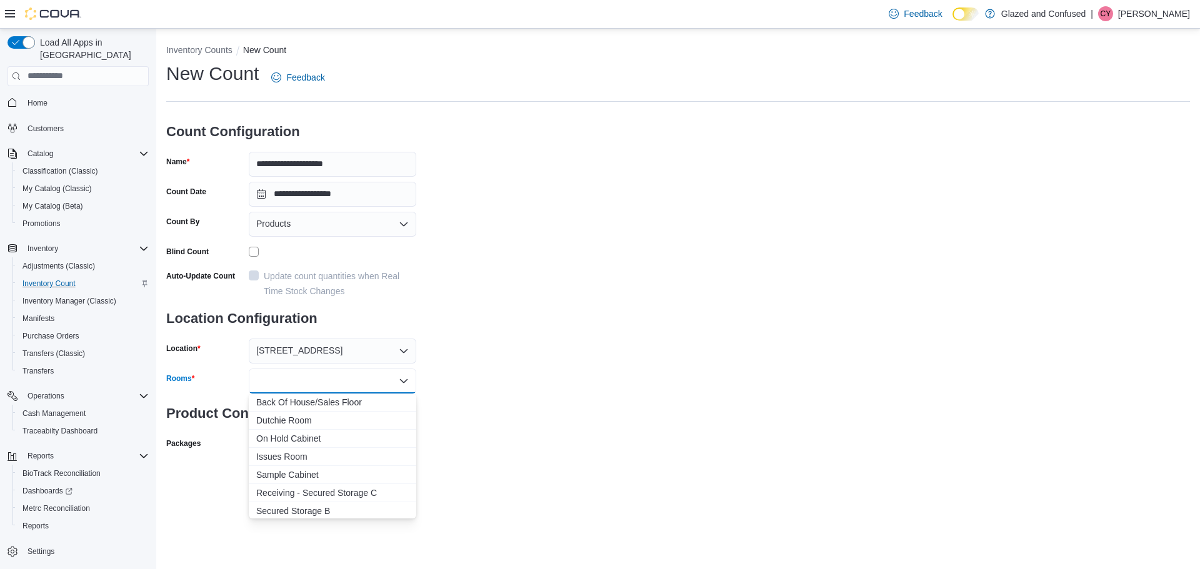
drag, startPoint x: 283, startPoint y: 406, endPoint x: 530, endPoint y: 423, distance: 247.4
click at [284, 406] on span "Back Of House/Sales Floor" at bounding box center [332, 402] width 152 height 12
drag, startPoint x: 554, startPoint y: 424, endPoint x: 521, endPoint y: 432, distance: 34.9
click at [548, 426] on div "**********" at bounding box center [678, 272] width 1024 height 422
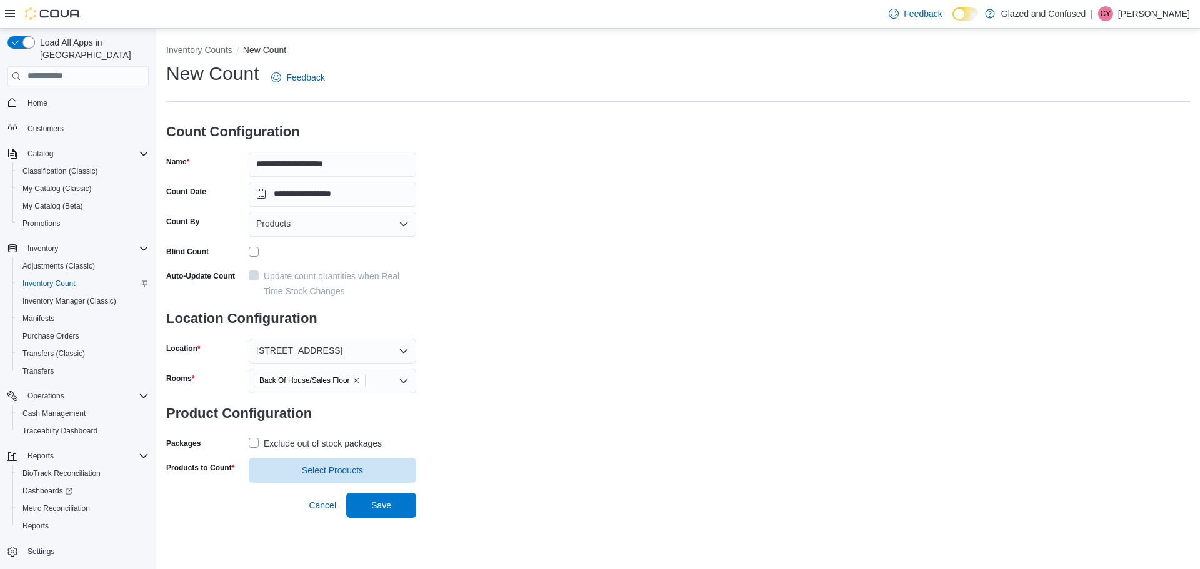
click at [253, 441] on label "Exclude out of stock packages" at bounding box center [315, 443] width 133 height 15
click at [331, 471] on span "Select Products" at bounding box center [332, 470] width 61 height 12
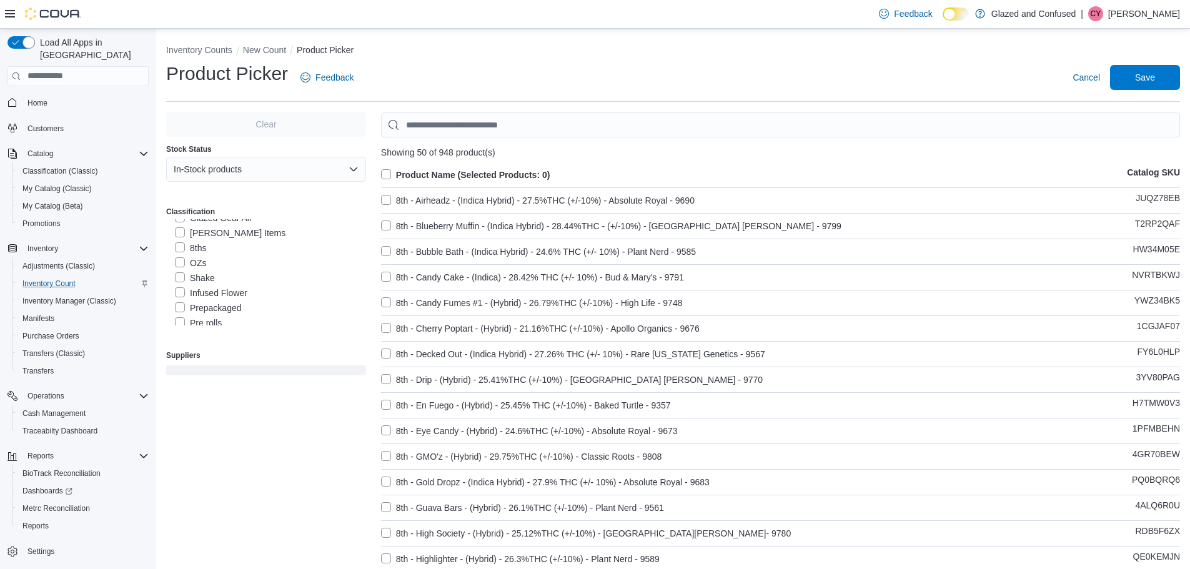
scroll to position [62, 0]
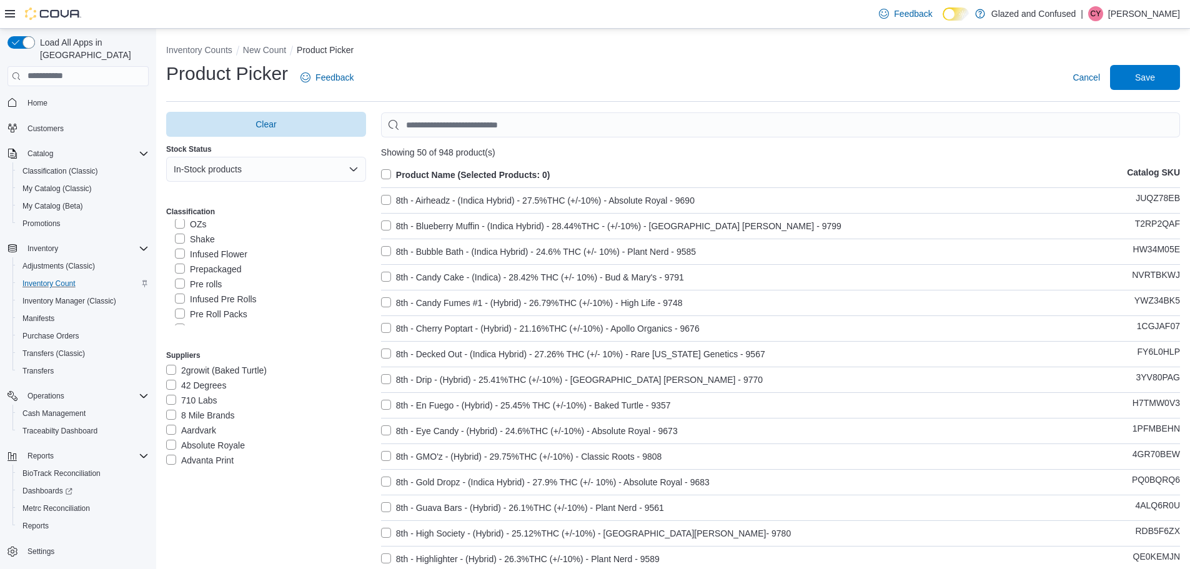
click at [181, 296] on label "Infused Pre Rolls" at bounding box center [216, 299] width 82 height 15
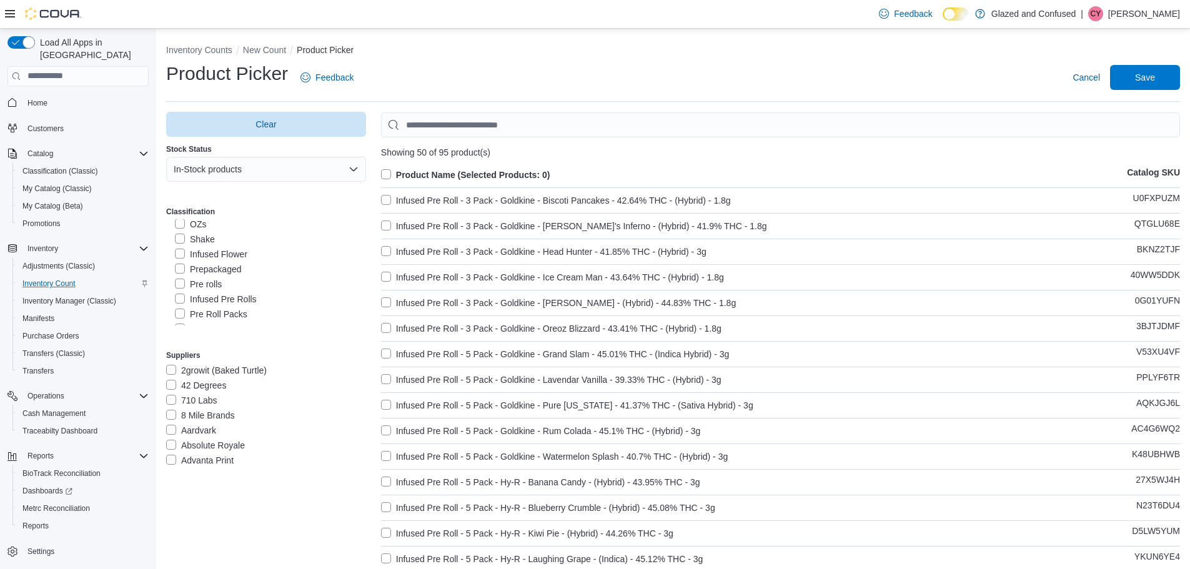
click at [385, 172] on label "Product Name (Selected Products: 0)" at bounding box center [465, 174] width 169 height 15
click at [1155, 76] on span "Save" at bounding box center [1145, 77] width 20 height 12
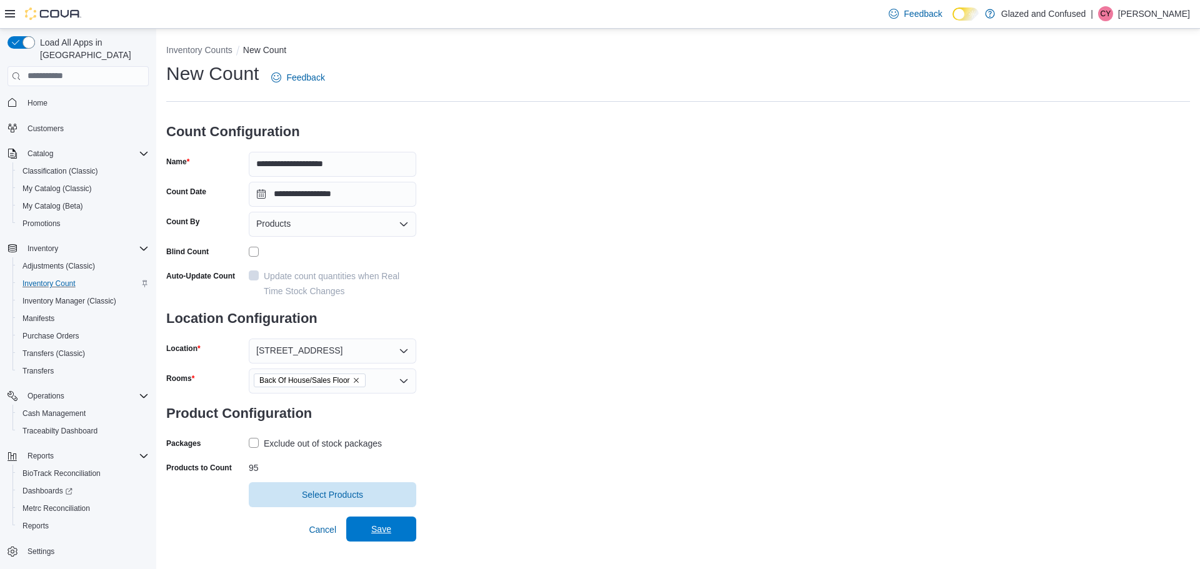
click at [384, 531] on span "Save" at bounding box center [381, 529] width 20 height 12
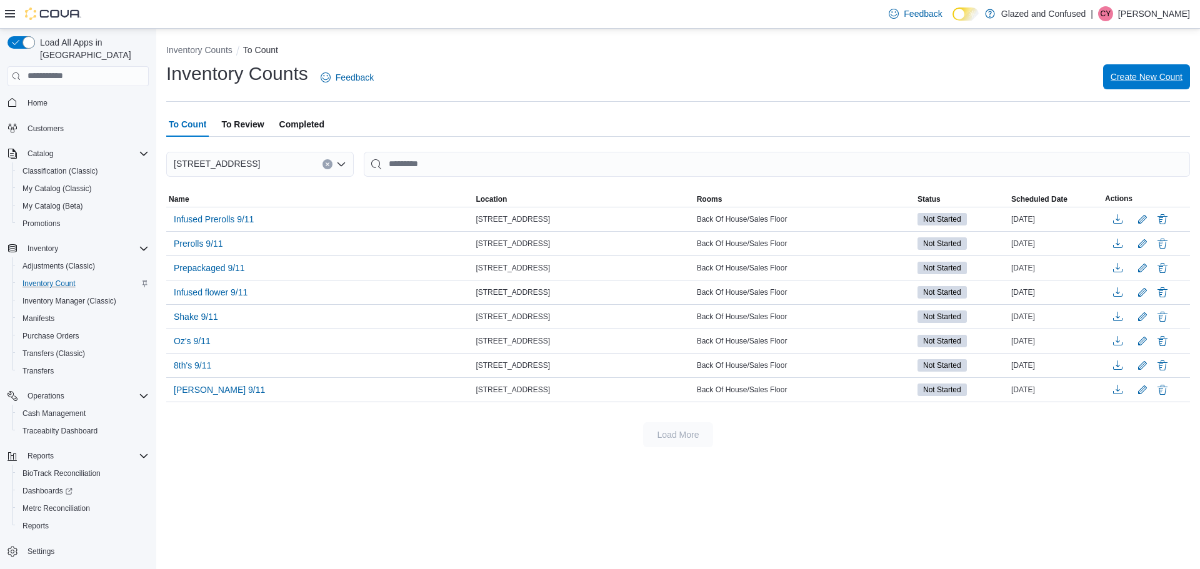
click at [1147, 77] on span "Create New Count" at bounding box center [1146, 77] width 72 height 12
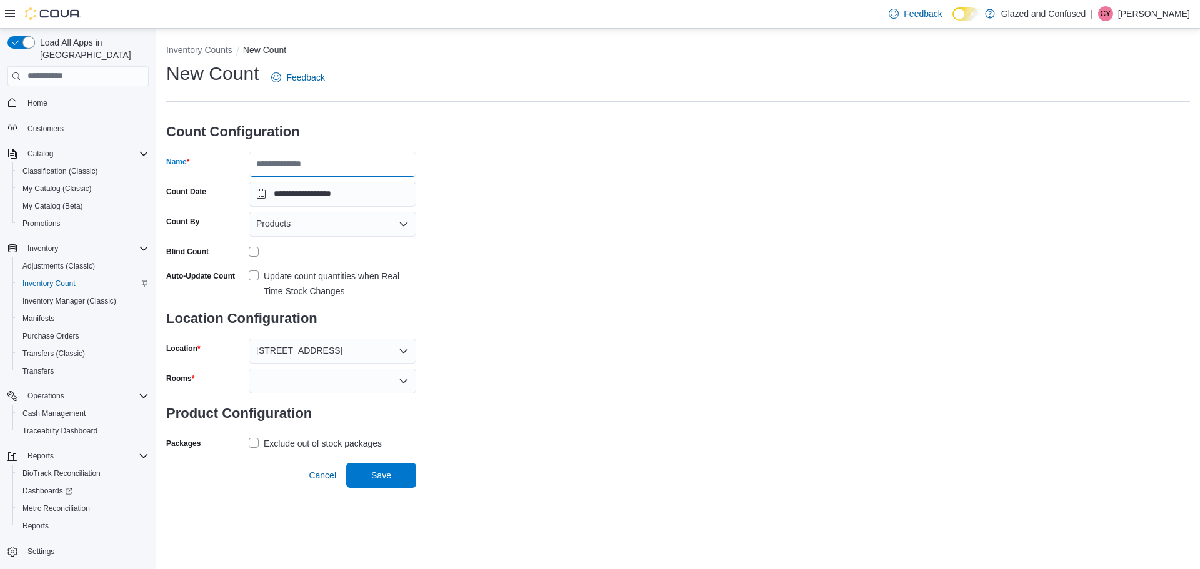
click at [315, 165] on input "Name" at bounding box center [332, 164] width 167 height 25
type input "**********"
click at [315, 381] on div at bounding box center [332, 381] width 167 height 25
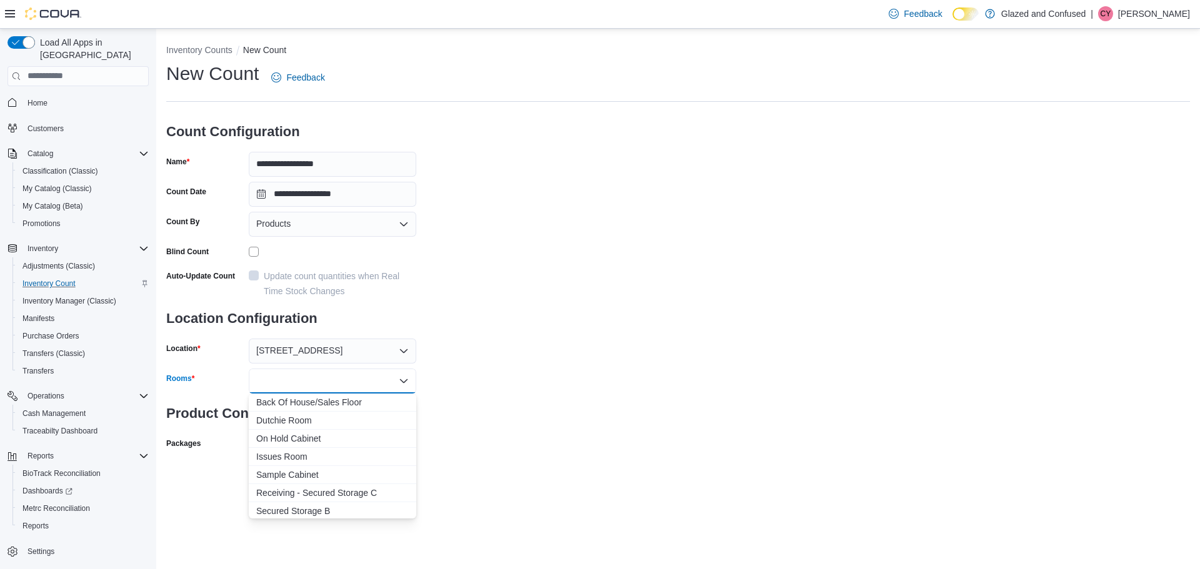
drag, startPoint x: 325, startPoint y: 404, endPoint x: 531, endPoint y: 392, distance: 205.9
click at [336, 406] on span "Back Of House/Sales Floor" at bounding box center [332, 402] width 152 height 12
drag, startPoint x: 531, startPoint y: 392, endPoint x: 336, endPoint y: 441, distance: 200.2
click at [530, 392] on div "**********" at bounding box center [678, 272] width 1024 height 422
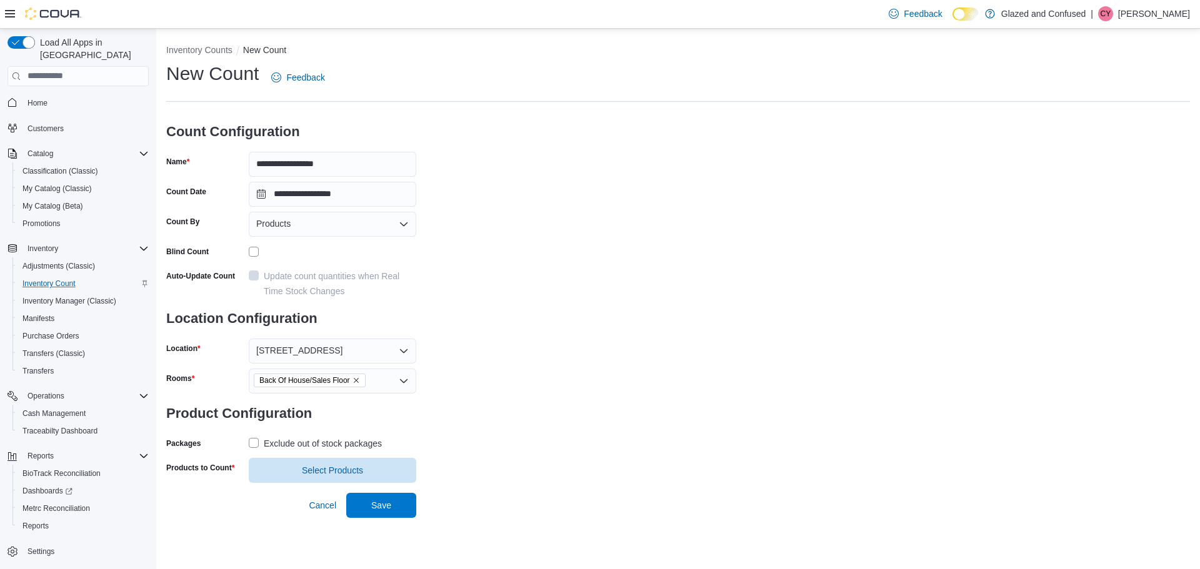
drag, startPoint x: 254, startPoint y: 441, endPoint x: 261, endPoint y: 450, distance: 11.5
click at [254, 442] on label "Exclude out of stock packages" at bounding box center [315, 443] width 133 height 15
click at [332, 471] on span "Select Products" at bounding box center [332, 470] width 61 height 12
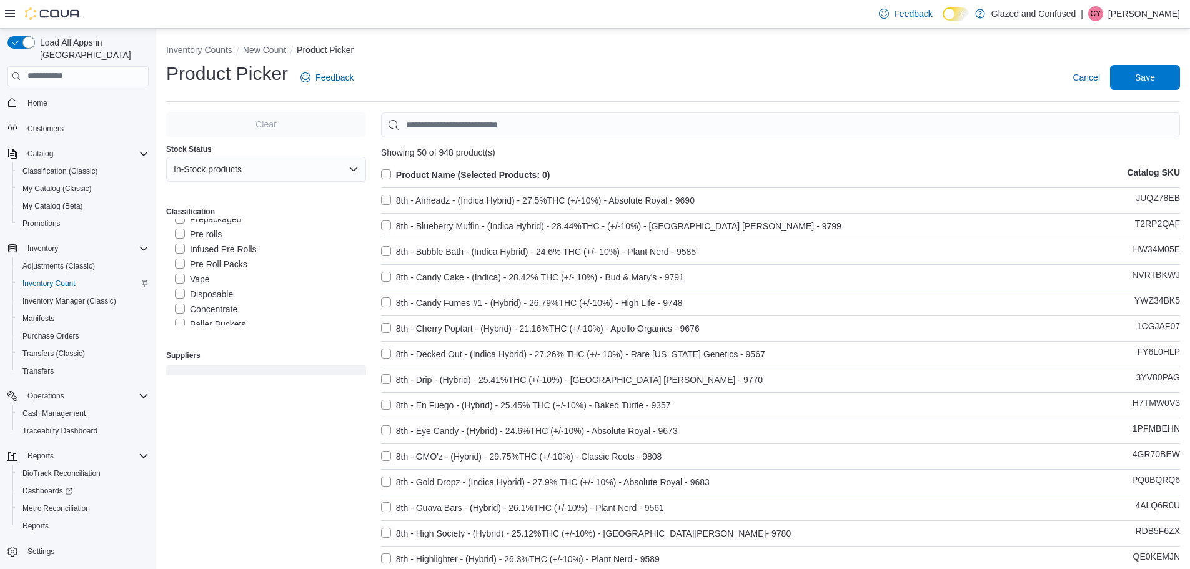
scroll to position [125, 0]
click at [182, 248] on label "Pre Roll Packs" at bounding box center [211, 251] width 72 height 15
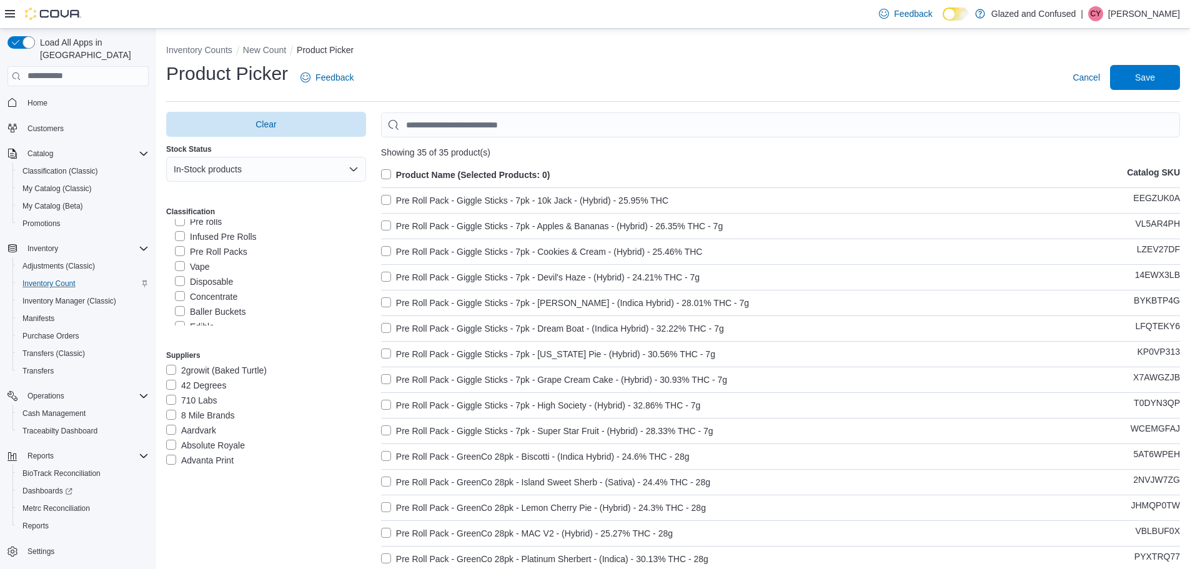
click at [386, 174] on label "Product Name (Selected Products: 0)" at bounding box center [465, 174] width 169 height 15
click at [1155, 74] on span "Save" at bounding box center [1145, 77] width 20 height 12
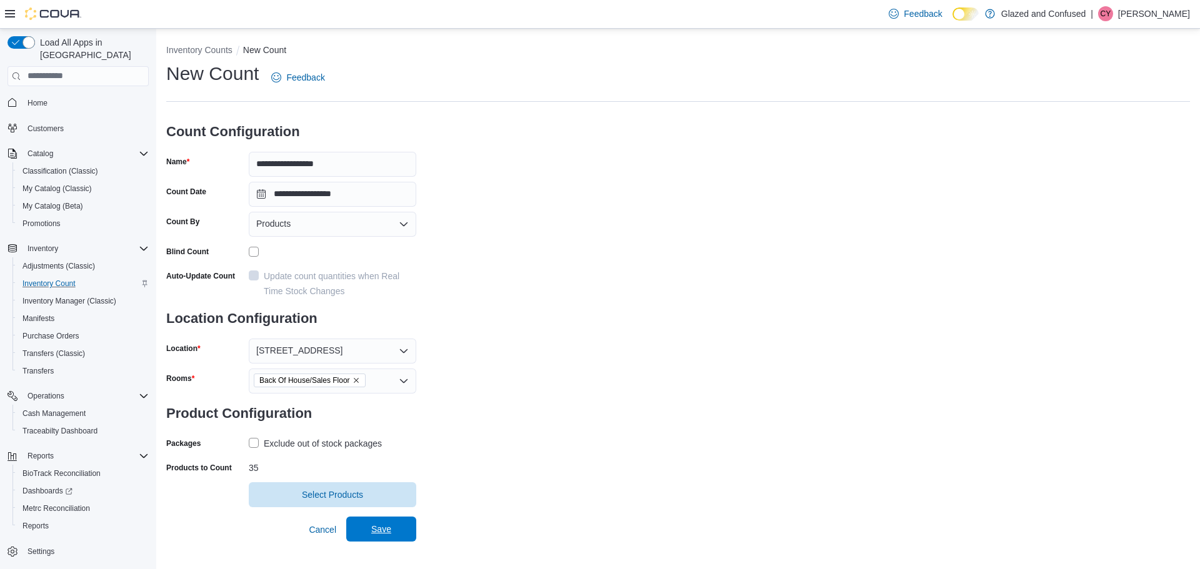
click at [376, 531] on span "Save" at bounding box center [381, 529] width 20 height 12
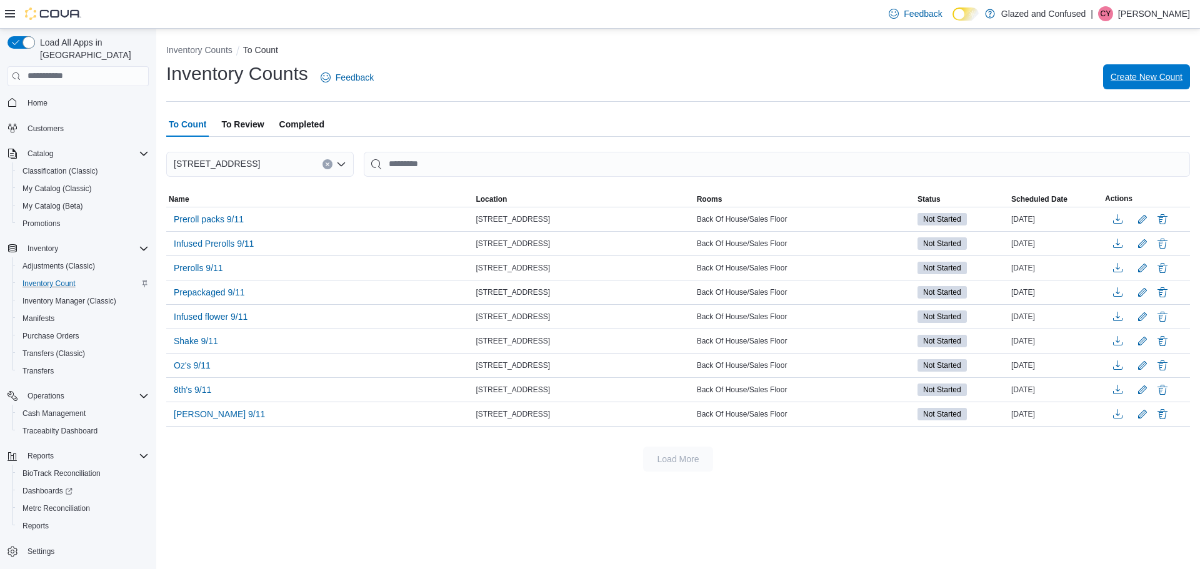
click at [1155, 72] on span "Create New Count" at bounding box center [1146, 77] width 72 height 12
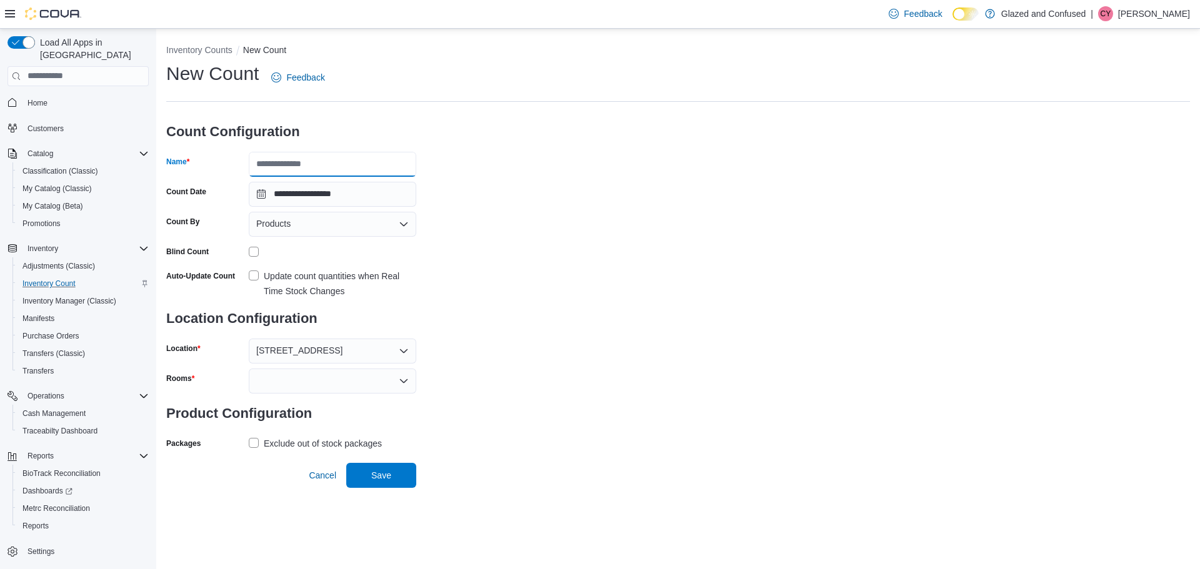
click at [337, 165] on input "Name" at bounding box center [332, 164] width 167 height 25
type input "**********"
click at [295, 375] on div at bounding box center [332, 381] width 167 height 25
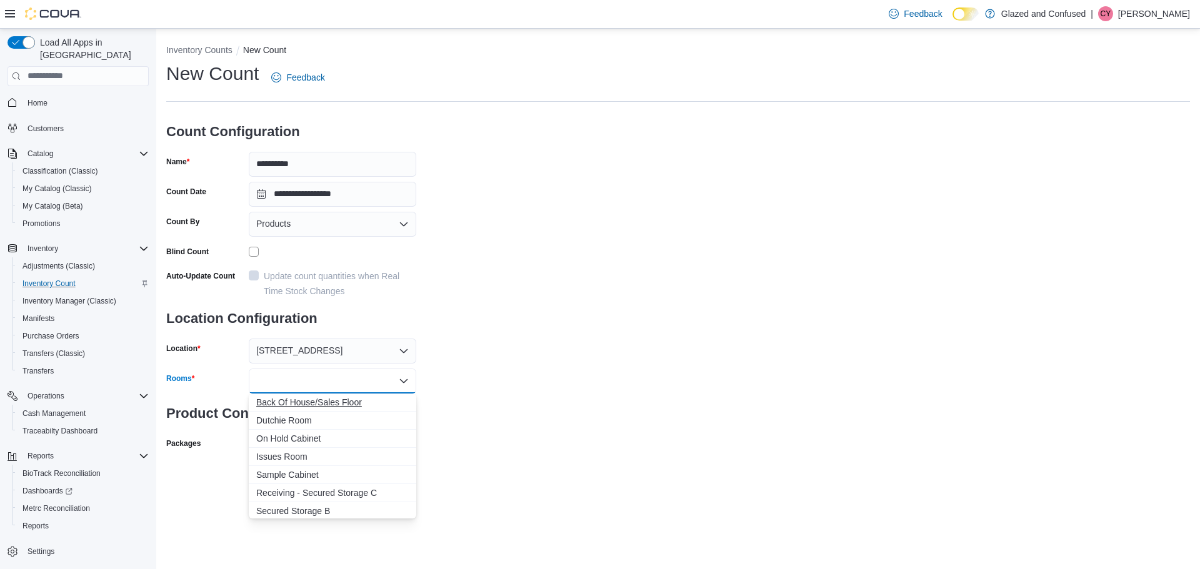
click at [304, 401] on span "Back Of House/Sales Floor" at bounding box center [332, 402] width 152 height 12
drag, startPoint x: 366, startPoint y: 402, endPoint x: 383, endPoint y: 408, distance: 18.0
click at [371, 402] on span "Dutchie Room" at bounding box center [320, 402] width 129 height 12
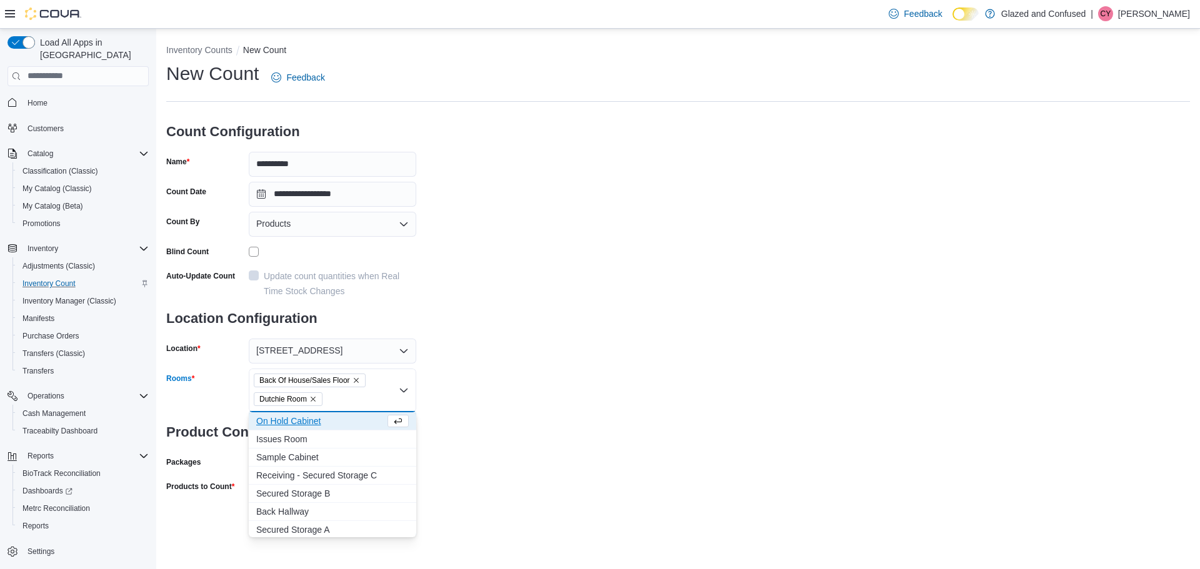
click at [312, 397] on icon "Remove Dutchie Room from selection in this group" at bounding box center [313, 399] width 5 height 5
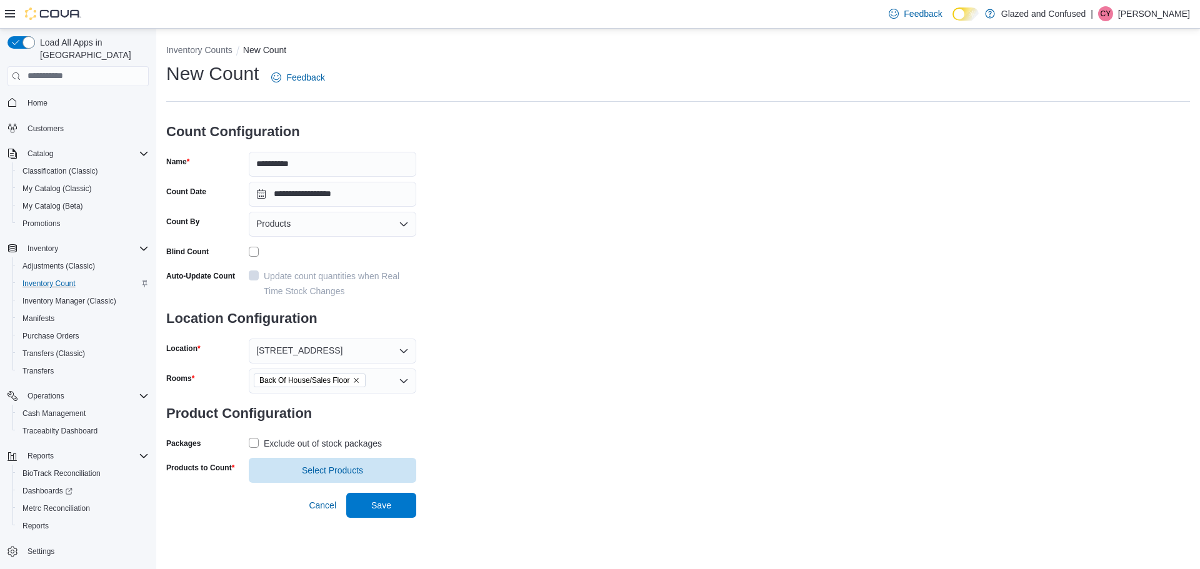
click at [531, 389] on div "**********" at bounding box center [678, 272] width 1024 height 422
click at [254, 440] on label "Exclude out of stock packages" at bounding box center [315, 443] width 133 height 15
click at [324, 474] on span "Select Products" at bounding box center [332, 470] width 61 height 12
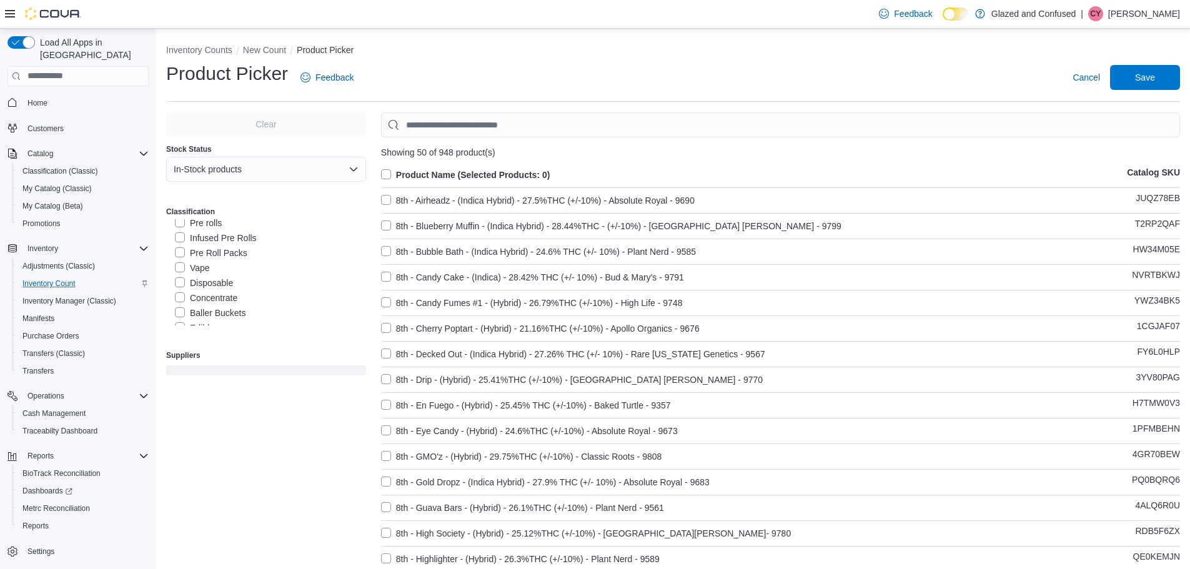
scroll to position [125, 0]
drag, startPoint x: 177, startPoint y: 264, endPoint x: 361, endPoint y: 217, distance: 189.0
click at [178, 264] on label "Vape" at bounding box center [192, 266] width 35 height 15
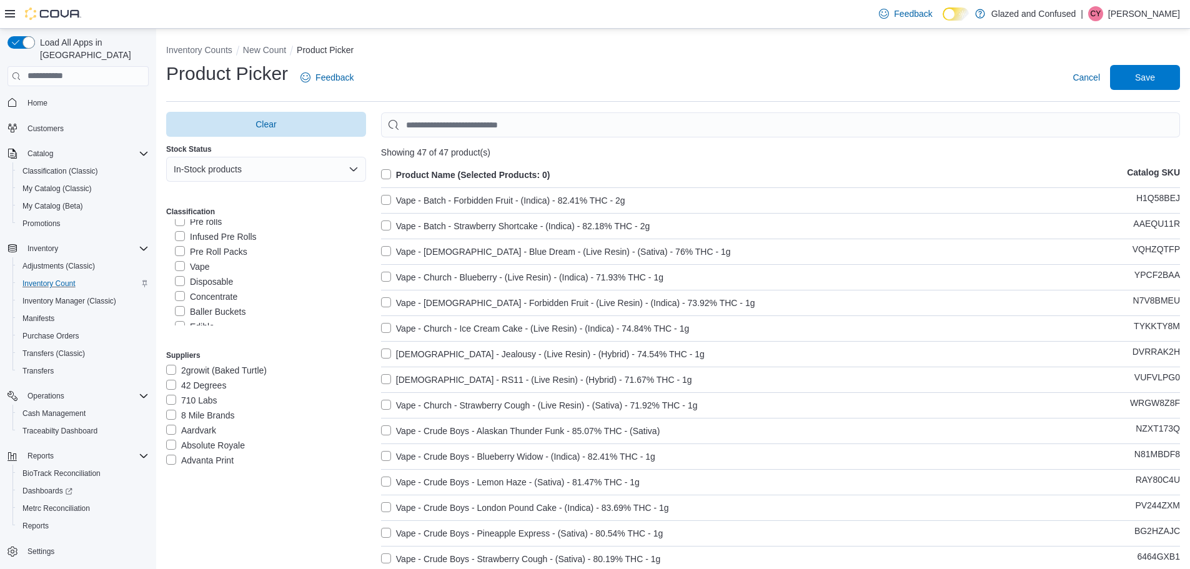
click at [386, 173] on label "Product Name (Selected Products: 0)" at bounding box center [465, 174] width 169 height 15
click at [1155, 77] on span "Save" at bounding box center [1145, 77] width 20 height 12
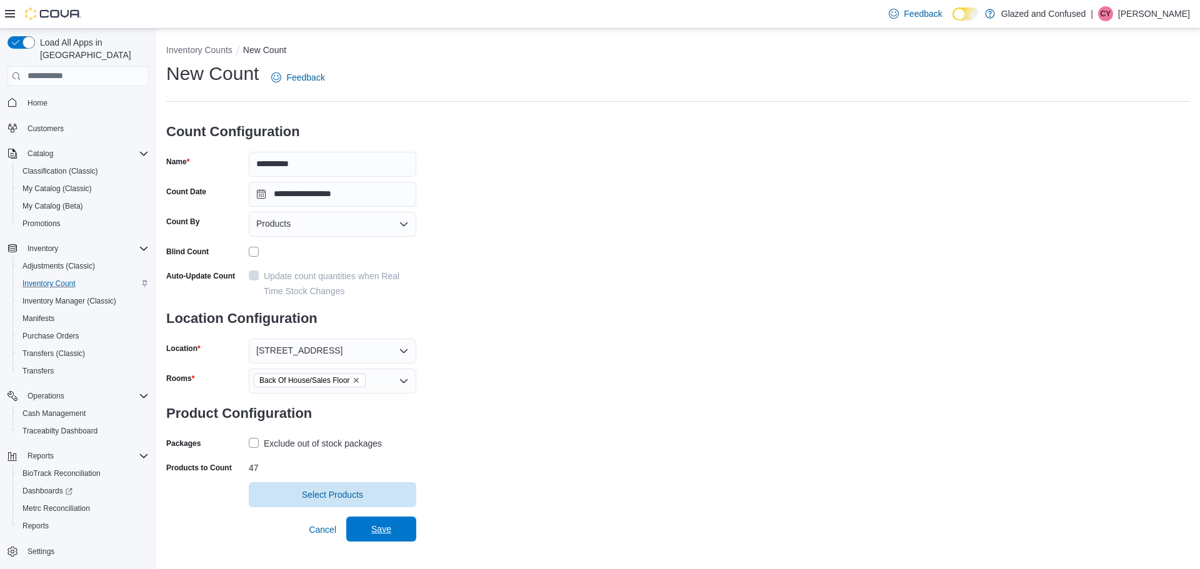
click at [371, 531] on span "Save" at bounding box center [381, 529] width 55 height 25
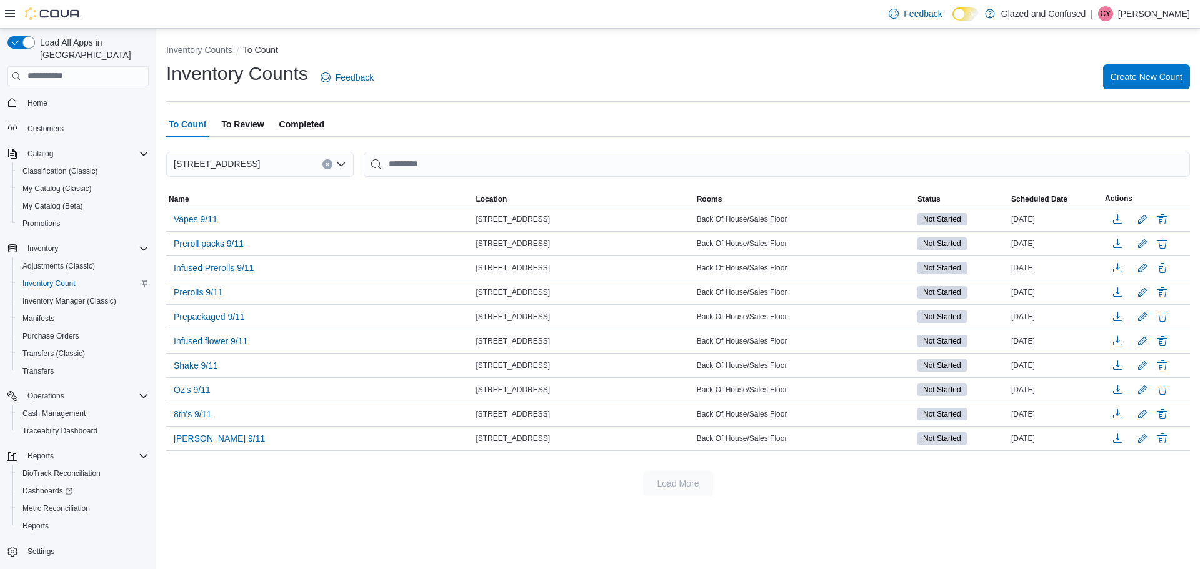
click at [1144, 70] on span "Create New Count" at bounding box center [1146, 76] width 72 height 25
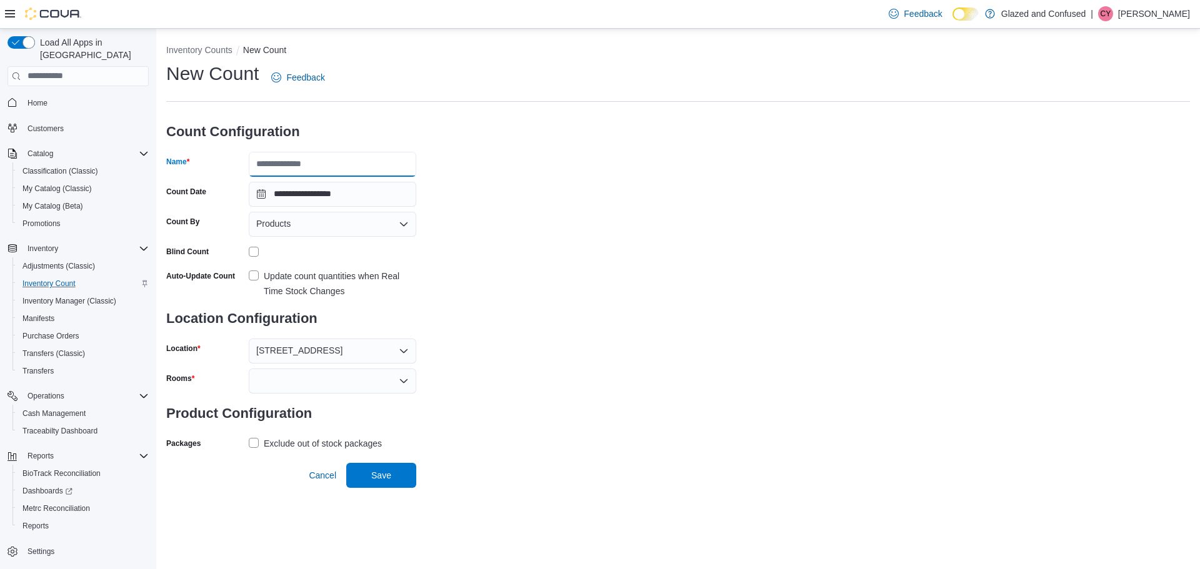
click at [335, 167] on input "Name" at bounding box center [332, 164] width 167 height 25
type input "**********"
click at [314, 384] on div at bounding box center [332, 381] width 167 height 25
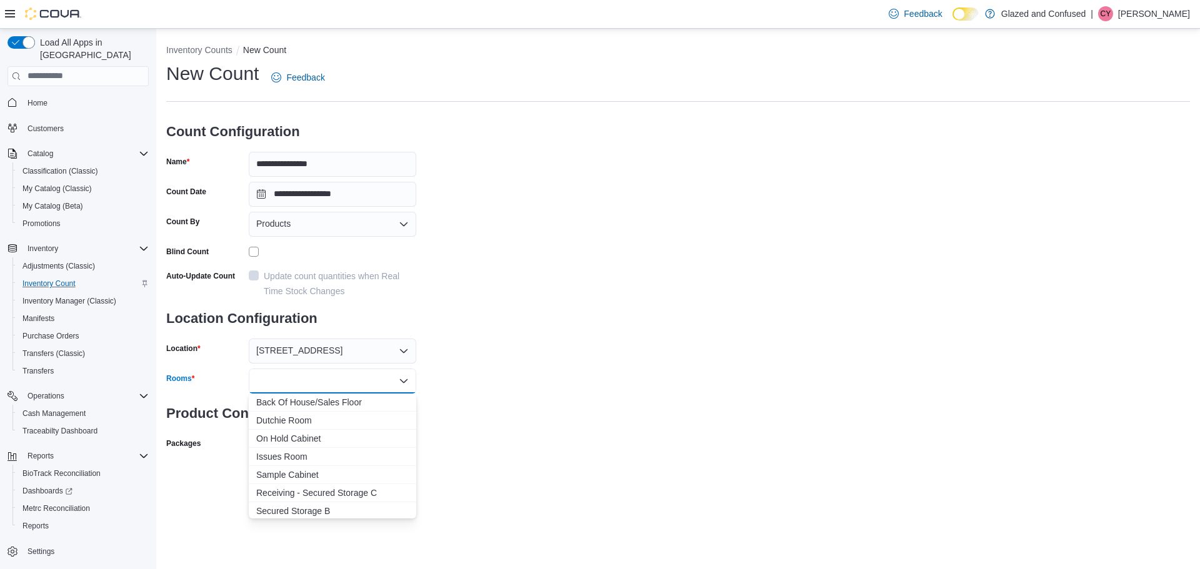
drag, startPoint x: 303, startPoint y: 401, endPoint x: 479, endPoint y: 412, distance: 176.0
click at [306, 401] on span "Back Of House/Sales Floor" at bounding box center [332, 402] width 152 height 12
drag, startPoint x: 587, startPoint y: 417, endPoint x: 561, endPoint y: 426, distance: 27.3
click at [566, 424] on div "**********" at bounding box center [678, 272] width 1024 height 422
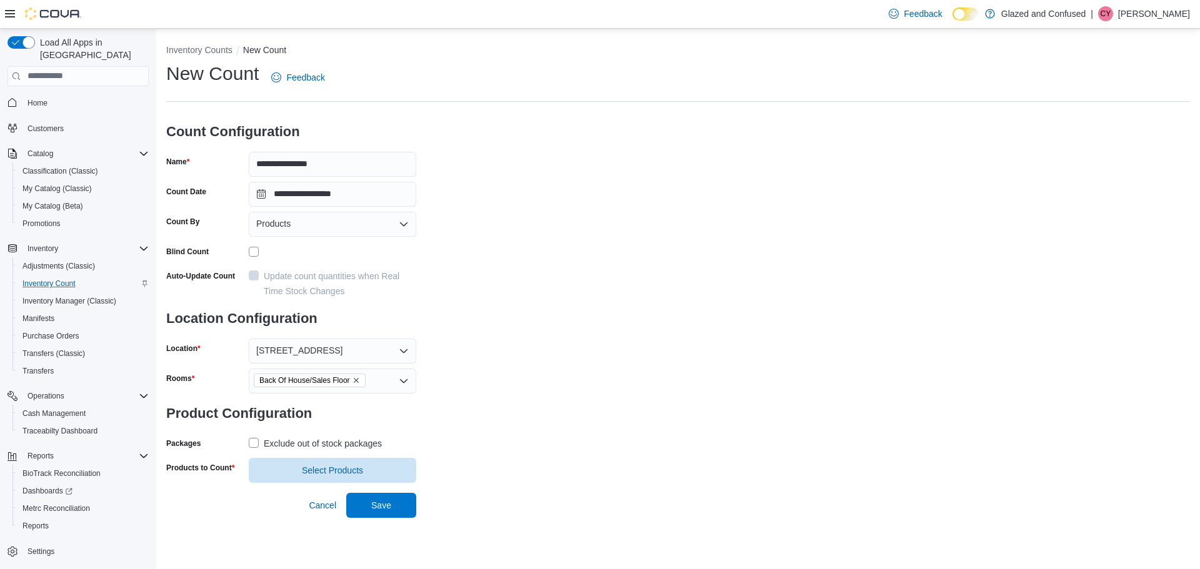
drag, startPoint x: 252, startPoint y: 439, endPoint x: 267, endPoint y: 452, distance: 20.4
click at [254, 442] on label "Exclude out of stock packages" at bounding box center [315, 443] width 133 height 15
drag, startPoint x: 320, startPoint y: 471, endPoint x: 321, endPoint y: 464, distance: 7.0
click at [321, 471] on span "Select Products" at bounding box center [332, 470] width 61 height 12
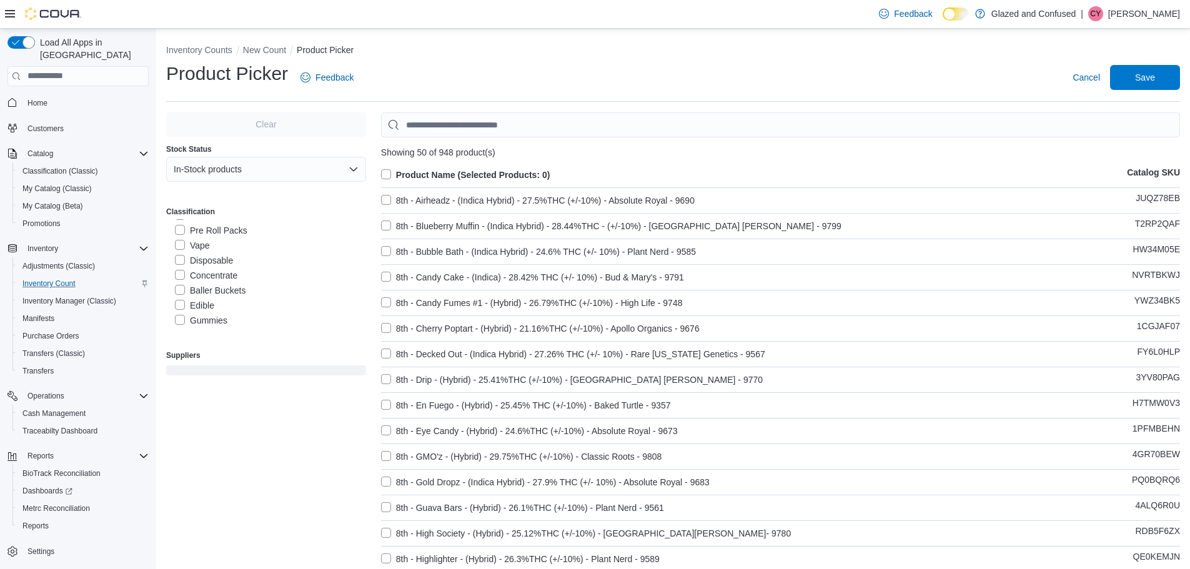
scroll to position [125, 0]
click at [179, 280] on label "Disposable" at bounding box center [204, 281] width 58 height 15
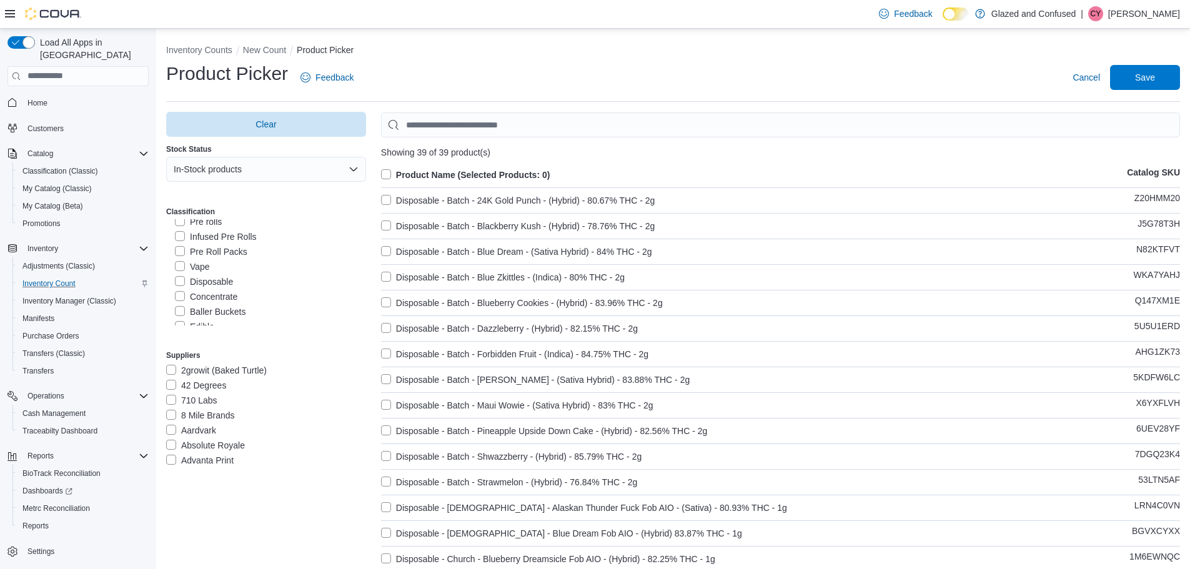
click at [385, 173] on label "Product Name (Selected Products: 0)" at bounding box center [465, 174] width 169 height 15
click at [1150, 77] on span "Save" at bounding box center [1145, 77] width 20 height 12
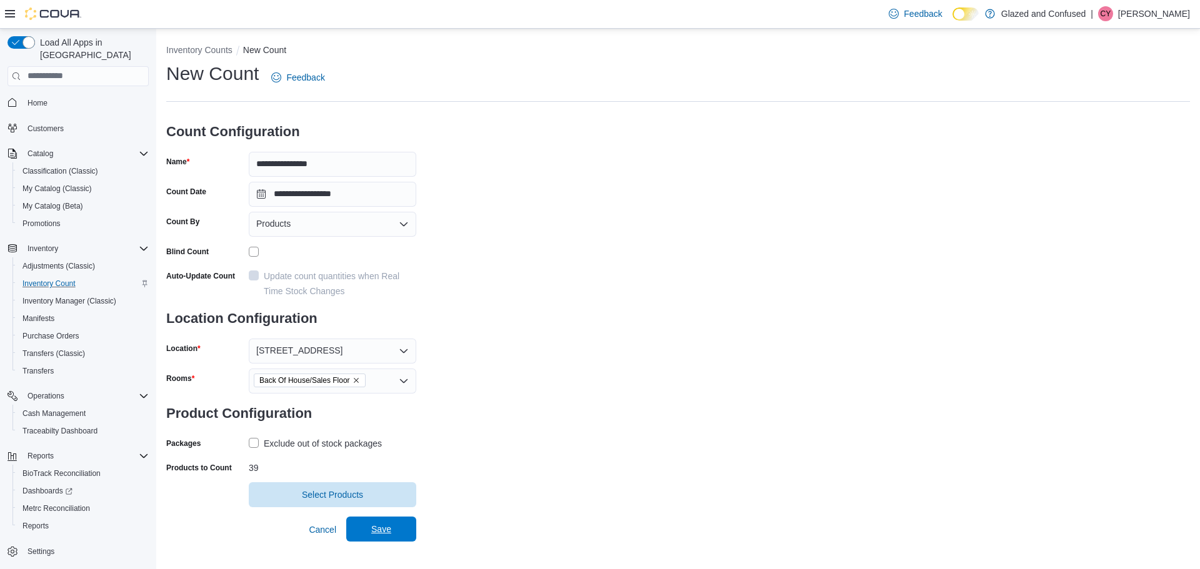
click at [382, 527] on span "Save" at bounding box center [381, 529] width 20 height 12
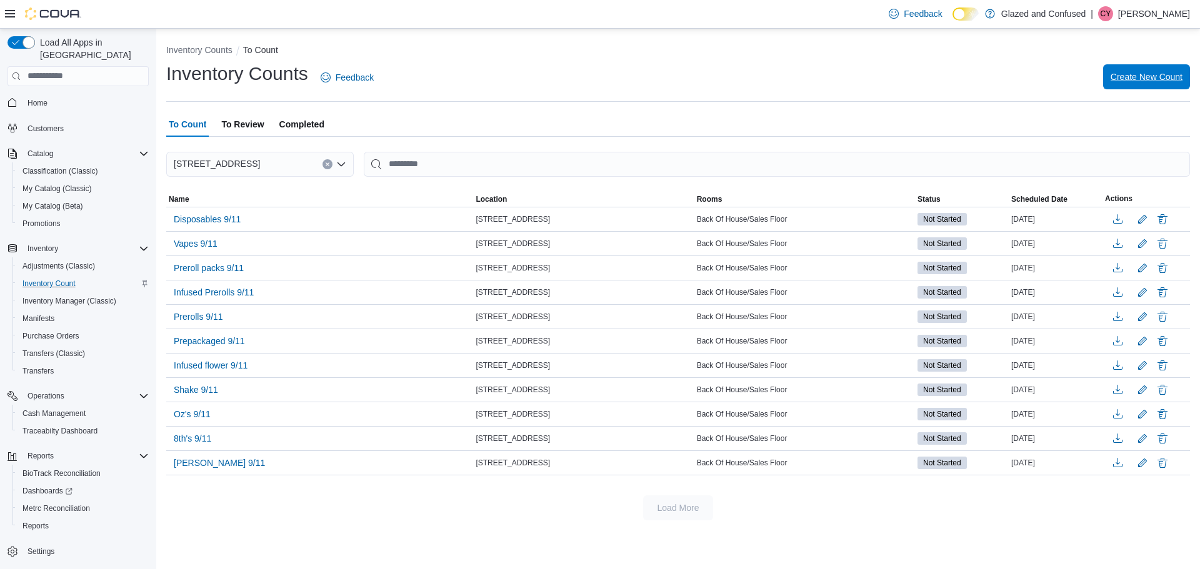
click at [1152, 77] on span "Create New Count" at bounding box center [1146, 77] width 72 height 12
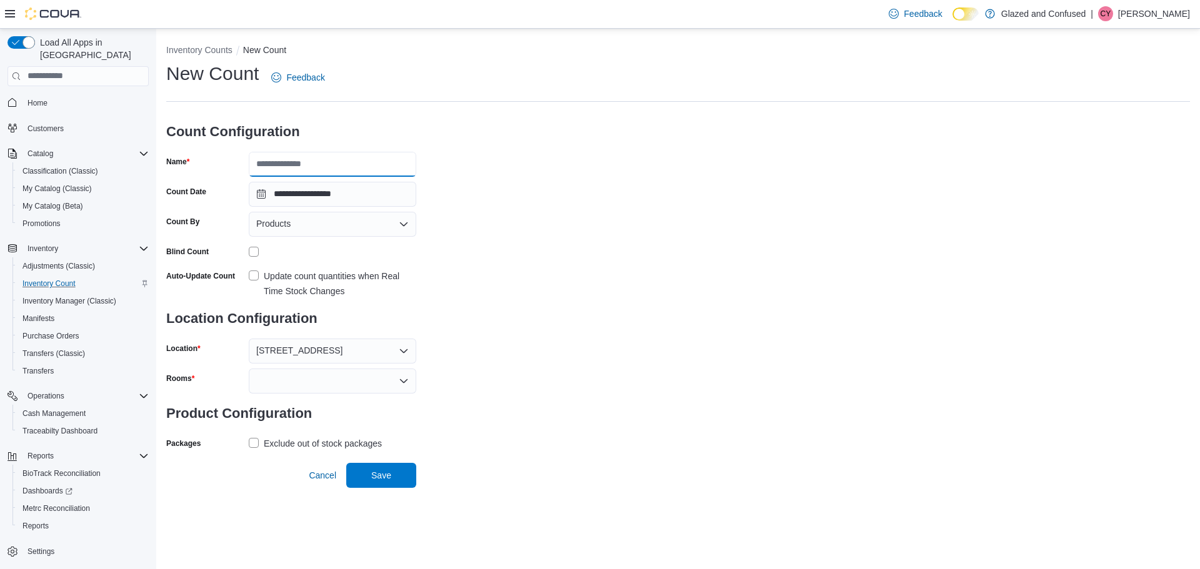
click at [342, 159] on input "Name" at bounding box center [332, 164] width 167 height 25
type input "**********"
click at [284, 376] on div at bounding box center [332, 381] width 167 height 25
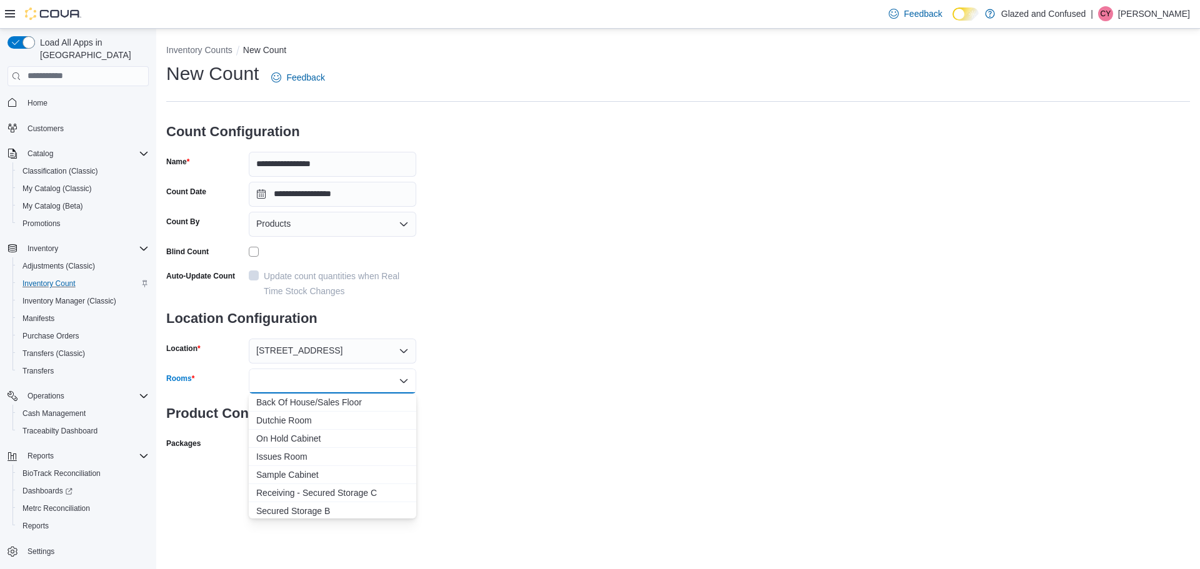
drag, startPoint x: 289, startPoint y: 402, endPoint x: 508, endPoint y: 394, distance: 218.9
click at [292, 402] on span "Back Of House/Sales Floor" at bounding box center [332, 402] width 152 height 12
drag, startPoint x: 597, startPoint y: 395, endPoint x: 542, endPoint y: 413, distance: 57.3
click at [571, 406] on div "**********" at bounding box center [678, 272] width 1024 height 422
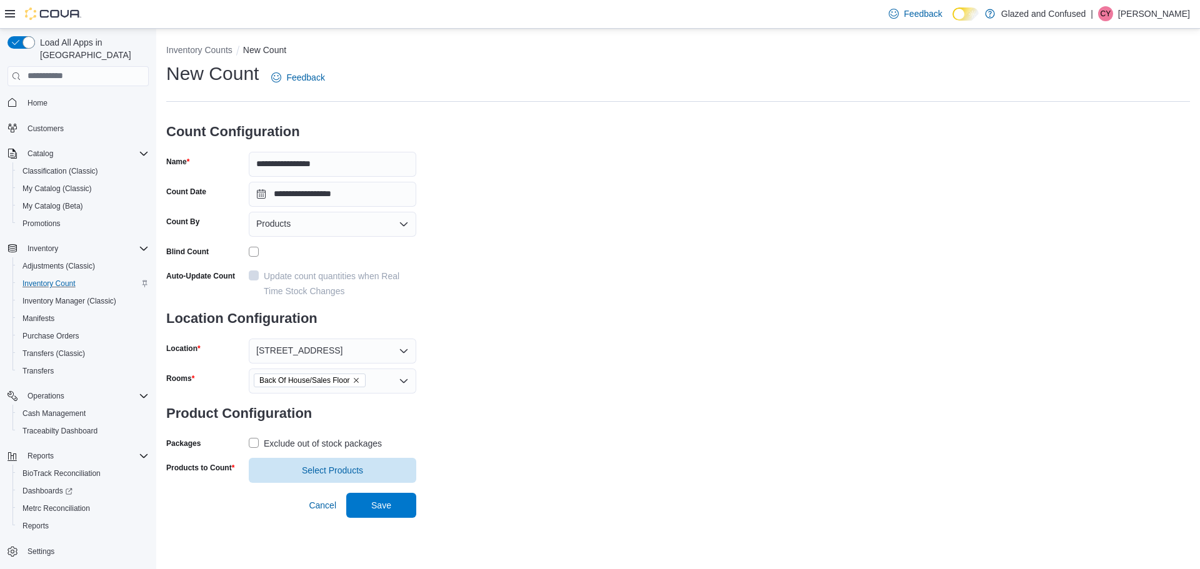
click at [251, 439] on label "Exclude out of stock packages" at bounding box center [315, 443] width 133 height 15
click at [313, 469] on span "Select Products" at bounding box center [332, 470] width 61 height 12
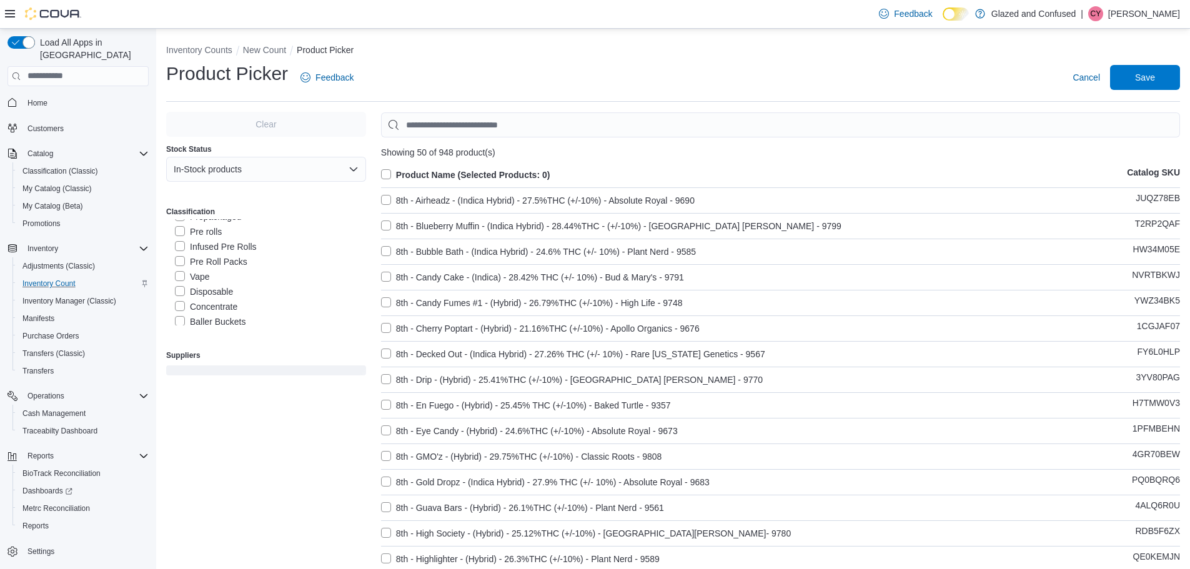
scroll to position [125, 0]
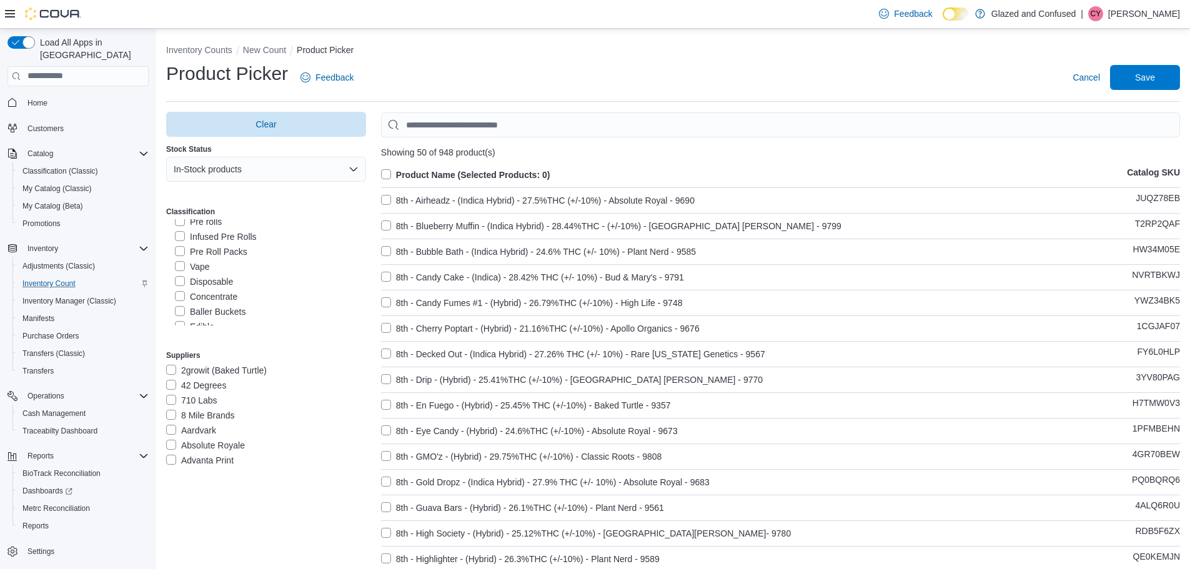
click at [178, 296] on label "Concentrate" at bounding box center [206, 296] width 62 height 15
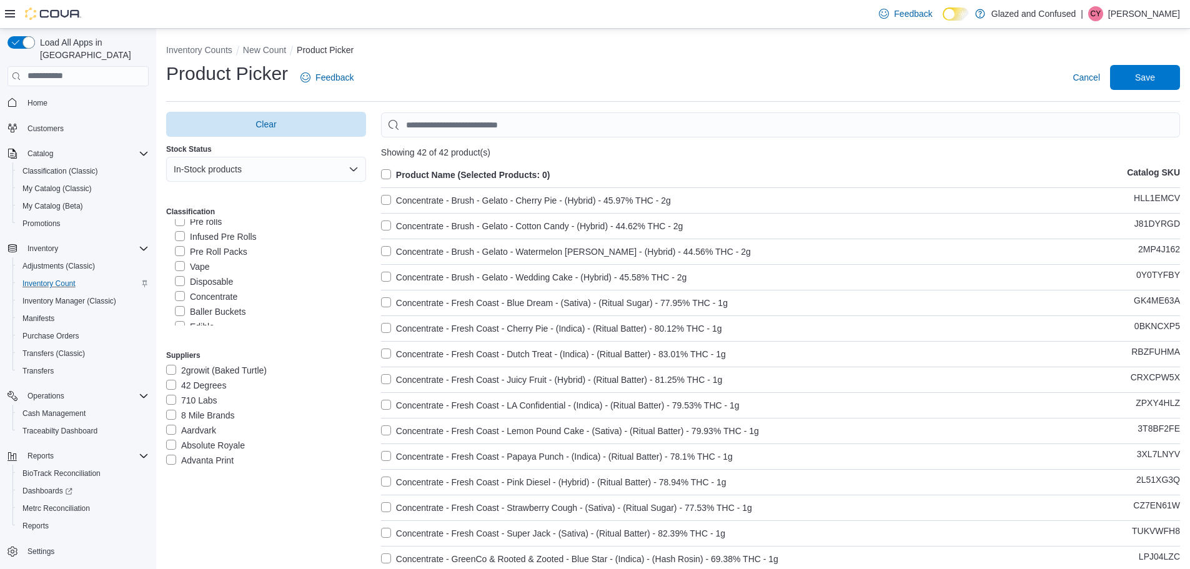
click at [388, 172] on label "Product Name (Selected Products: 0)" at bounding box center [465, 174] width 169 height 15
click at [1145, 74] on span "Save" at bounding box center [1145, 77] width 20 height 12
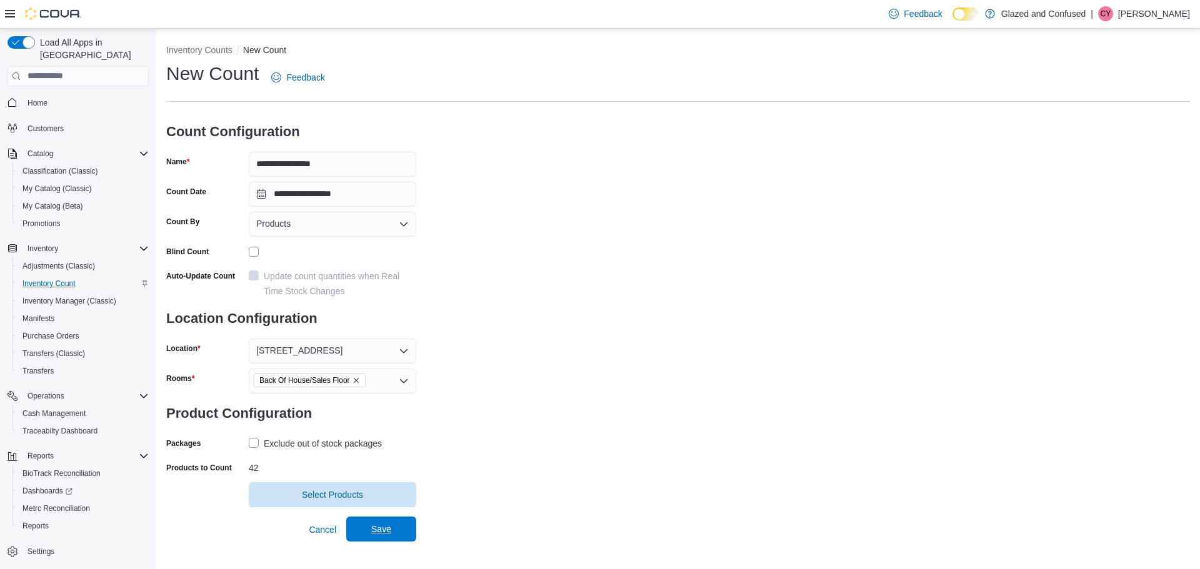
click at [379, 526] on span "Save" at bounding box center [381, 529] width 20 height 12
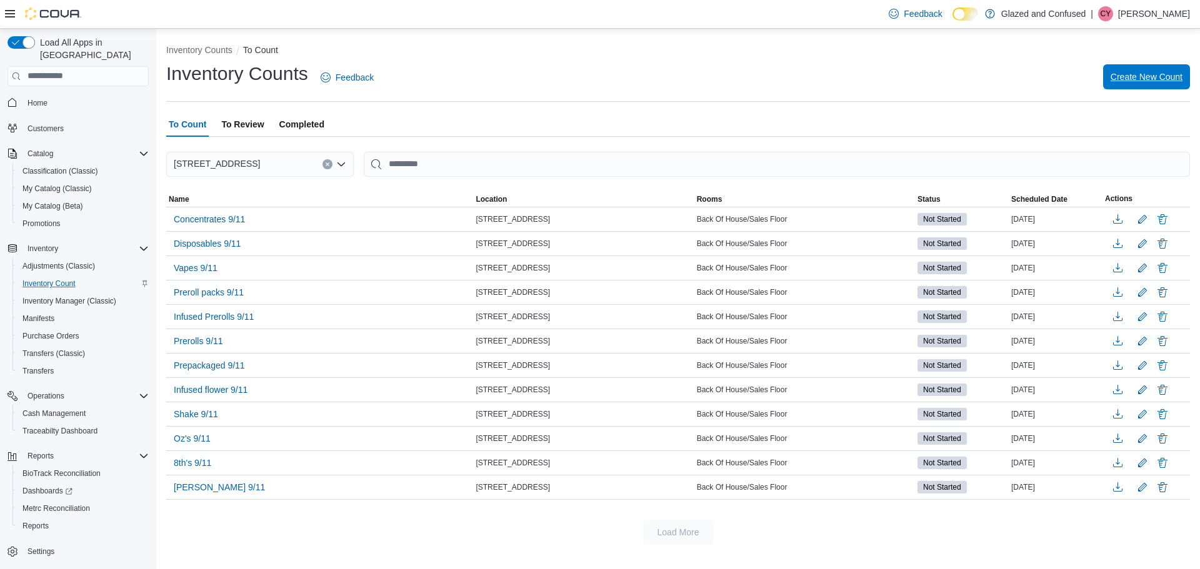
click at [1152, 71] on span "Create New Count" at bounding box center [1146, 77] width 72 height 12
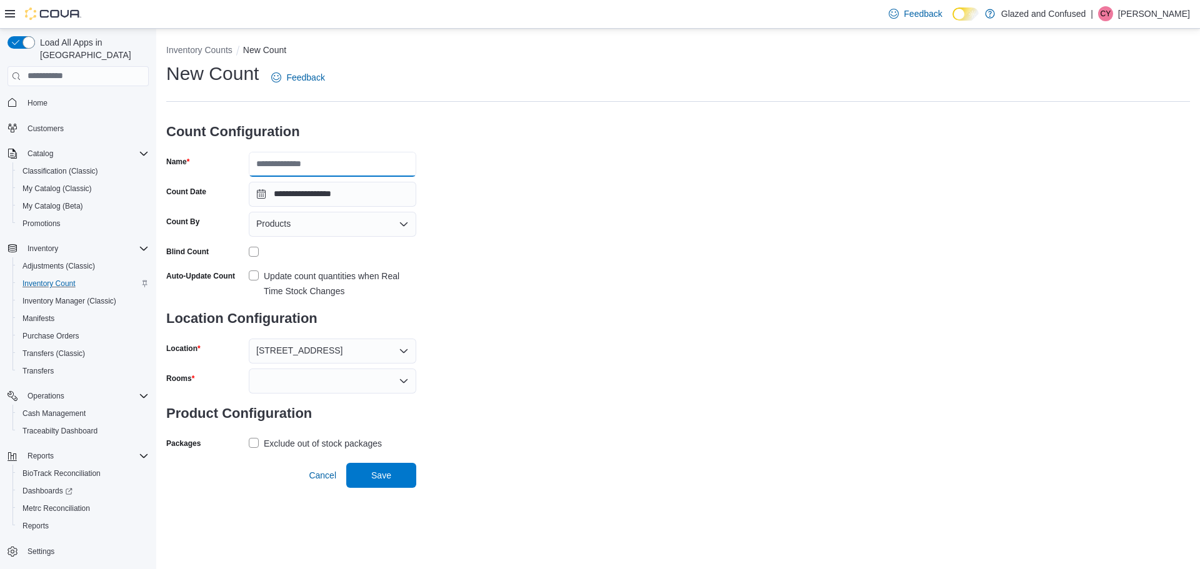
click at [342, 162] on input "Name" at bounding box center [332, 164] width 167 height 25
type input "**********"
click at [291, 379] on div at bounding box center [332, 381] width 167 height 25
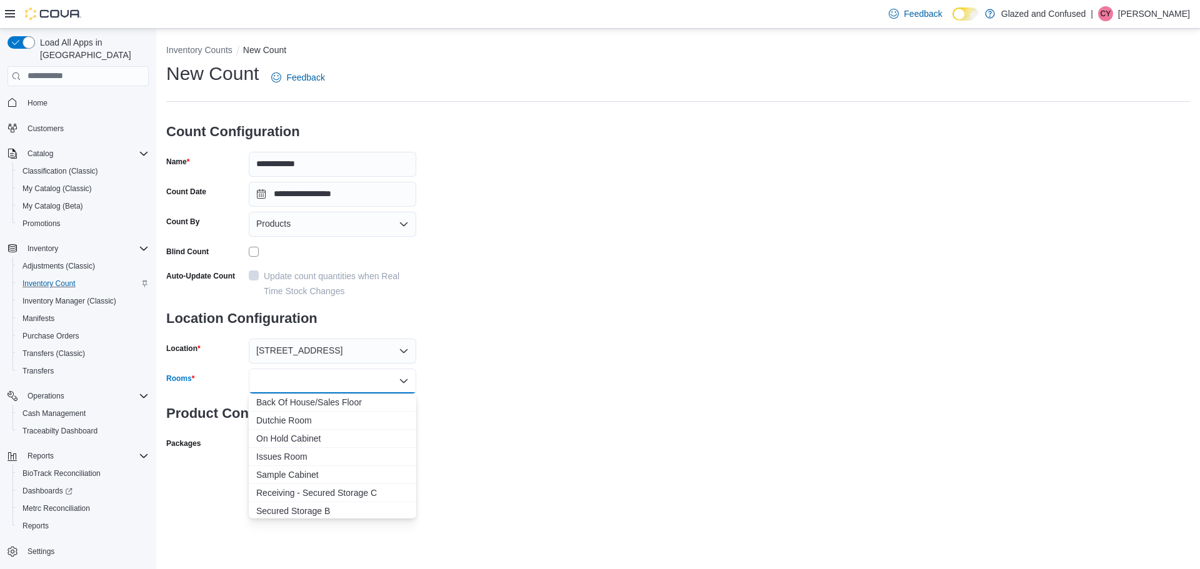
drag, startPoint x: 300, startPoint y: 400, endPoint x: 446, endPoint y: 403, distance: 145.6
click at [301, 400] on span "Back Of House/Sales Floor" at bounding box center [332, 402] width 152 height 12
drag, startPoint x: 572, startPoint y: 399, endPoint x: 551, endPoint y: 406, distance: 22.3
click at [564, 403] on div "**********" at bounding box center [678, 272] width 1024 height 422
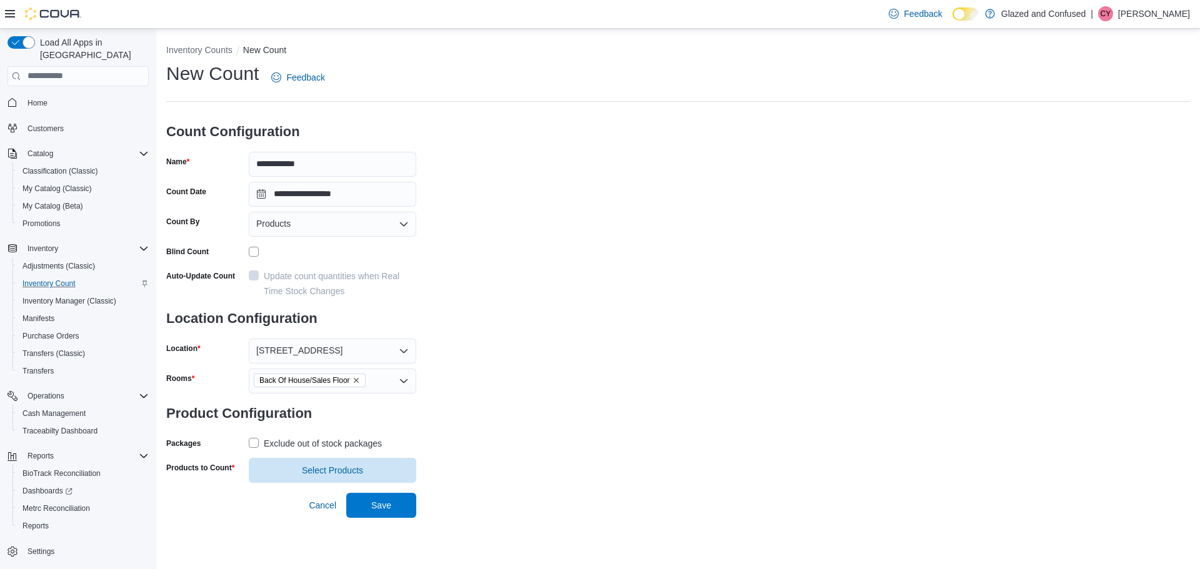
drag, startPoint x: 254, startPoint y: 441, endPoint x: 267, endPoint y: 451, distance: 16.1
click at [254, 441] on label "Exclude out of stock packages" at bounding box center [315, 443] width 133 height 15
click at [345, 470] on span "Select Products" at bounding box center [332, 470] width 61 height 12
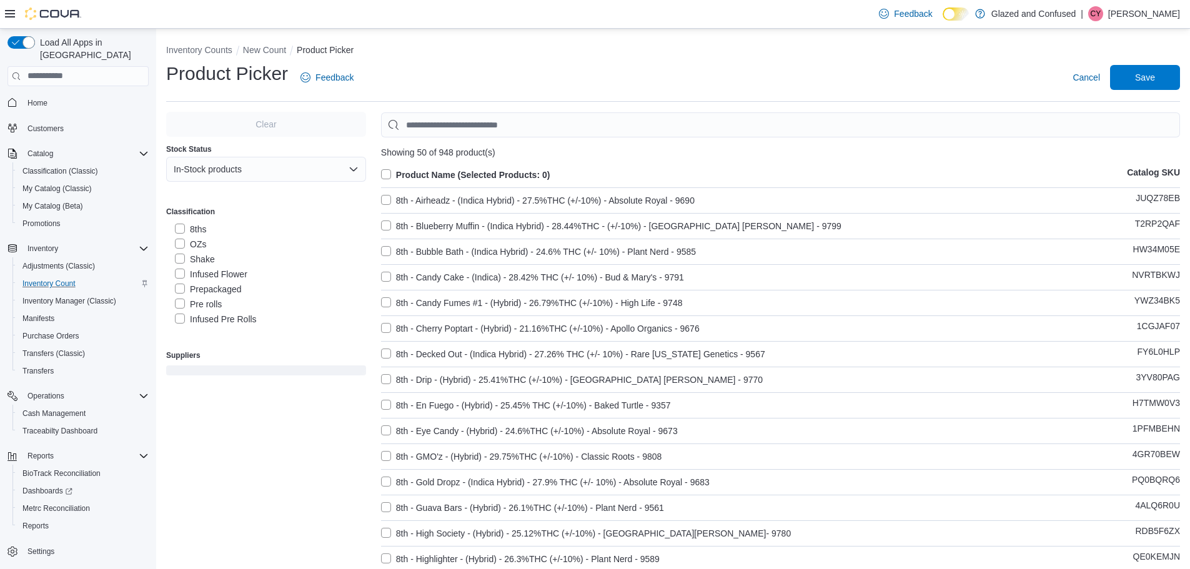
scroll to position [125, 0]
click at [180, 311] on label "Baller Buckets" at bounding box center [210, 311] width 71 height 15
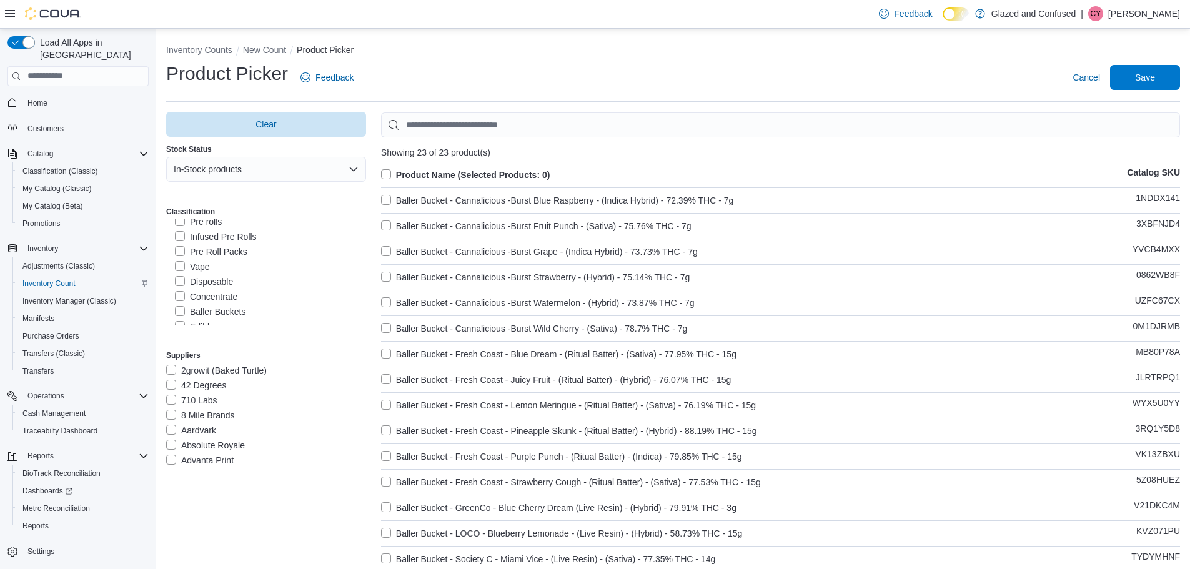
click at [387, 172] on label "Product Name (Selected Products: 0)" at bounding box center [465, 174] width 169 height 15
click at [1155, 77] on span "Save" at bounding box center [1145, 77] width 20 height 12
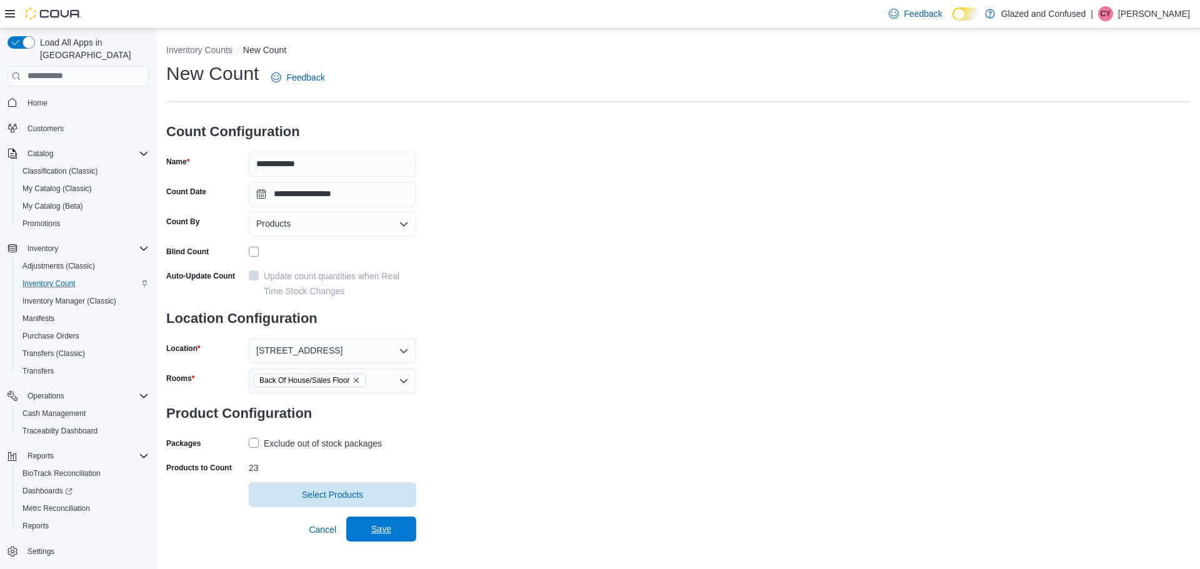
click at [388, 529] on span "Save" at bounding box center [381, 529] width 20 height 12
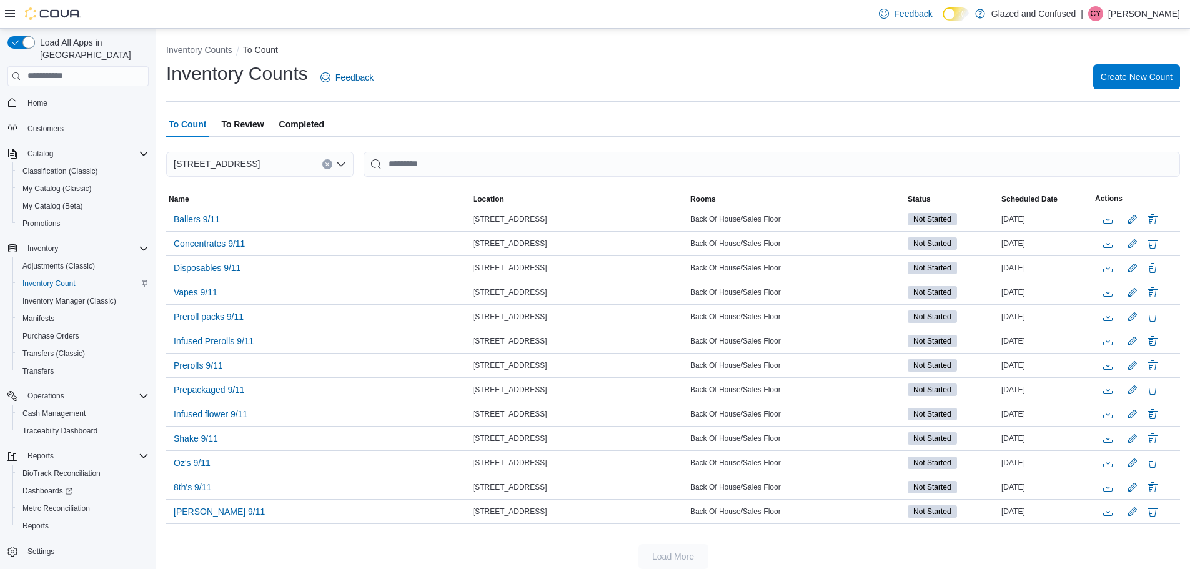
click at [1144, 77] on span "Create New Count" at bounding box center [1137, 77] width 72 height 12
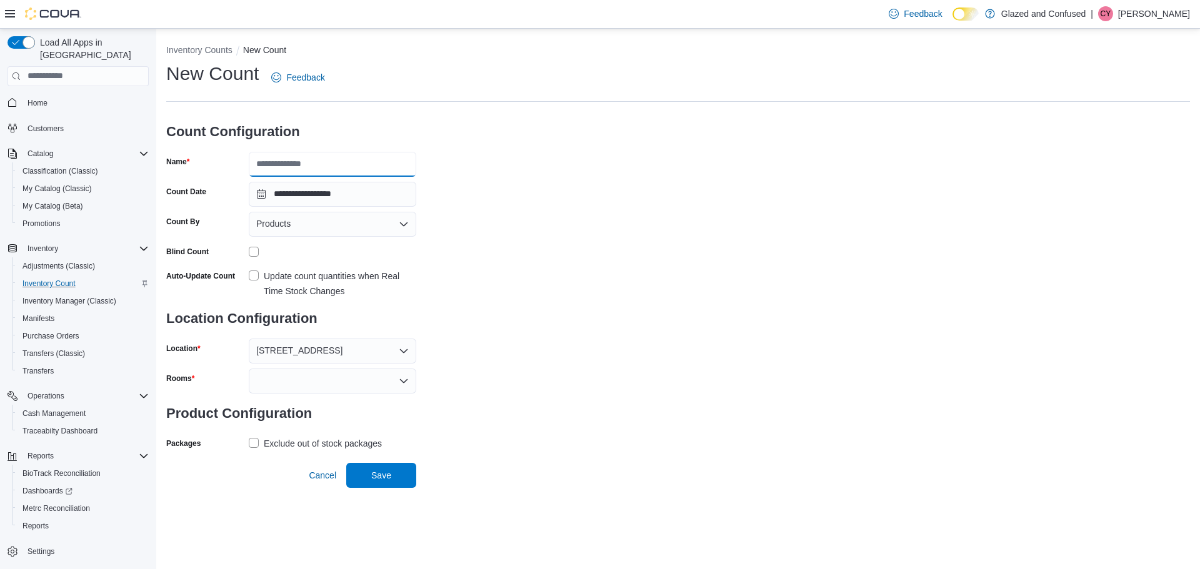
click at [326, 163] on input "Name" at bounding box center [332, 164] width 167 height 25
type input "**********"
click at [297, 379] on div at bounding box center [332, 381] width 167 height 25
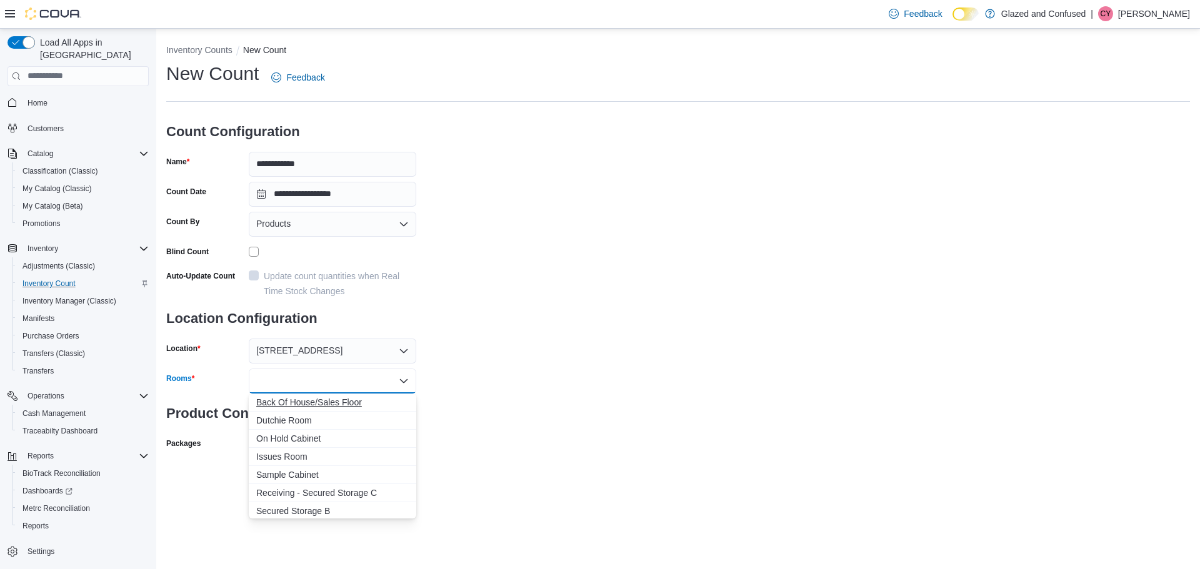
drag, startPoint x: 298, startPoint y: 399, endPoint x: 471, endPoint y: 399, distance: 173.1
click at [299, 399] on span "Back Of House/Sales Floor" at bounding box center [332, 402] width 152 height 12
click at [525, 396] on div "**********" at bounding box center [678, 272] width 1024 height 422
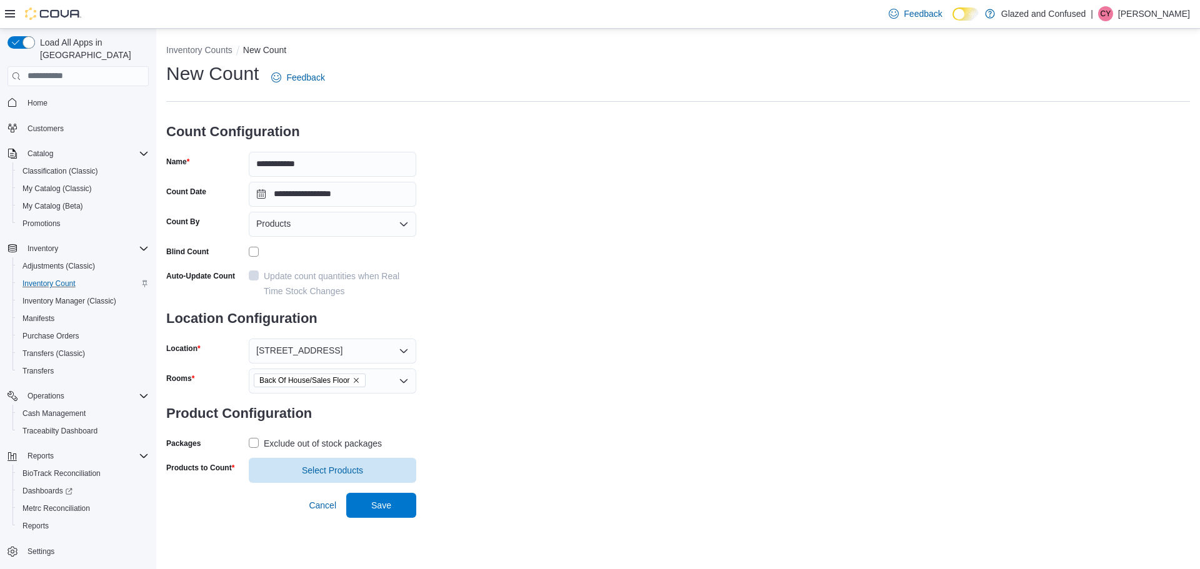
click at [249, 444] on label "Exclude out of stock packages" at bounding box center [315, 443] width 133 height 15
click at [316, 468] on span "Select Products" at bounding box center [332, 470] width 61 height 12
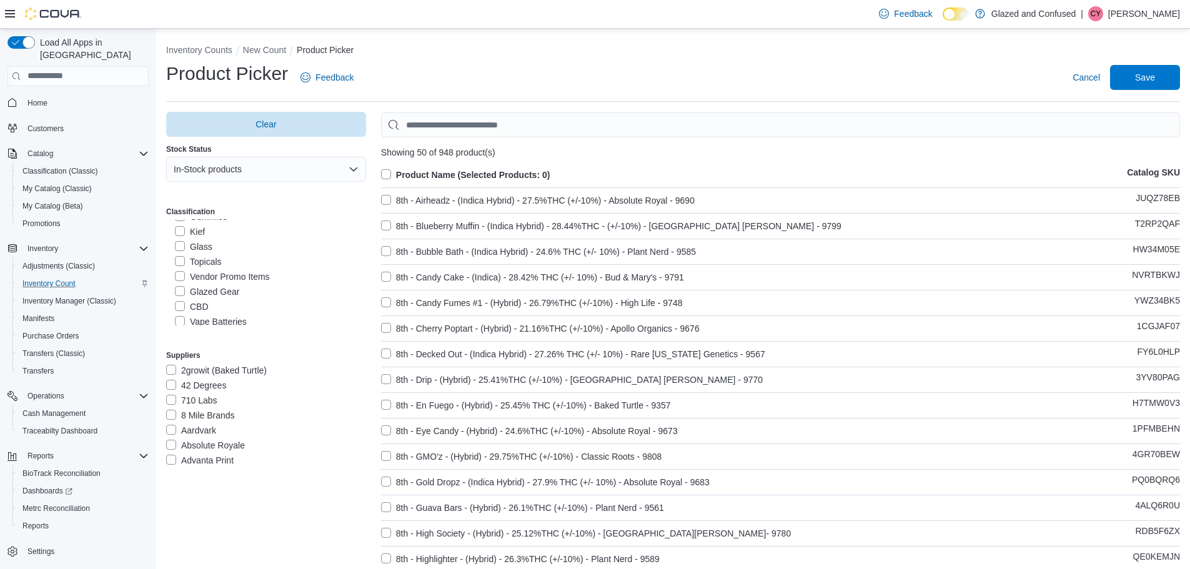
scroll to position [187, 0]
click at [180, 262] on label "Edible" at bounding box center [194, 264] width 39 height 15
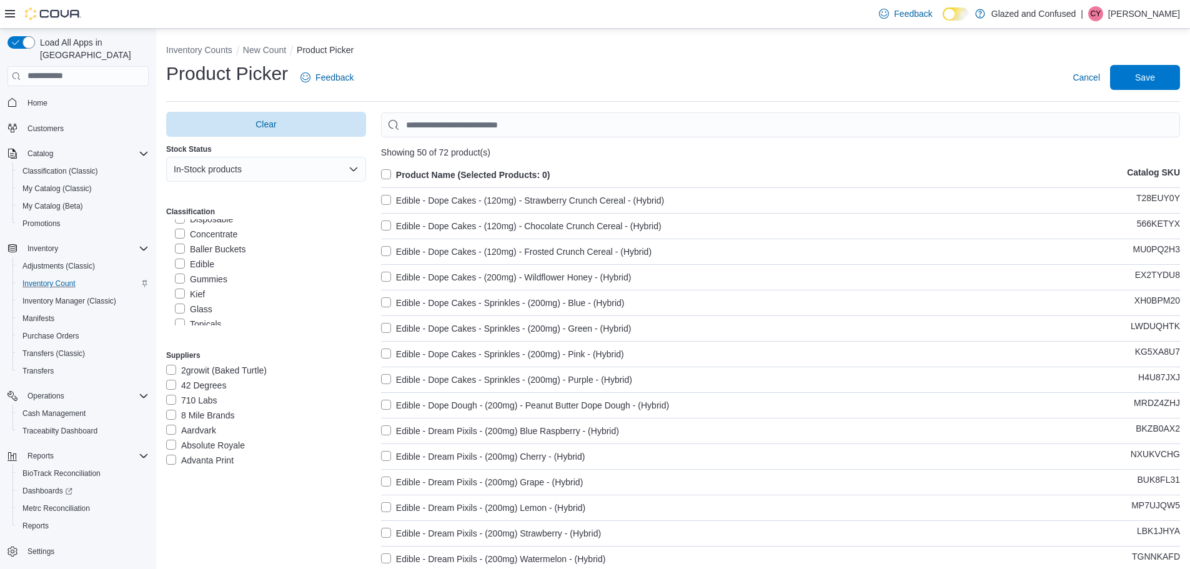
click at [387, 172] on label "Product Name (Selected Products: 0)" at bounding box center [465, 174] width 169 height 15
click at [1169, 76] on span "Save" at bounding box center [1145, 76] width 55 height 25
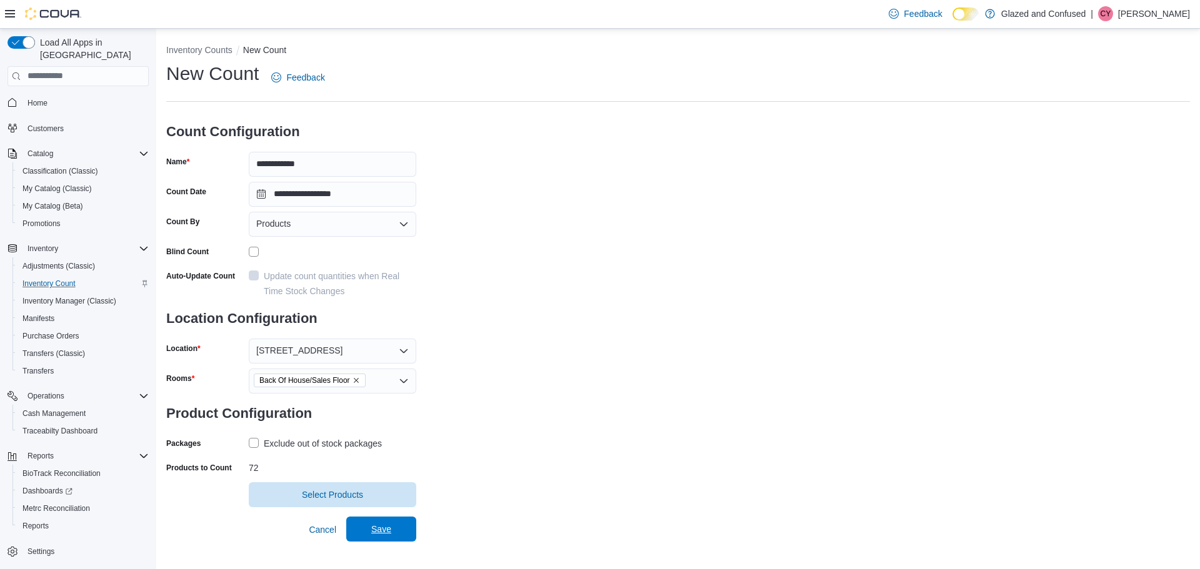
click at [376, 528] on span "Save" at bounding box center [381, 529] width 20 height 12
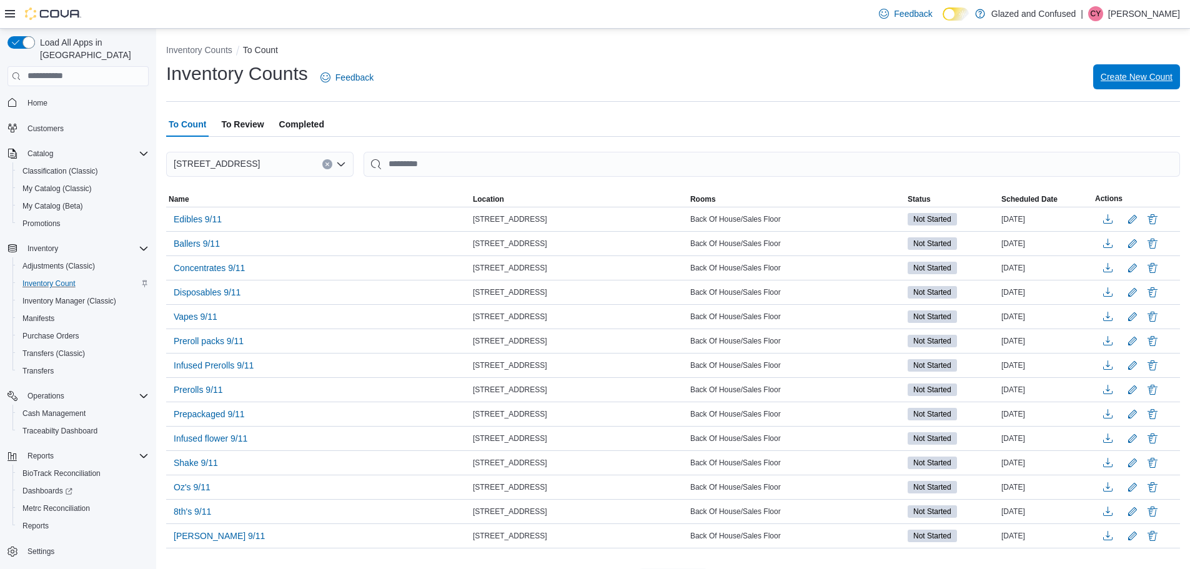
click at [1153, 74] on span "Create New Count" at bounding box center [1137, 77] width 72 height 12
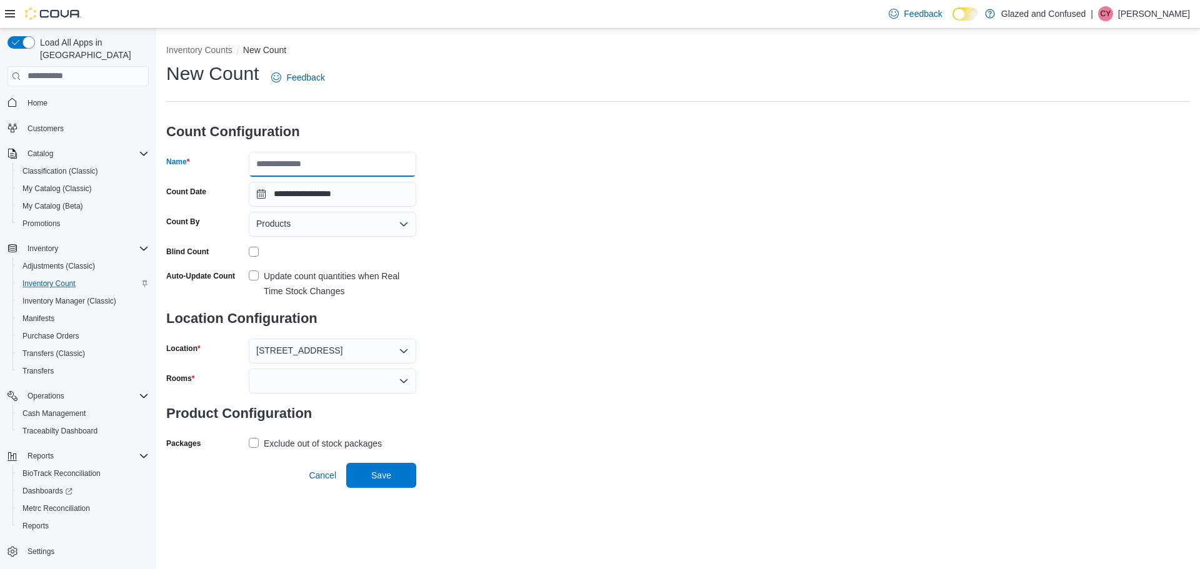
click at [347, 163] on input "Name" at bounding box center [332, 164] width 167 height 25
type input "**********"
click at [301, 374] on div at bounding box center [332, 381] width 167 height 25
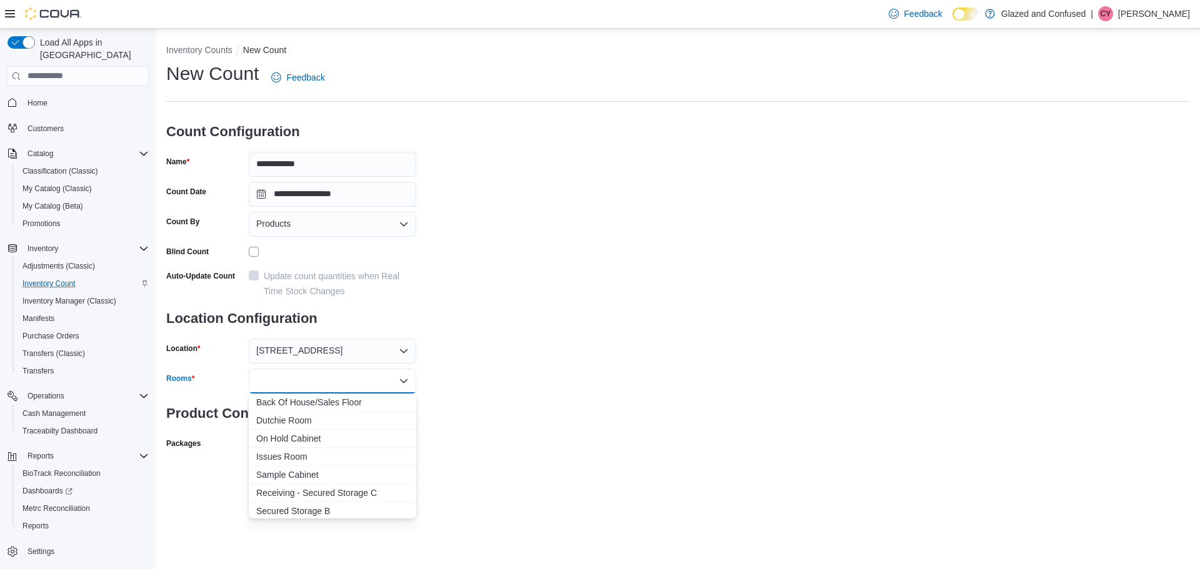
drag, startPoint x: 306, startPoint y: 395, endPoint x: 475, endPoint y: 372, distance: 170.9
click at [307, 396] on button "Back Of House/Sales Floor" at bounding box center [332, 403] width 167 height 18
drag, startPoint x: 569, startPoint y: 357, endPoint x: 564, endPoint y: 366, distance: 9.5
click at [569, 362] on div "**********" at bounding box center [678, 272] width 1024 height 422
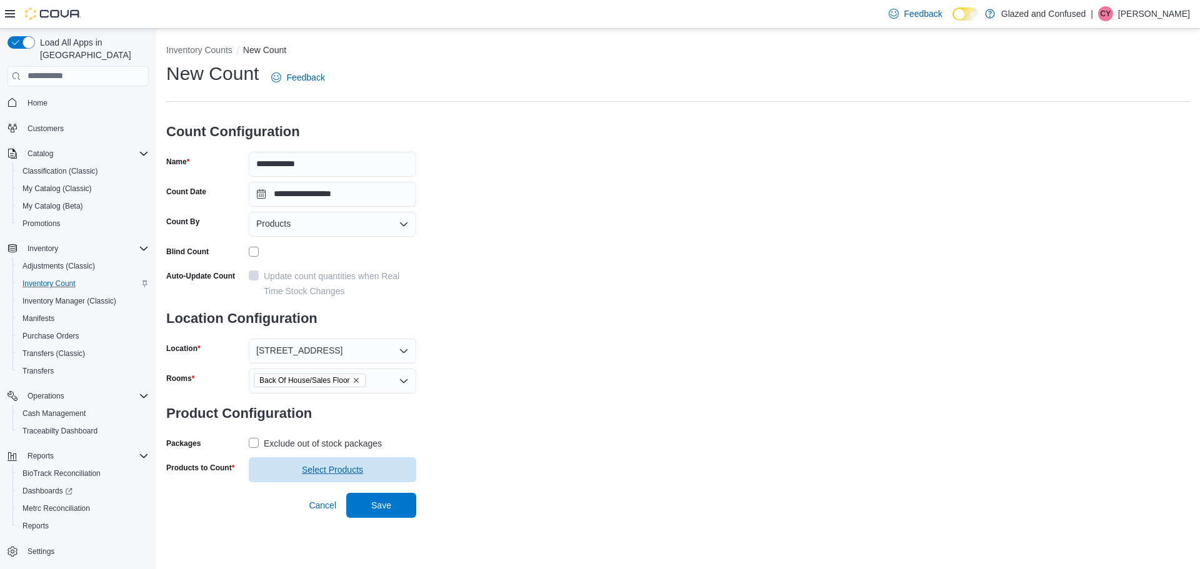
drag, startPoint x: 252, startPoint y: 442, endPoint x: 323, endPoint y: 458, distance: 73.1
click at [252, 442] on label "Exclude out of stock packages" at bounding box center [315, 443] width 133 height 15
click at [332, 467] on span "Select Products" at bounding box center [332, 470] width 61 height 12
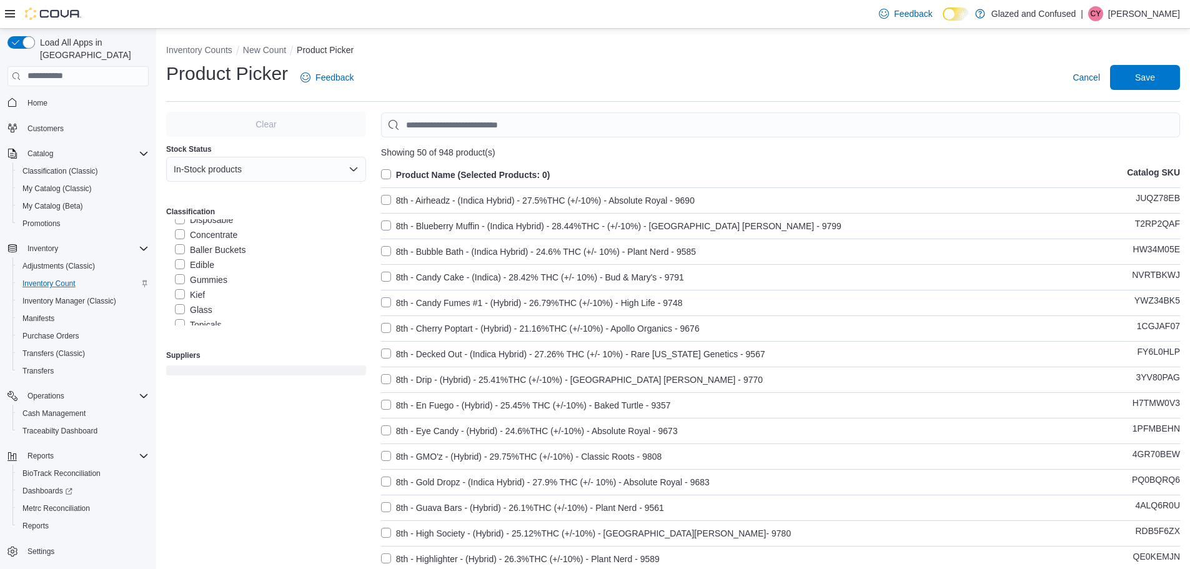
scroll to position [187, 0]
click at [181, 276] on label "Gummies" at bounding box center [201, 279] width 52 height 15
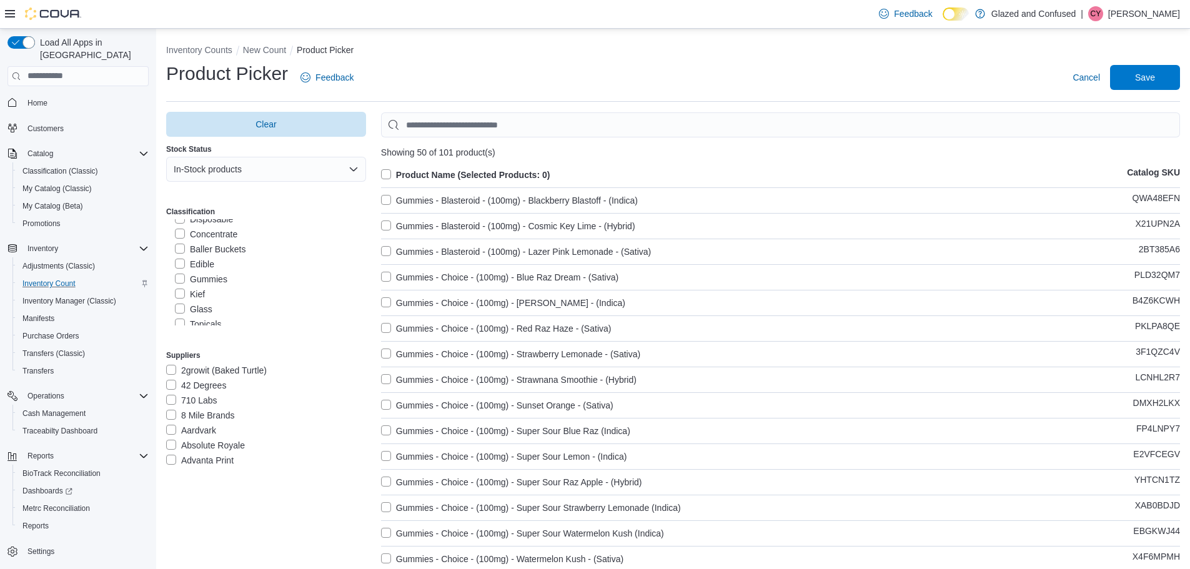
click at [387, 174] on label "Product Name (Selected Products: 0)" at bounding box center [465, 174] width 169 height 15
click at [1155, 73] on span "Save" at bounding box center [1145, 77] width 20 height 12
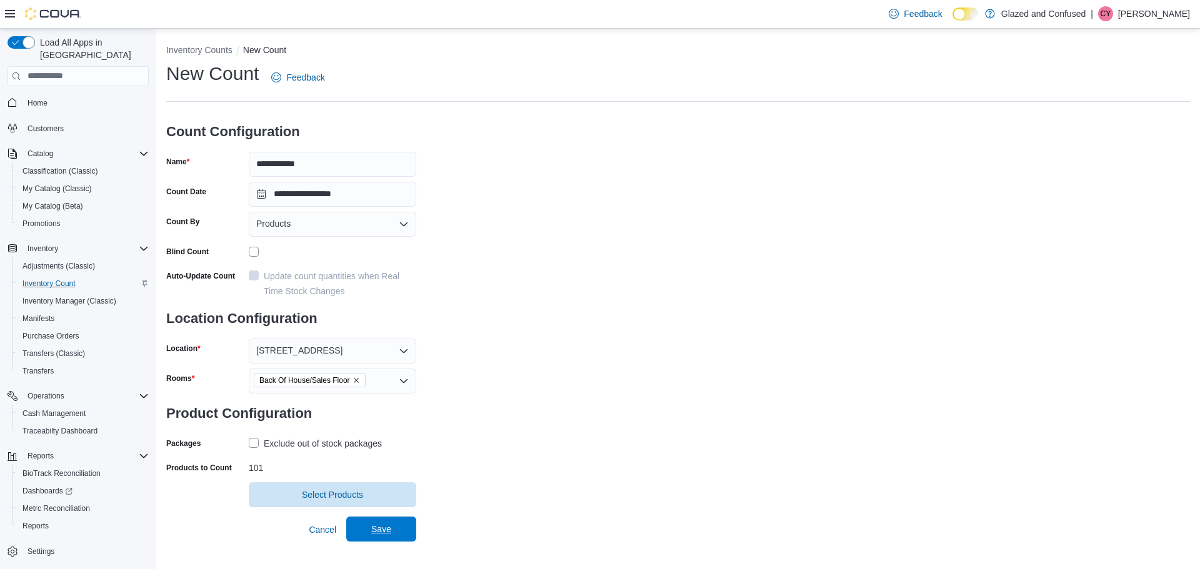
click at [372, 532] on span "Save" at bounding box center [381, 529] width 20 height 12
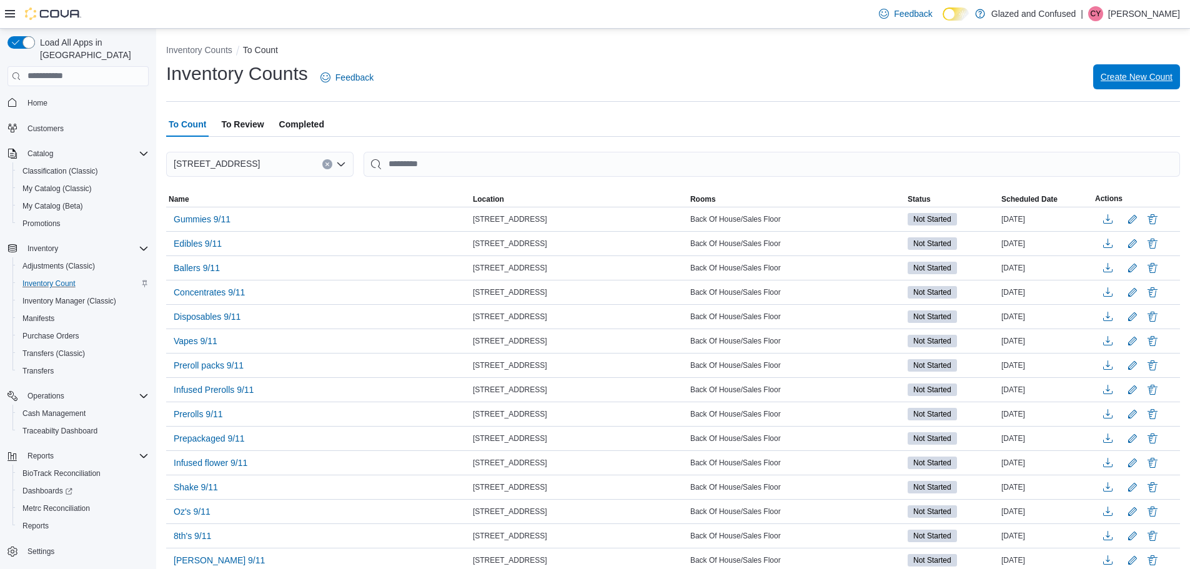
click at [1143, 76] on span "Create New Count" at bounding box center [1137, 77] width 72 height 12
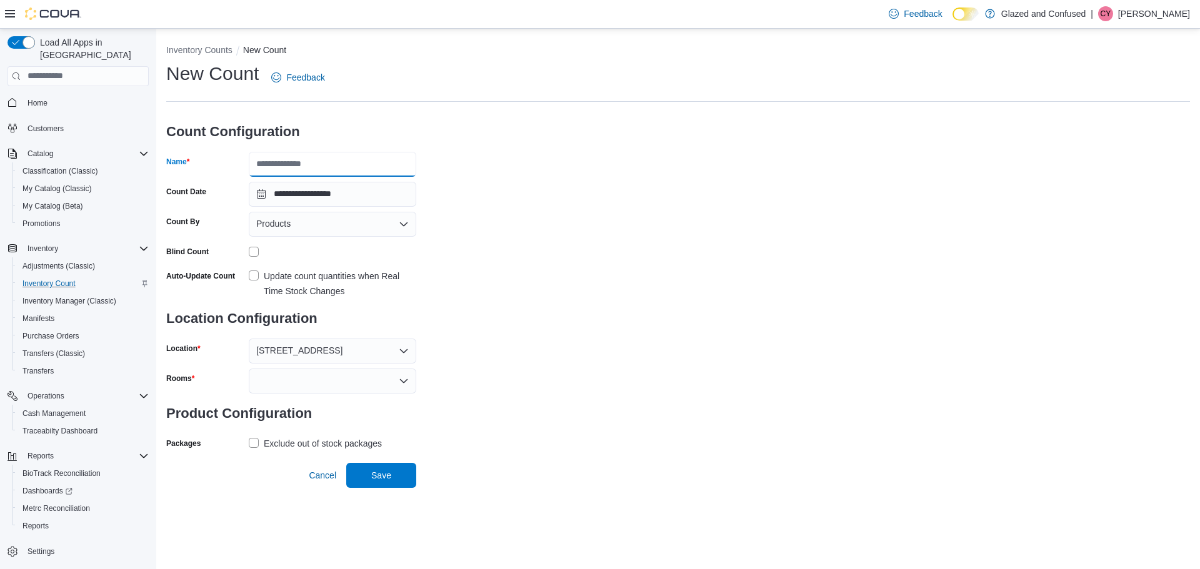
click at [340, 165] on input "Name" at bounding box center [332, 164] width 167 height 25
type input "*********"
click at [291, 377] on div at bounding box center [332, 381] width 167 height 25
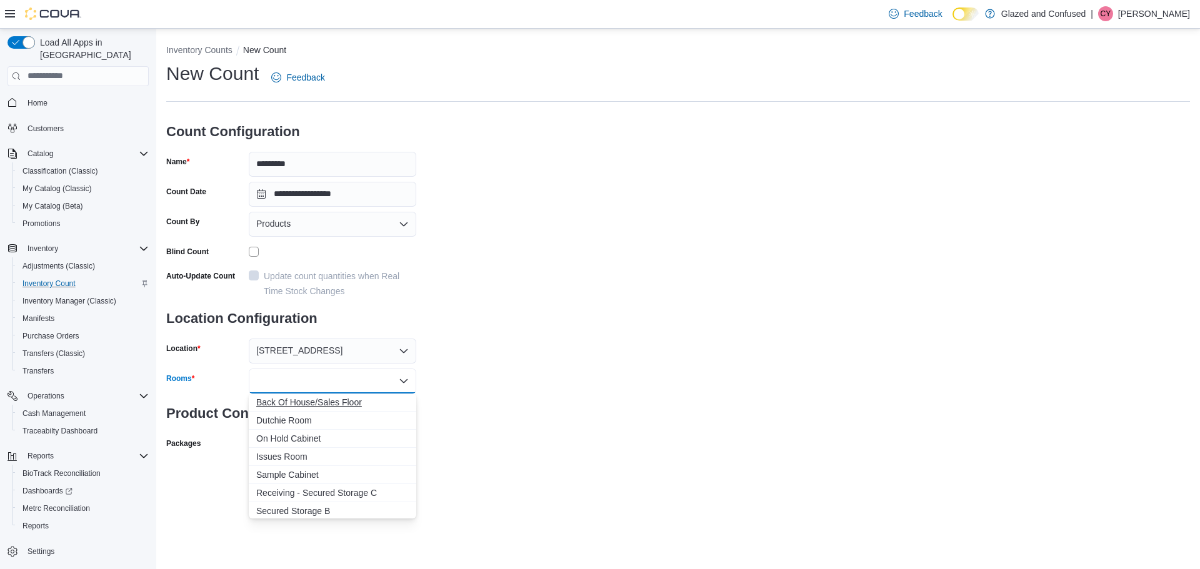
click at [294, 403] on span "Back Of House/Sales Floor" at bounding box center [332, 402] width 152 height 12
drag, startPoint x: 558, startPoint y: 407, endPoint x: 369, endPoint y: 458, distance: 195.4
click at [545, 415] on div "**********" at bounding box center [678, 272] width 1024 height 422
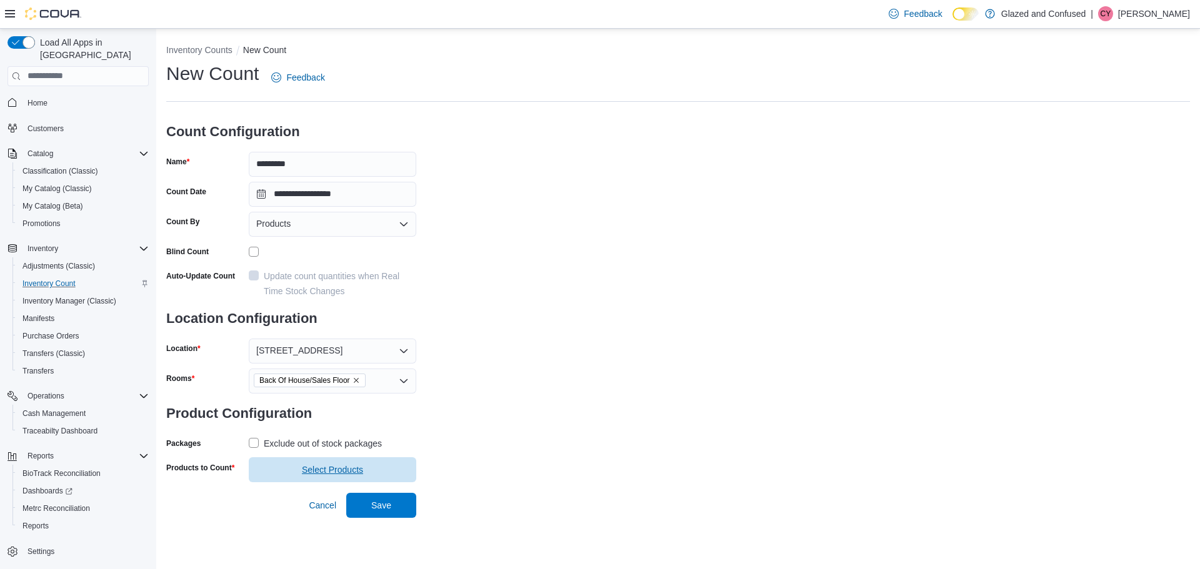
drag, startPoint x: 248, startPoint y: 440, endPoint x: 304, endPoint y: 475, distance: 65.7
click at [248, 443] on div "Packages Exclude out of stock packages" at bounding box center [291, 443] width 250 height 19
click at [254, 441] on label "Exclude out of stock packages" at bounding box center [315, 443] width 133 height 15
click at [331, 467] on span "Select Products" at bounding box center [332, 470] width 61 height 12
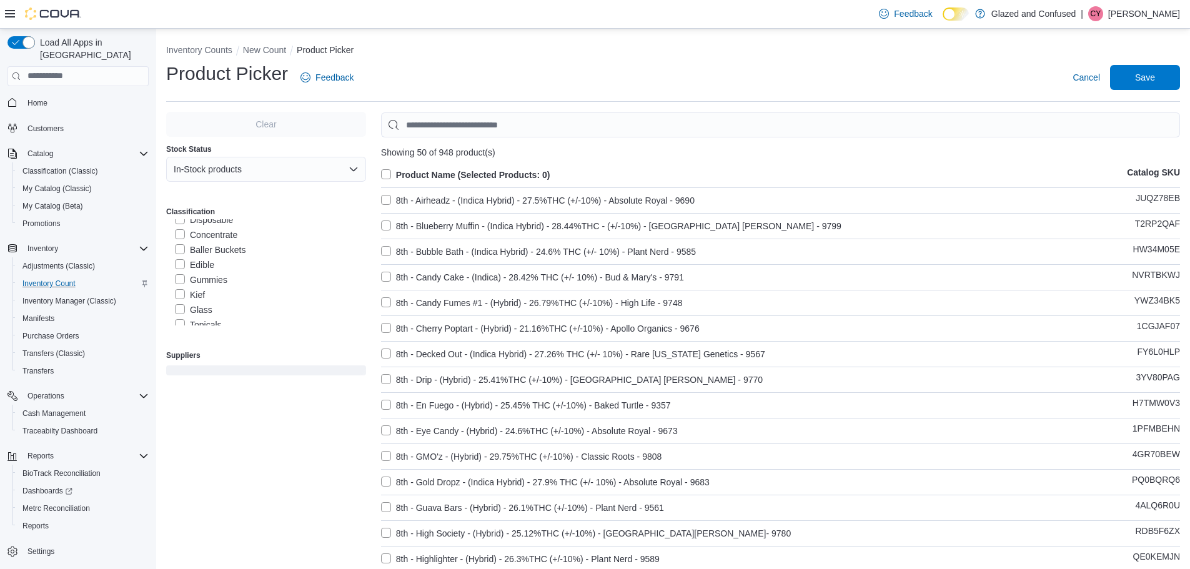
scroll to position [187, 0]
click at [181, 292] on label "Kief" at bounding box center [190, 294] width 30 height 15
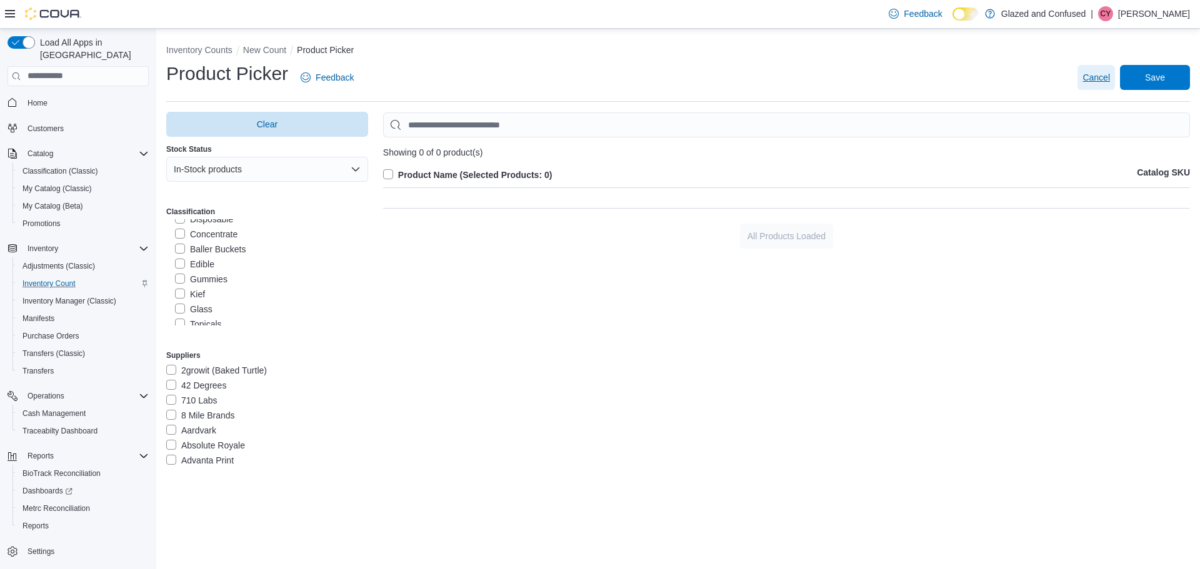
click at [1094, 78] on span "Cancel" at bounding box center [1095, 77] width 27 height 12
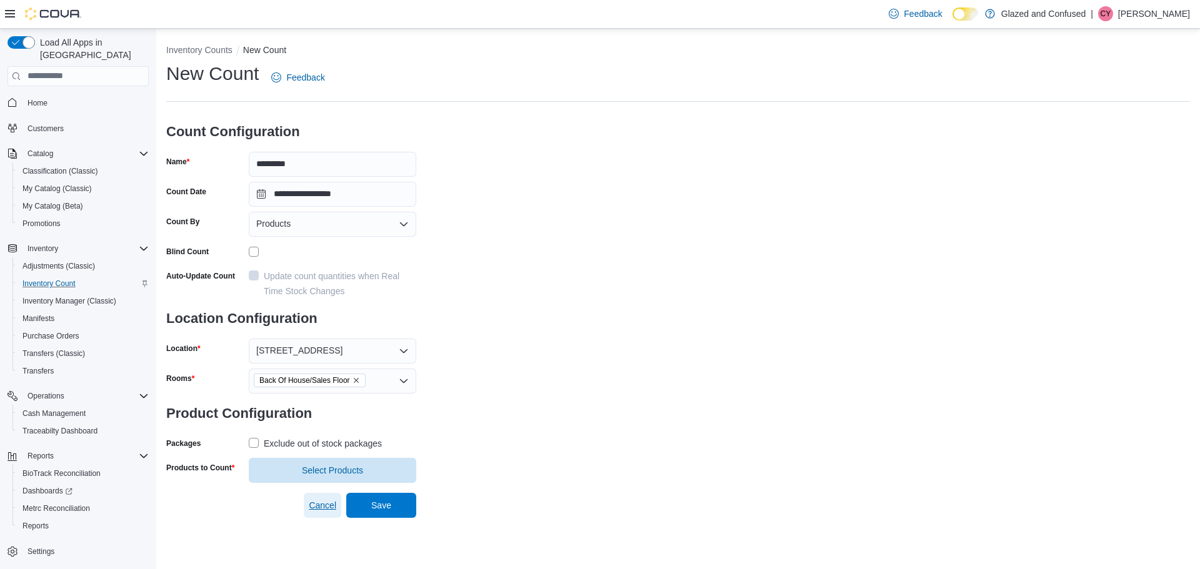
click at [327, 500] on span "Cancel" at bounding box center [322, 505] width 27 height 12
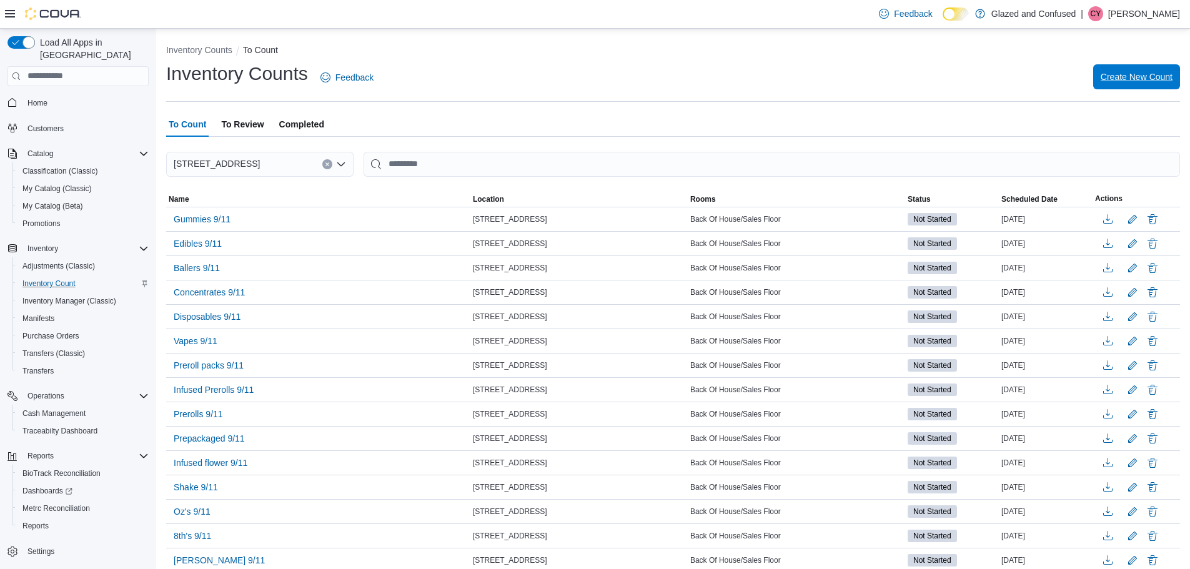
click at [1152, 77] on span "Create New Count" at bounding box center [1137, 77] width 72 height 12
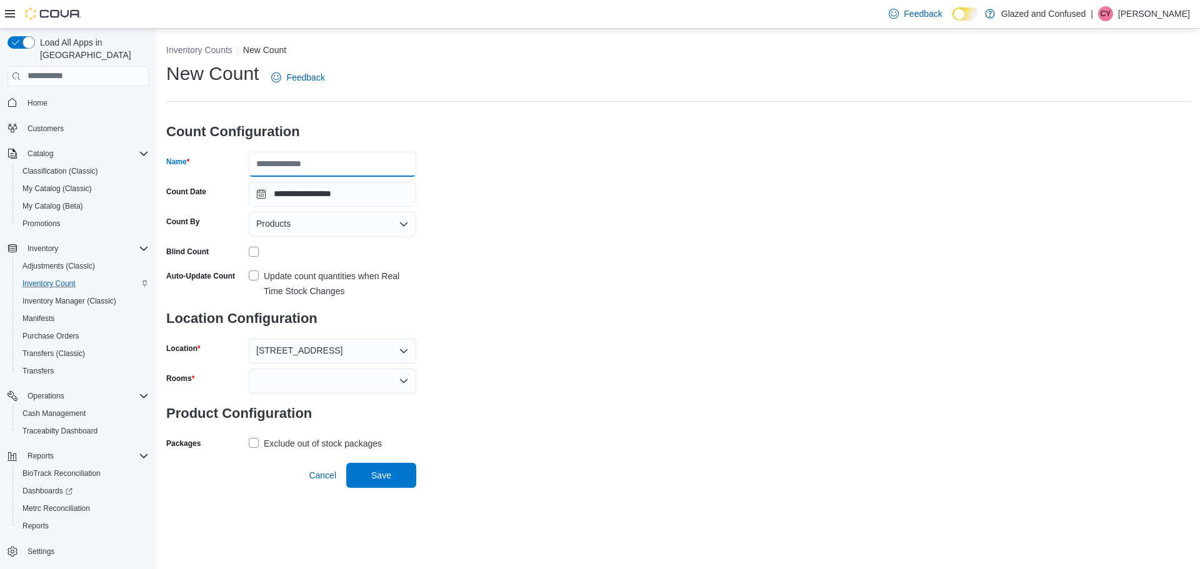
click at [371, 161] on input "Name" at bounding box center [332, 164] width 167 height 25
type input "**********"
click at [314, 381] on div at bounding box center [332, 381] width 167 height 25
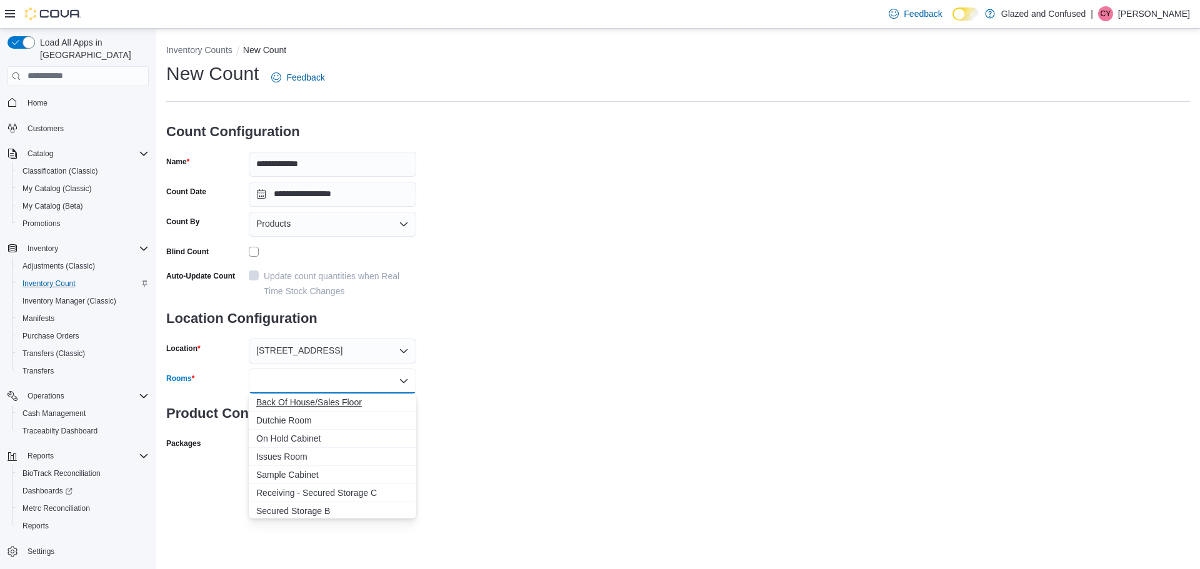
click at [317, 403] on span "Back Of House/Sales Floor" at bounding box center [332, 402] width 152 height 12
drag, startPoint x: 569, startPoint y: 407, endPoint x: 506, endPoint y: 429, distance: 67.2
click at [537, 421] on div "**********" at bounding box center [678, 272] width 1024 height 422
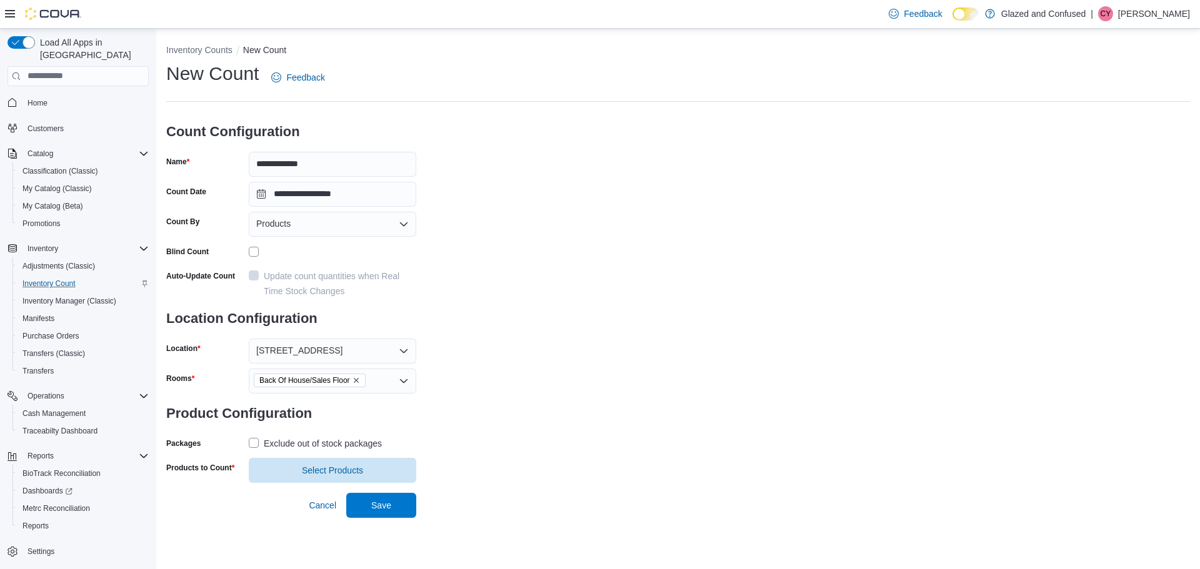
drag, startPoint x: 256, startPoint y: 442, endPoint x: 282, endPoint y: 455, distance: 29.3
click at [257, 444] on label "Exclude out of stock packages" at bounding box center [315, 443] width 133 height 15
click at [346, 472] on span "Select Products" at bounding box center [332, 470] width 61 height 12
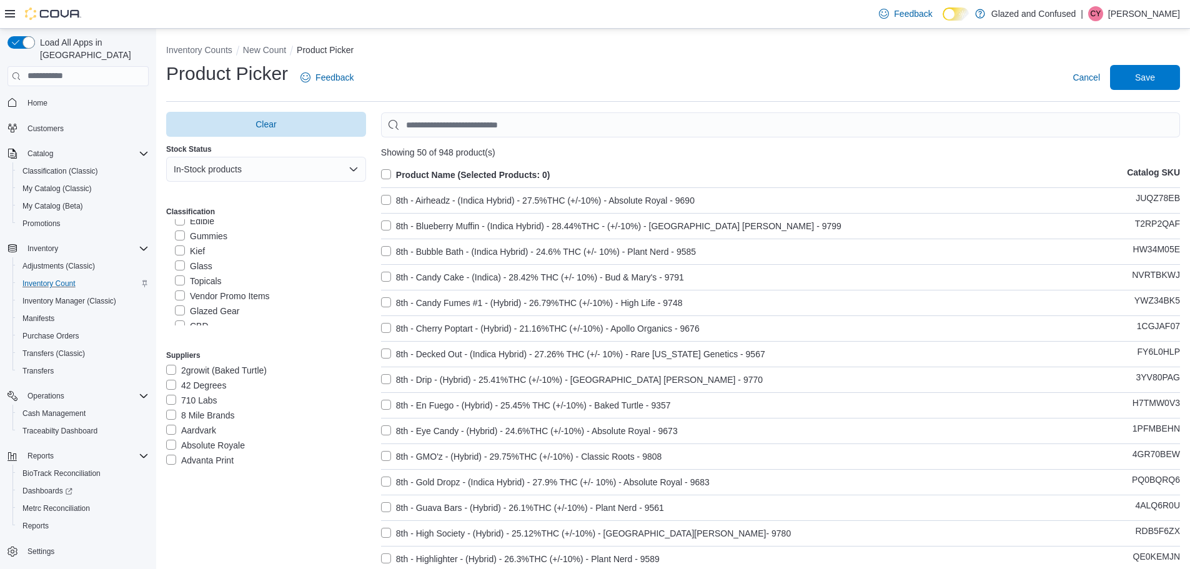
scroll to position [250, 0]
click at [178, 259] on label "Topicals" at bounding box center [198, 261] width 47 height 15
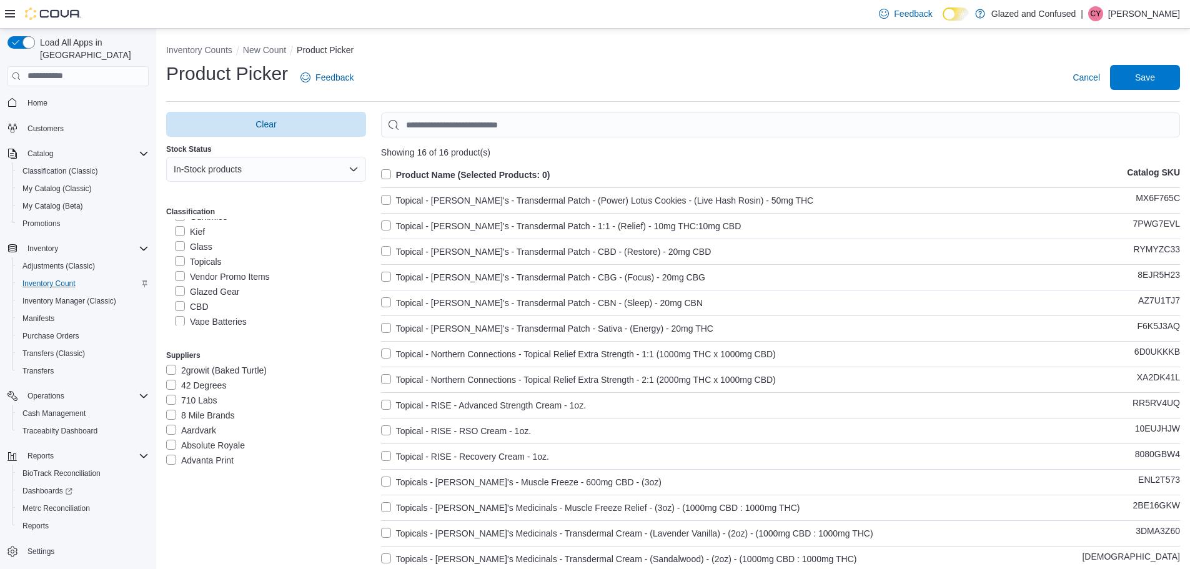
click at [388, 172] on label "Product Name (Selected Products: 0)" at bounding box center [465, 174] width 169 height 15
click at [1149, 73] on span "Save" at bounding box center [1145, 77] width 20 height 12
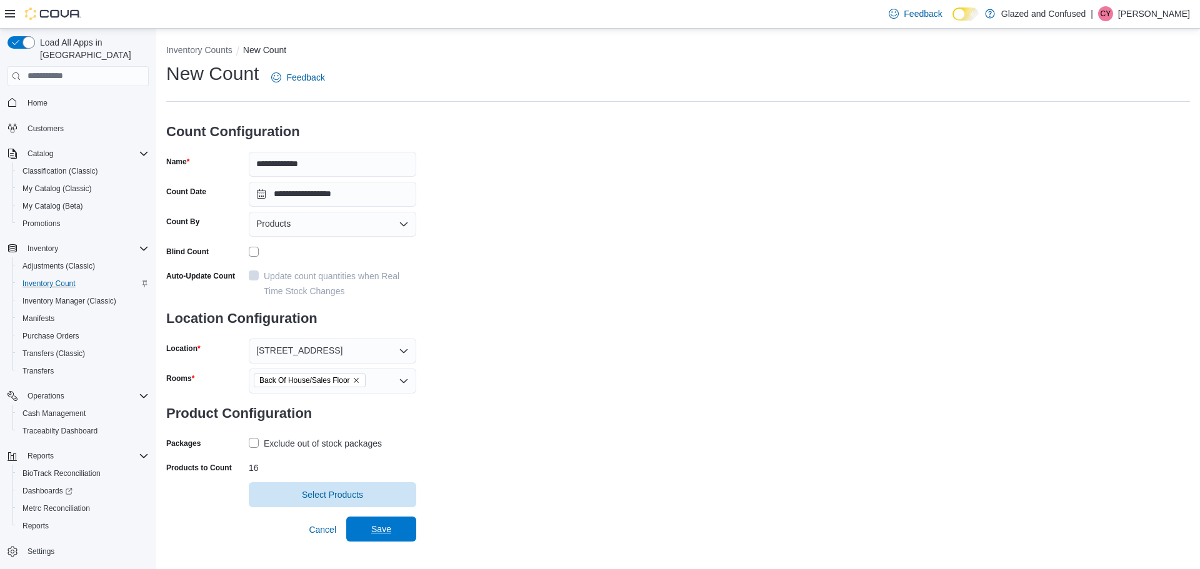
click at [391, 527] on span "Save" at bounding box center [381, 529] width 55 height 25
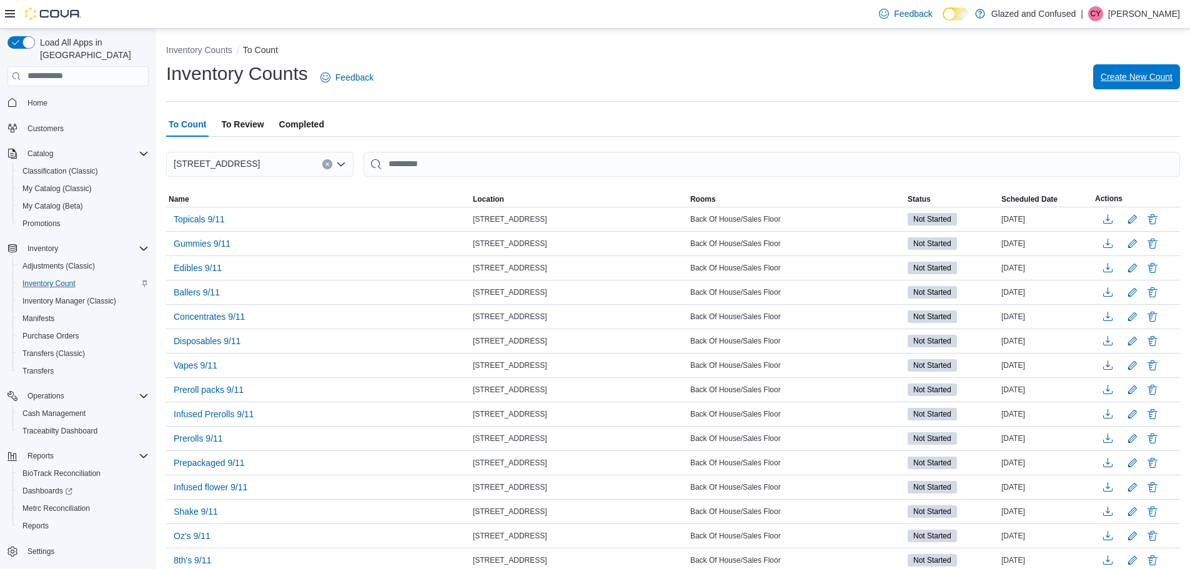
click at [1149, 67] on span "Create New Count" at bounding box center [1137, 76] width 72 height 25
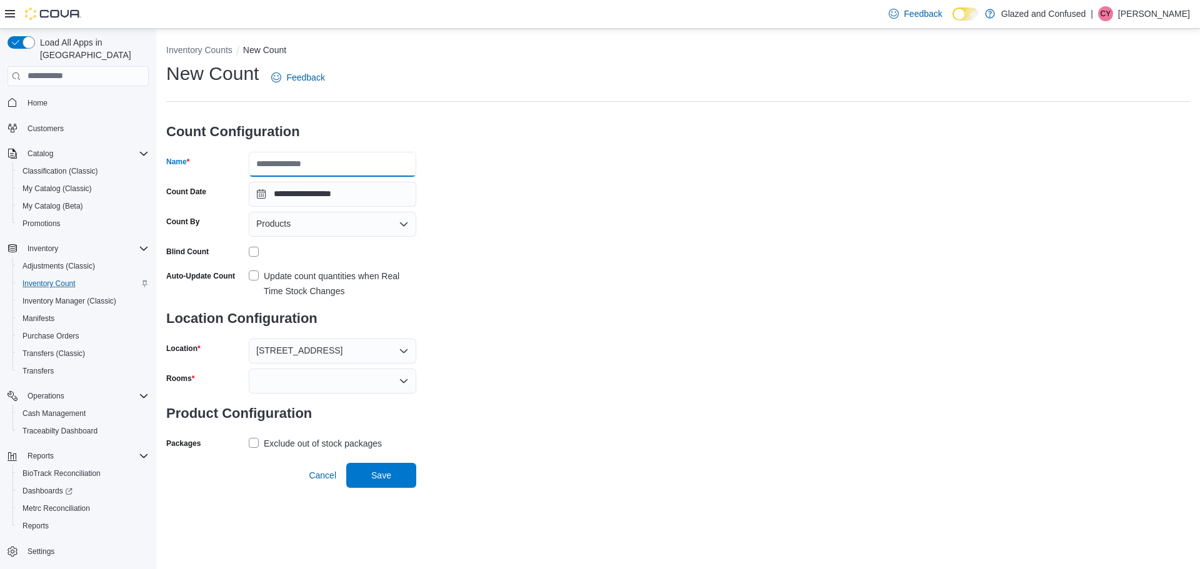
click at [336, 166] on input "Name" at bounding box center [332, 164] width 167 height 25
type input "**********"
click at [299, 373] on div at bounding box center [332, 381] width 167 height 25
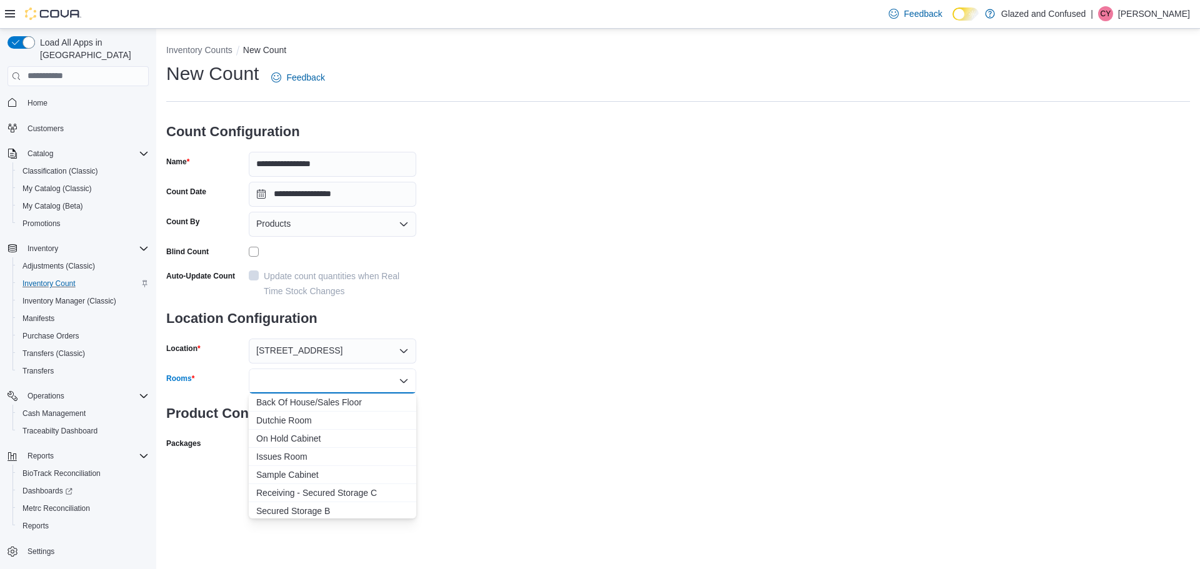
drag, startPoint x: 309, startPoint y: 399, endPoint x: 432, endPoint y: 424, distance: 125.6
click at [309, 399] on span "Back Of House/Sales Floor" at bounding box center [332, 402] width 152 height 12
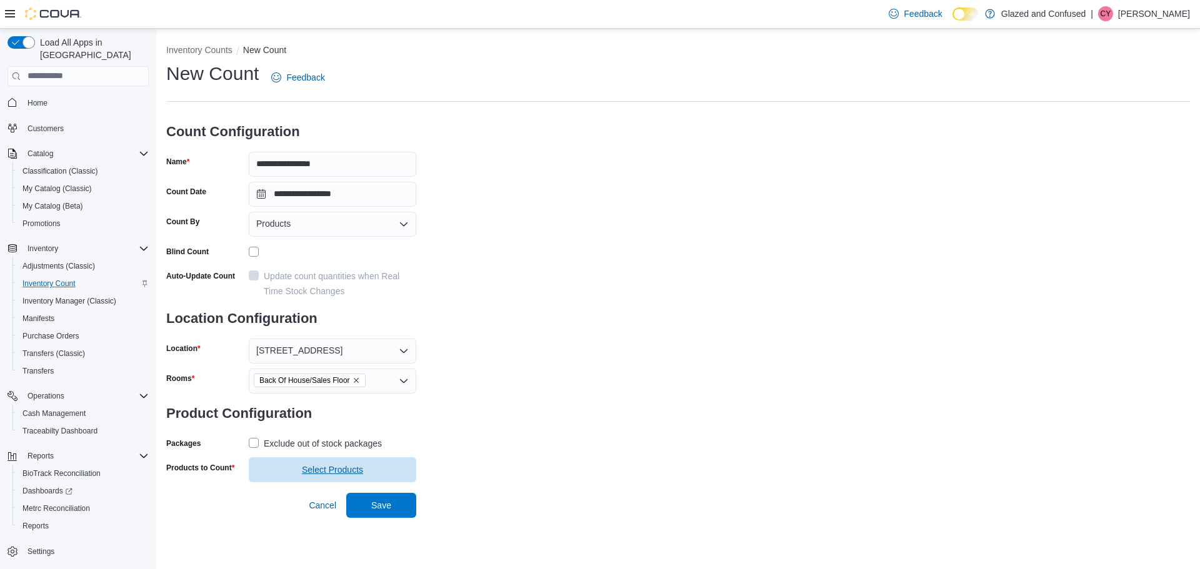
drag, startPoint x: 518, startPoint y: 435, endPoint x: 304, endPoint y: 466, distance: 216.0
click at [517, 436] on div "**********" at bounding box center [678, 272] width 1024 height 422
drag, startPoint x: 252, startPoint y: 441, endPoint x: 257, endPoint y: 446, distance: 7.1
click at [254, 441] on label "Exclude out of stock packages" at bounding box center [315, 443] width 133 height 15
click at [329, 470] on span "Select Products" at bounding box center [332, 470] width 61 height 12
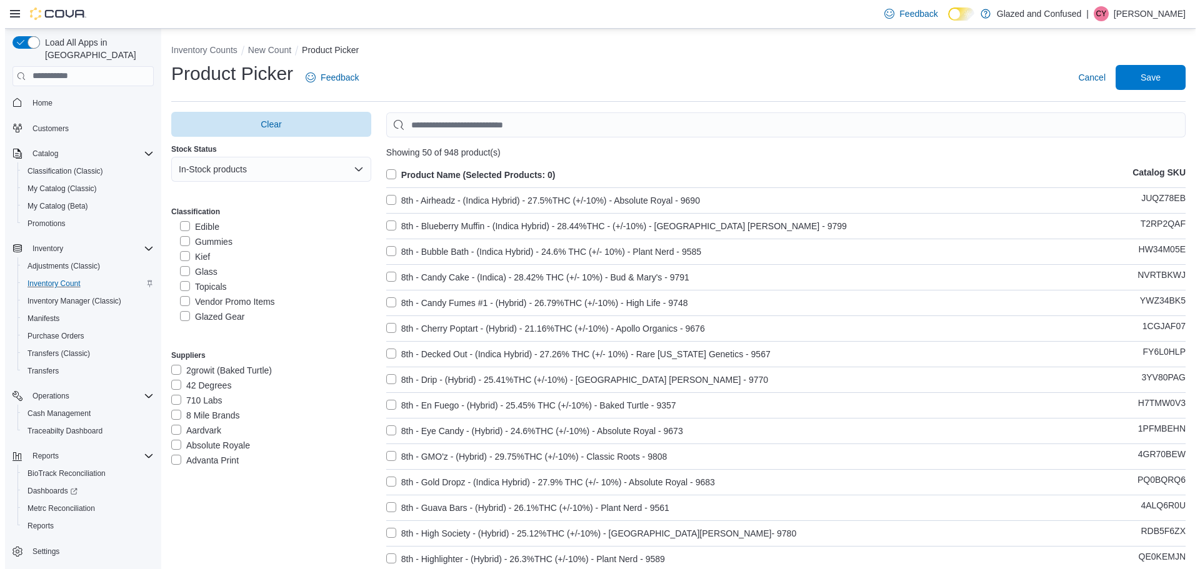
scroll to position [250, 0]
click at [180, 274] on label "Vendor Promo Items" at bounding box center [222, 276] width 95 height 15
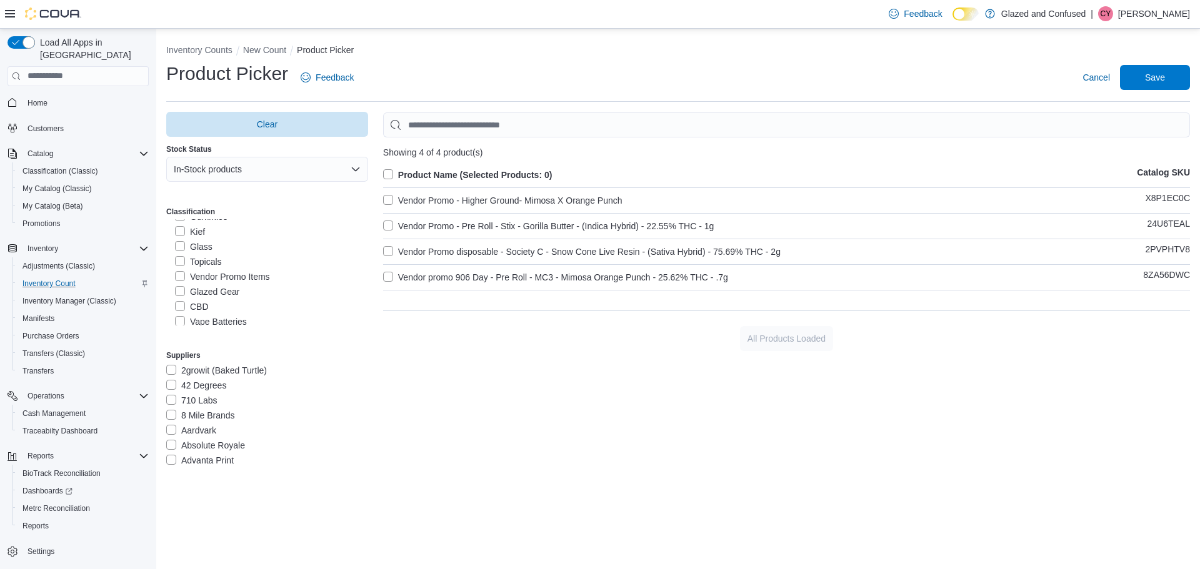
click at [389, 172] on label "Product Name (Selected Products: 0)" at bounding box center [467, 174] width 169 height 15
click at [1147, 75] on span "Save" at bounding box center [1155, 77] width 20 height 12
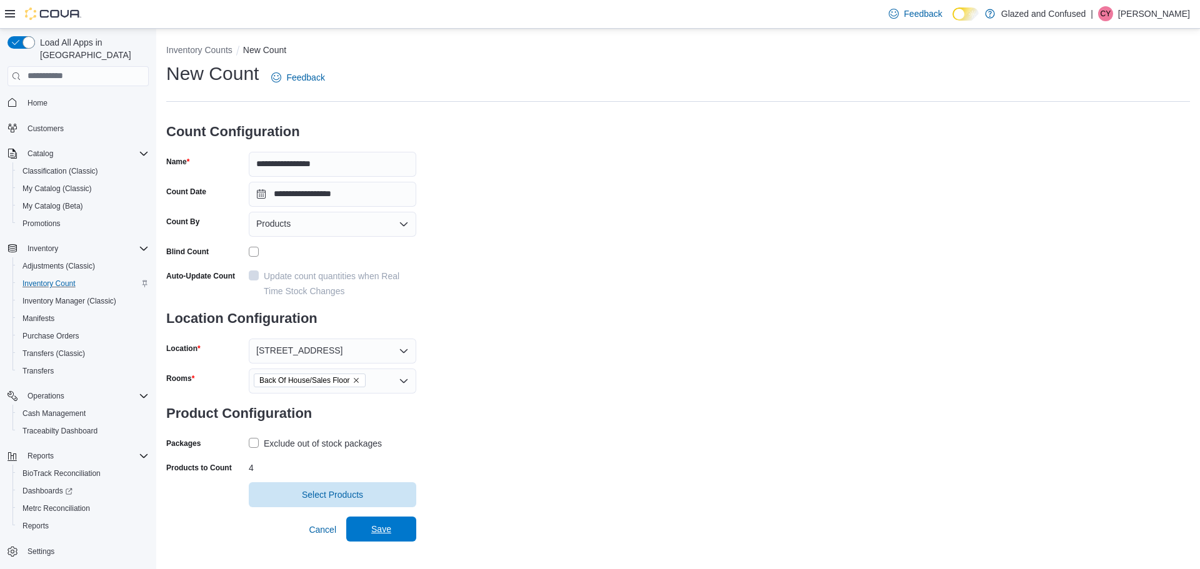
click at [377, 530] on span "Save" at bounding box center [381, 529] width 20 height 12
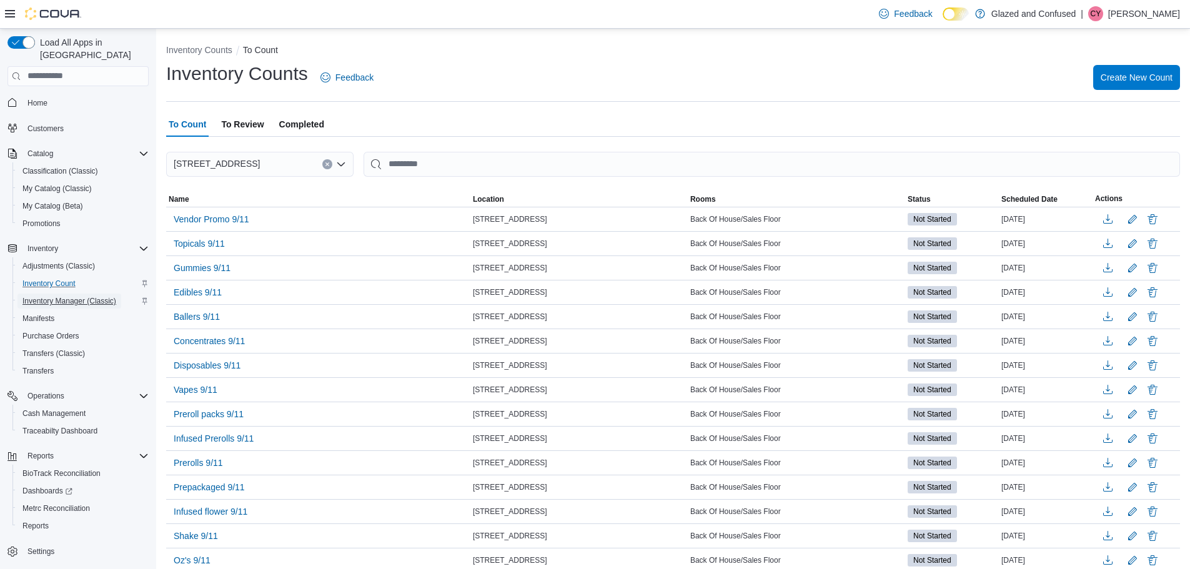
click at [71, 296] on span "Inventory Manager (Classic)" at bounding box center [69, 301] width 94 height 10
